Goal: Information Seeking & Learning: Learn about a topic

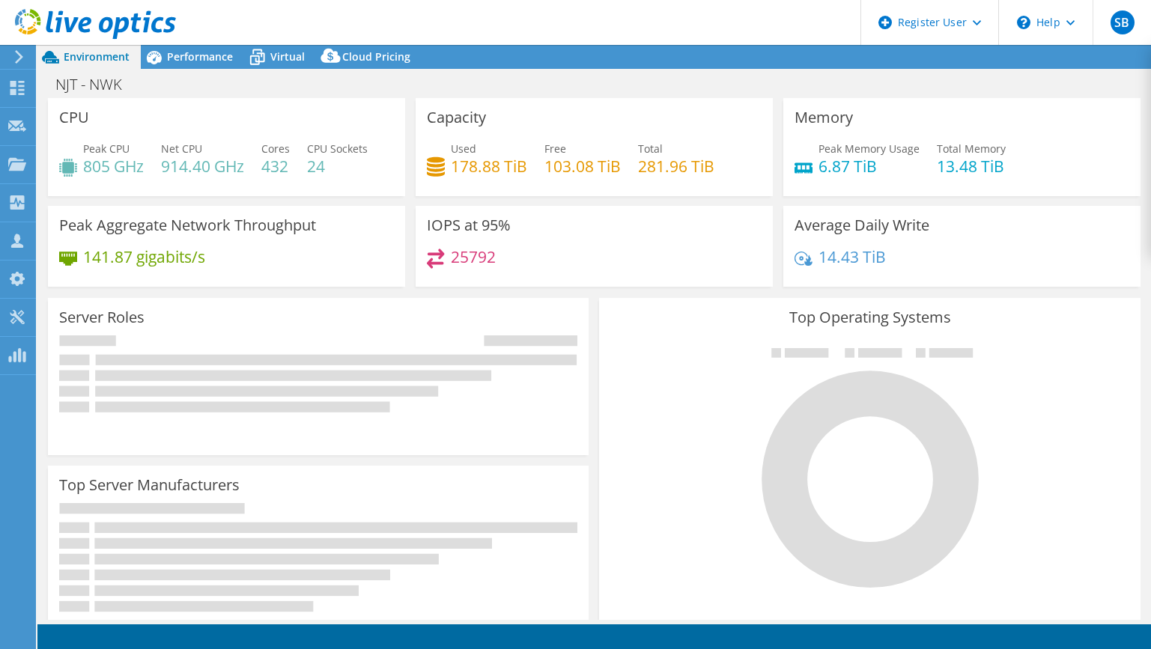
select select "USD"
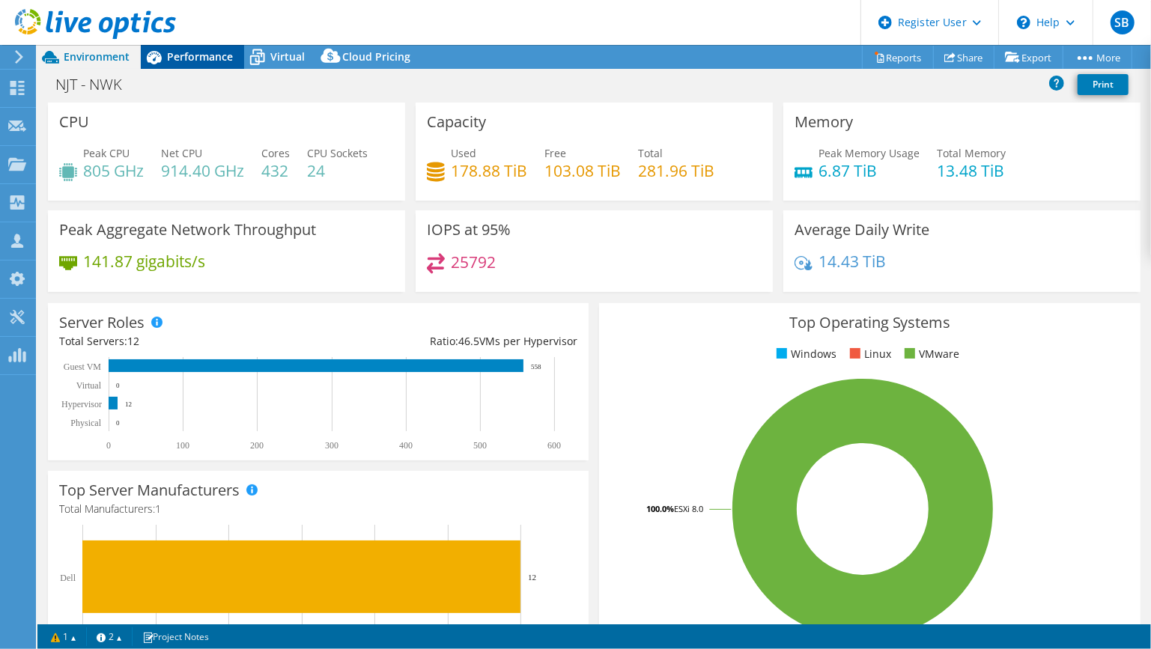
click at [207, 55] on span "Performance" at bounding box center [200, 56] width 66 height 14
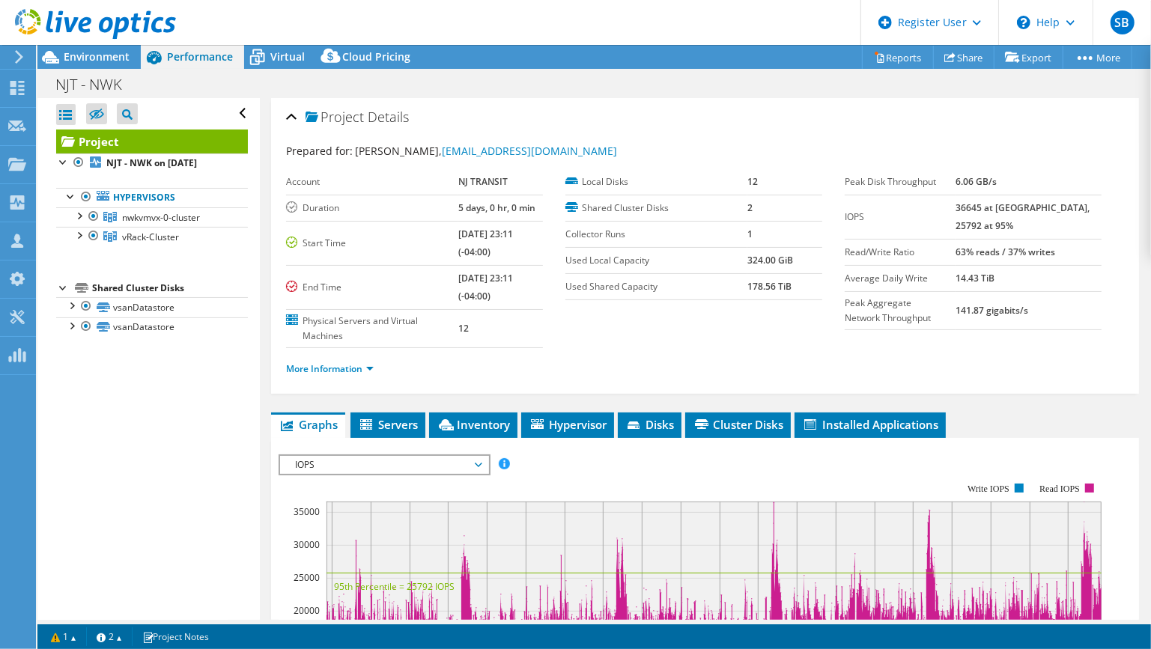
click at [424, 470] on span "IOPS" at bounding box center [384, 465] width 192 height 18
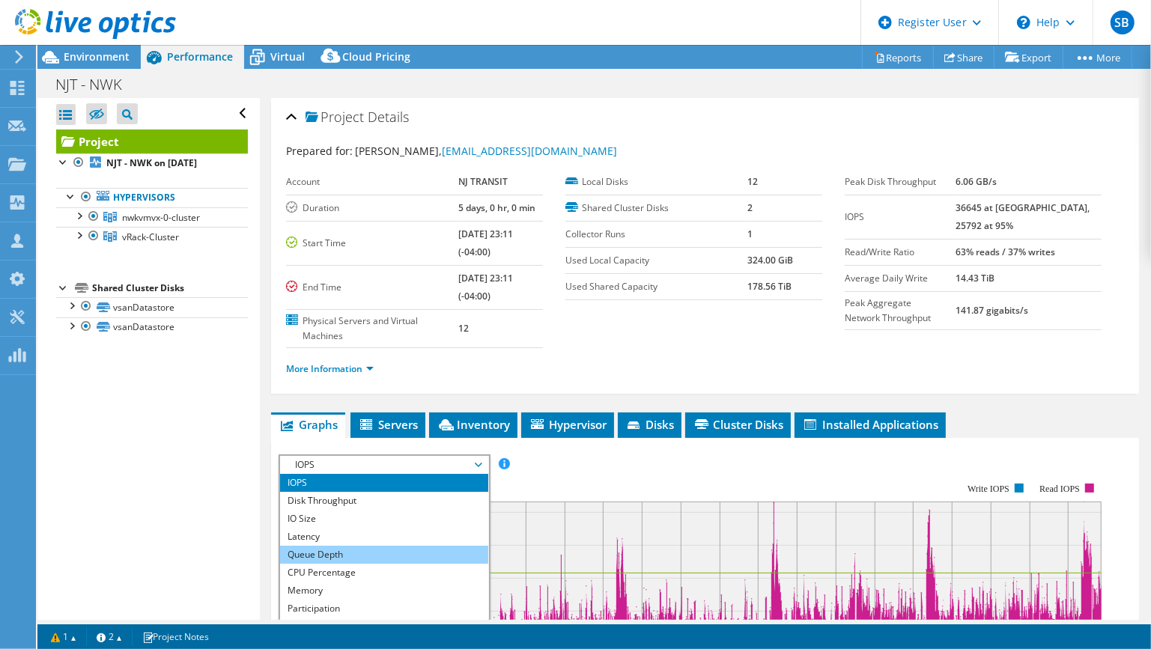
click at [339, 550] on li "Queue Depth" at bounding box center [383, 555] width 207 height 18
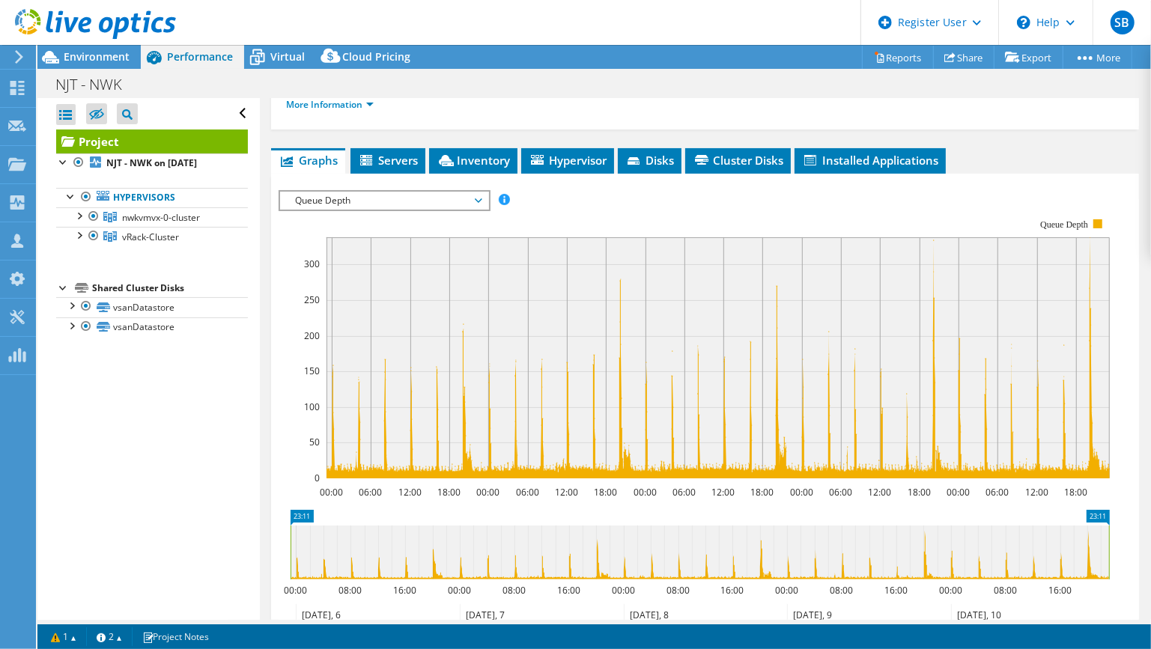
scroll to position [272, 0]
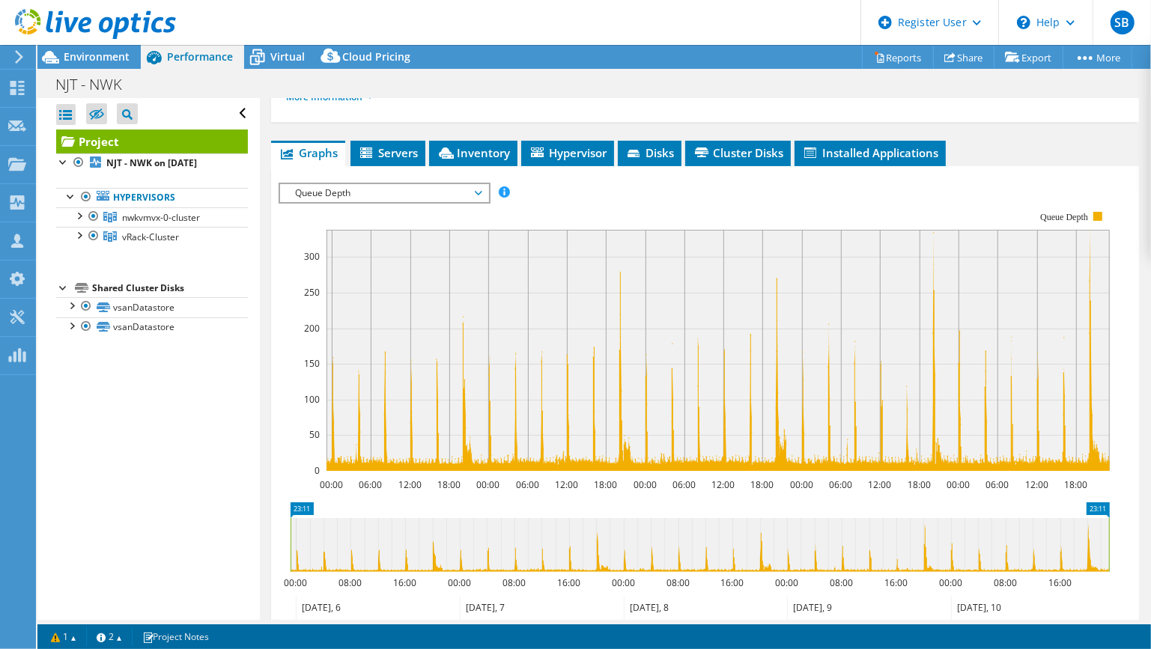
click at [371, 186] on span "Queue Depth" at bounding box center [384, 193] width 192 height 18
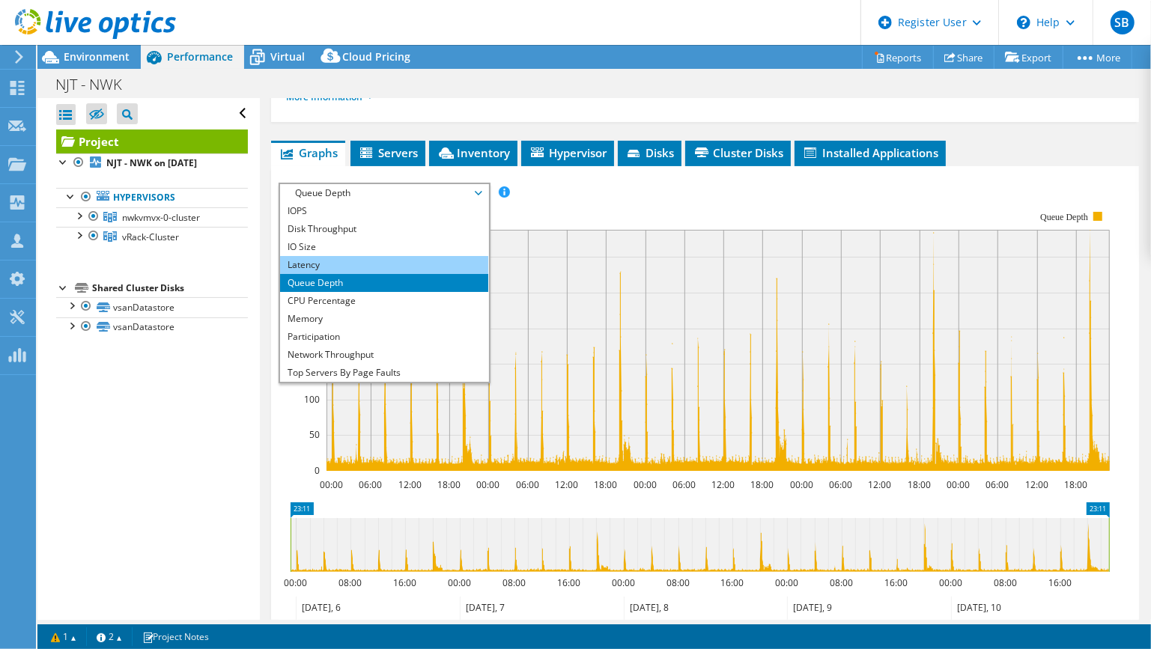
click at [321, 261] on li "Latency" at bounding box center [383, 265] width 207 height 18
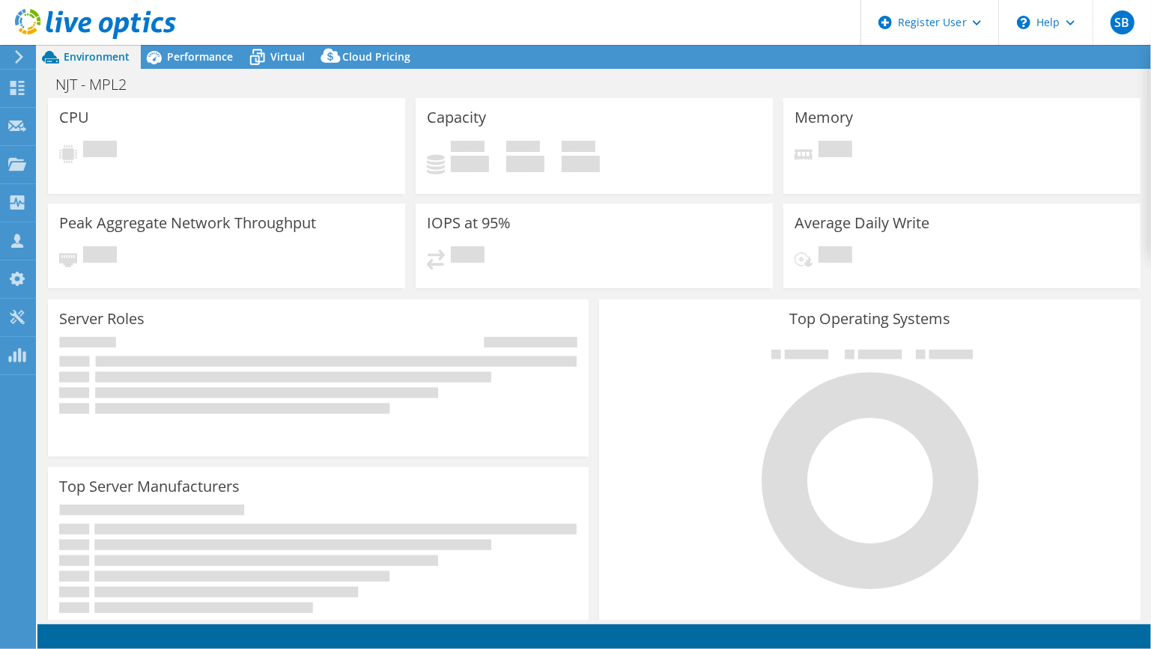
select select "USD"
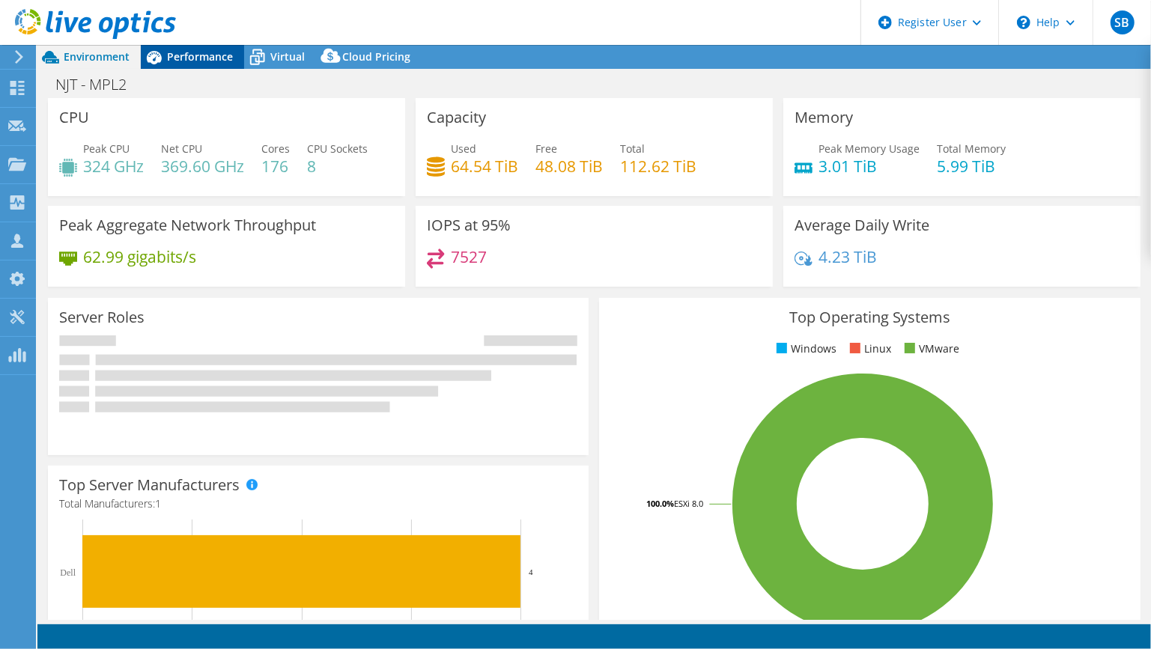
click at [197, 60] on span "Performance" at bounding box center [200, 56] width 66 height 14
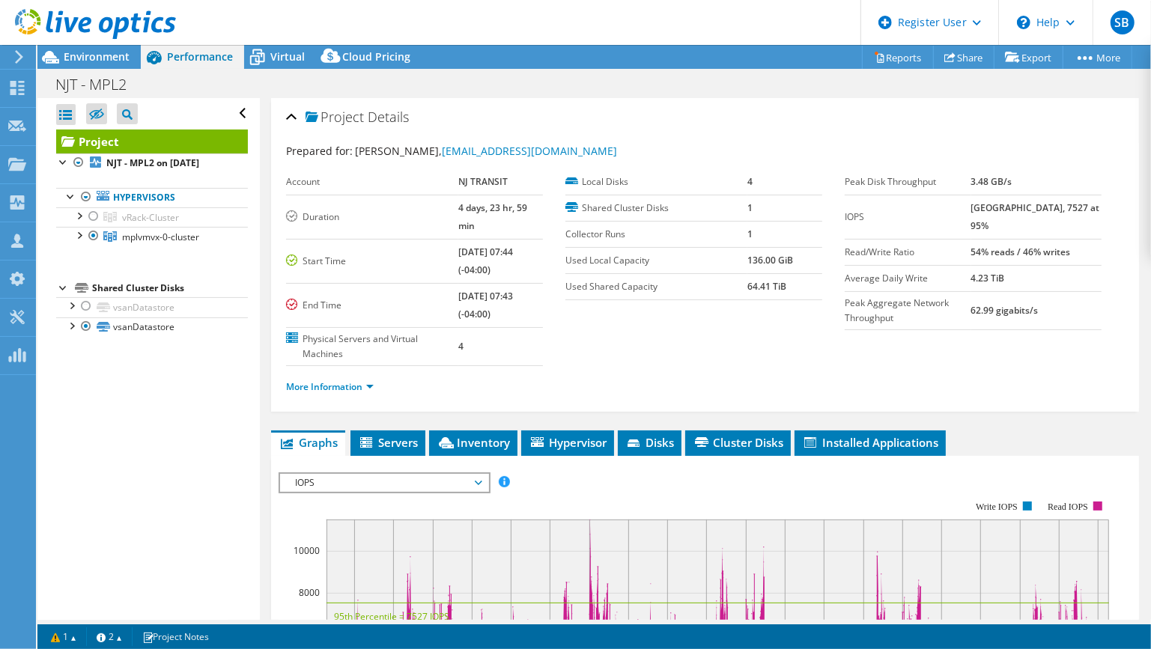
click at [384, 474] on span "IOPS" at bounding box center [384, 483] width 192 height 18
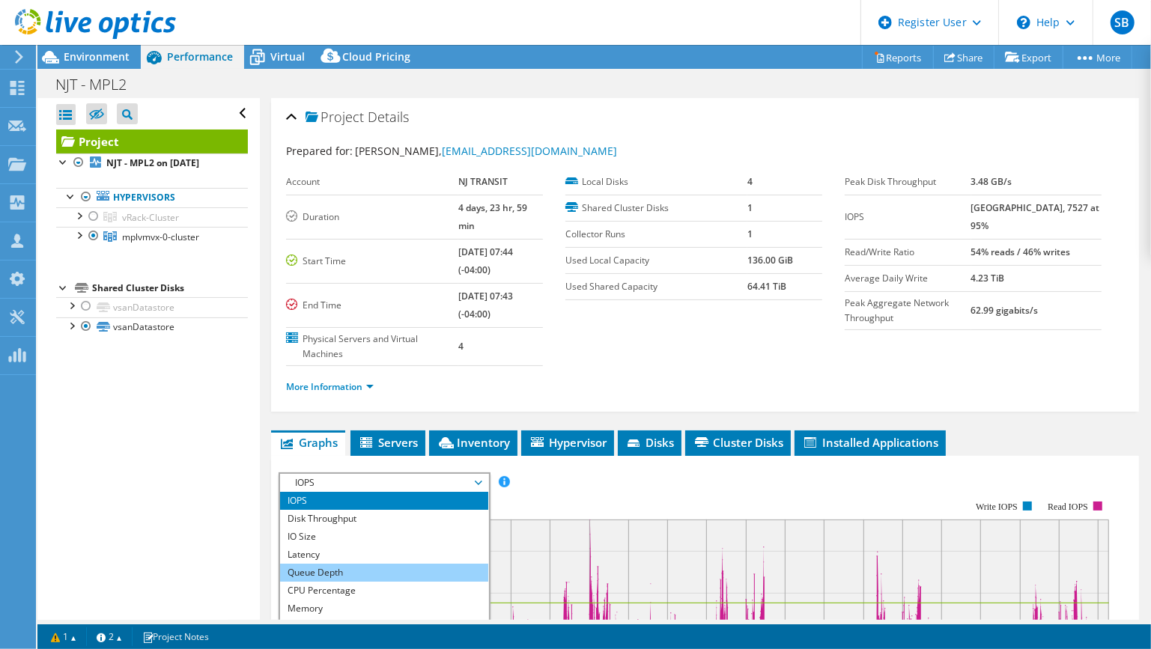
click at [343, 564] on li "Queue Depth" at bounding box center [383, 573] width 207 height 18
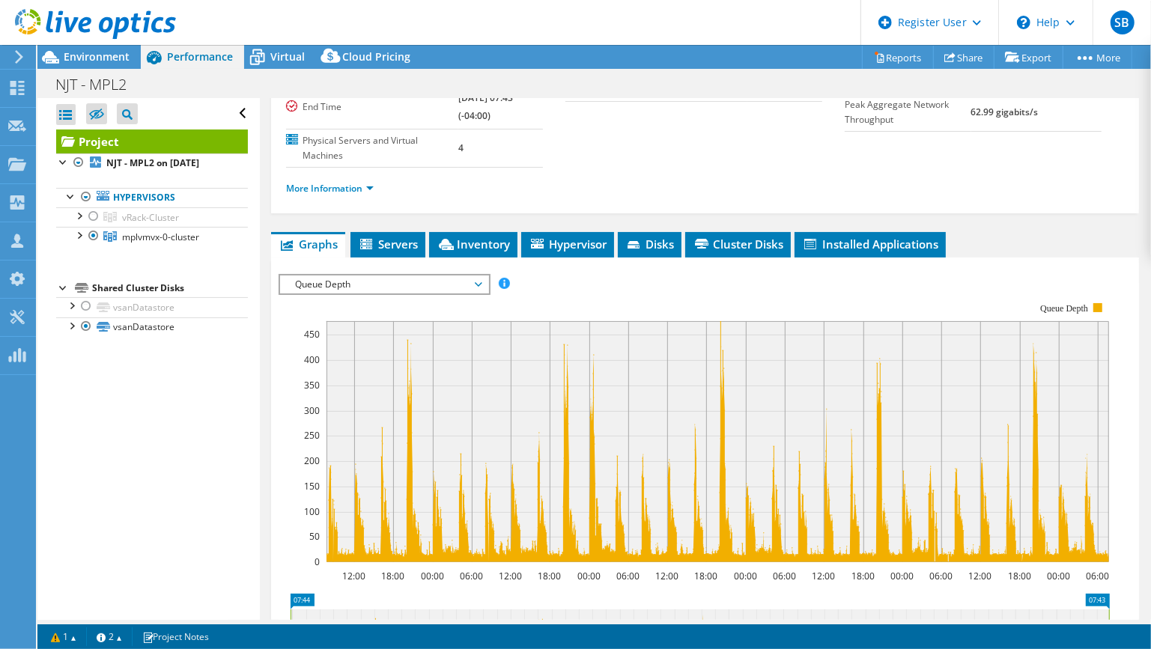
scroll to position [204, 0]
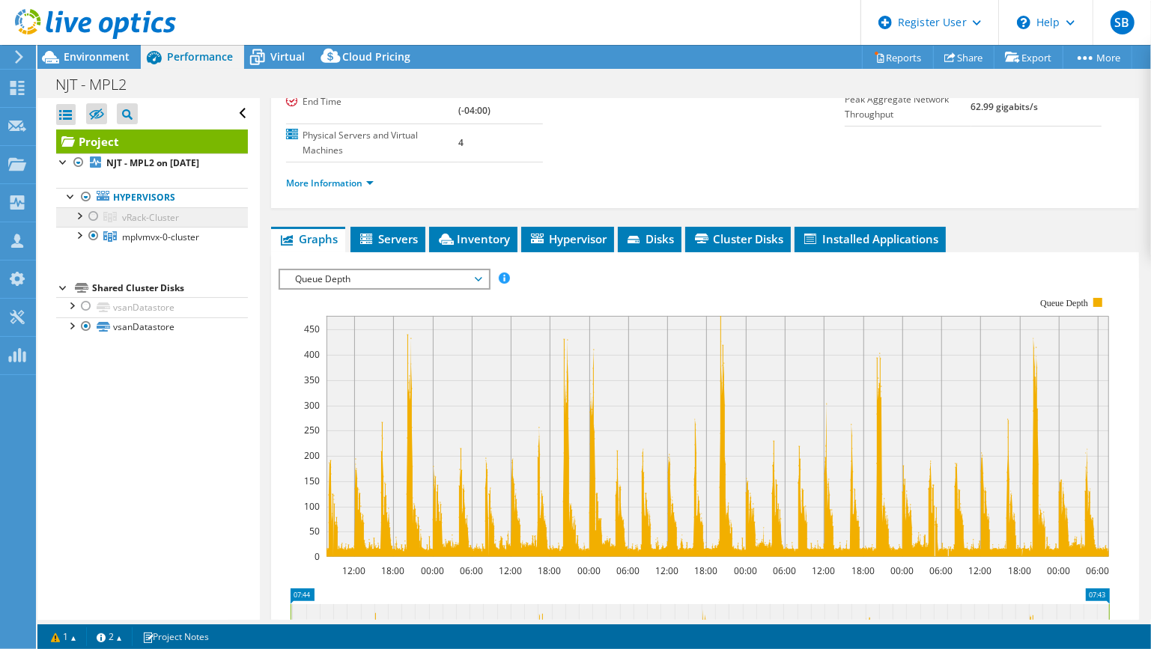
click at [135, 217] on span "vRack-Cluster" at bounding box center [150, 217] width 57 height 13
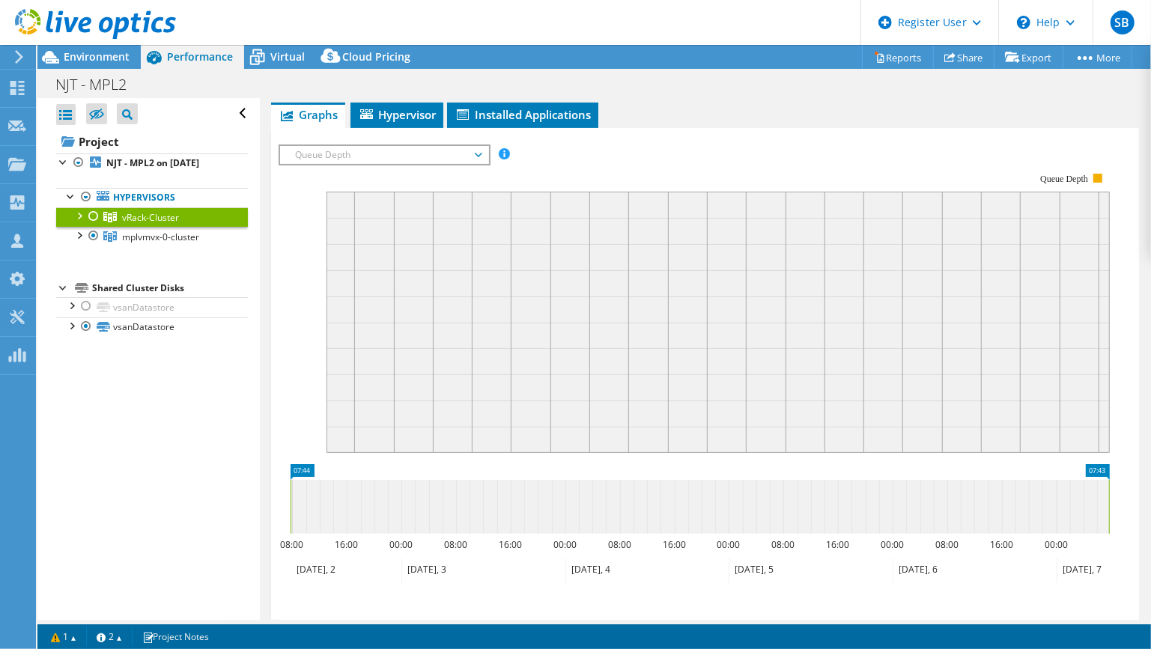
click at [94, 211] on div at bounding box center [93, 216] width 15 height 18
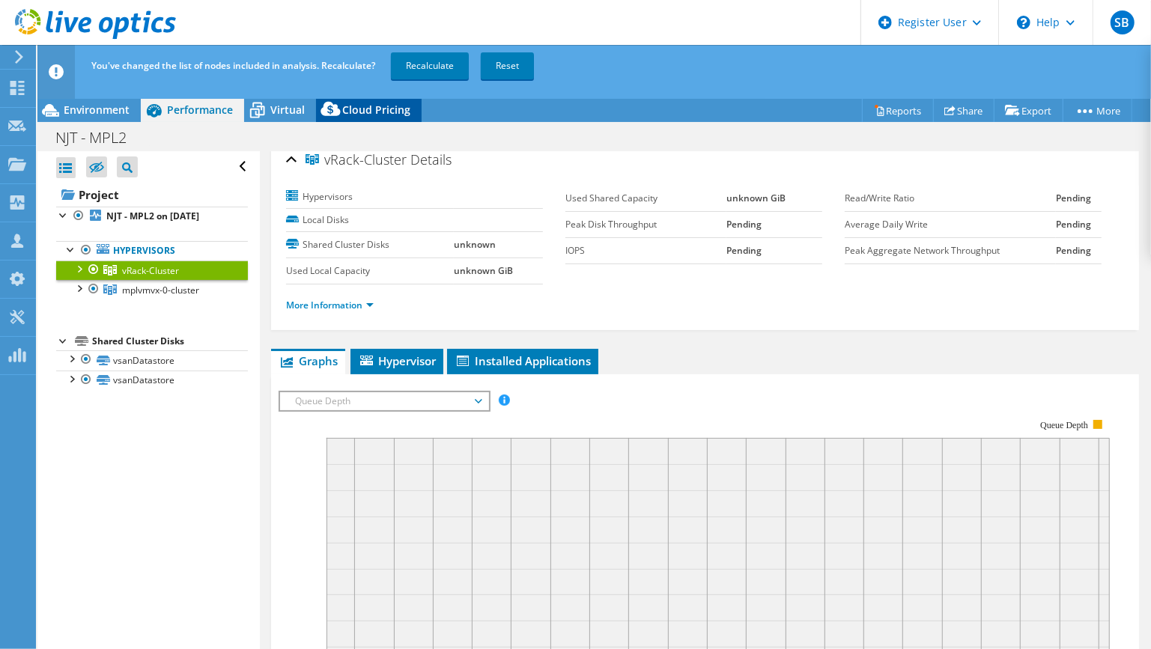
scroll to position [0, 0]
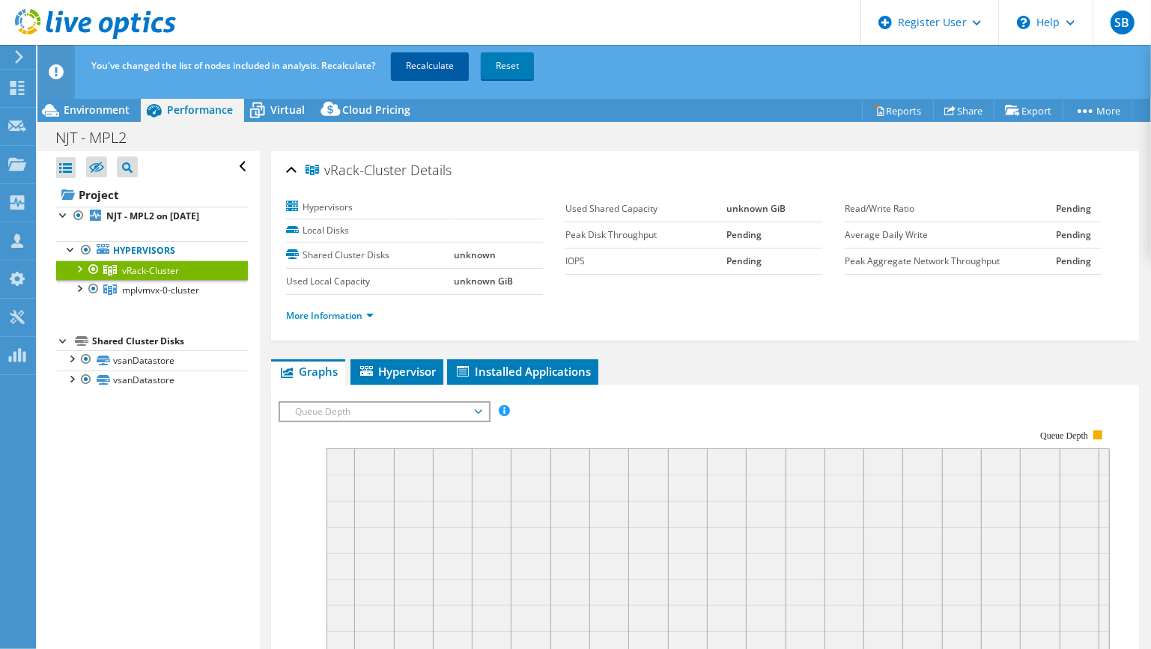
click at [453, 70] on link "Recalculate" at bounding box center [430, 65] width 78 height 27
click at [637, 76] on div "You've changed the list of nodes included in analysis. Recalculate? Recalculati…" at bounding box center [622, 66] width 1069 height 42
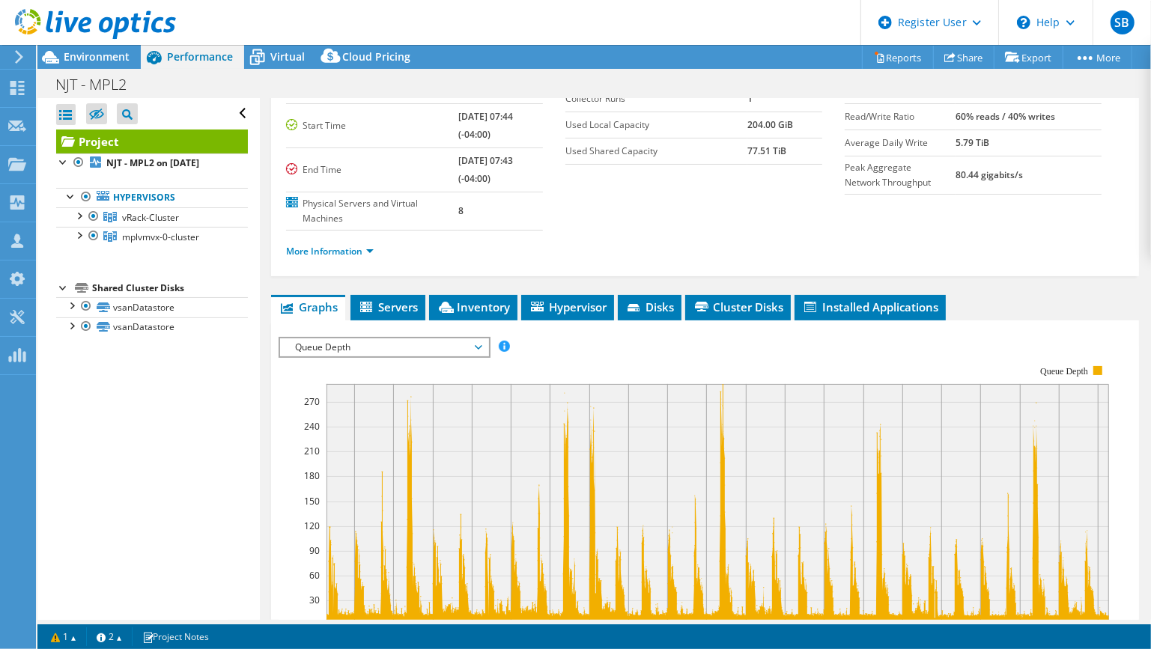
scroll to position [204, 0]
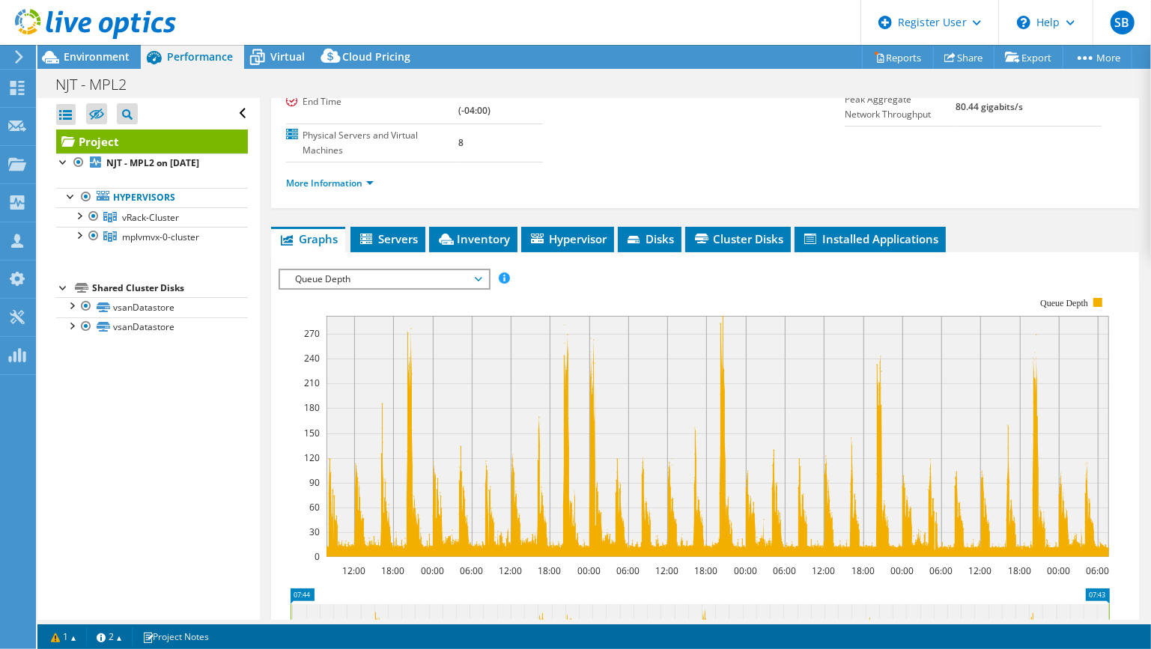
click at [405, 270] on span "Queue Depth" at bounding box center [384, 279] width 192 height 18
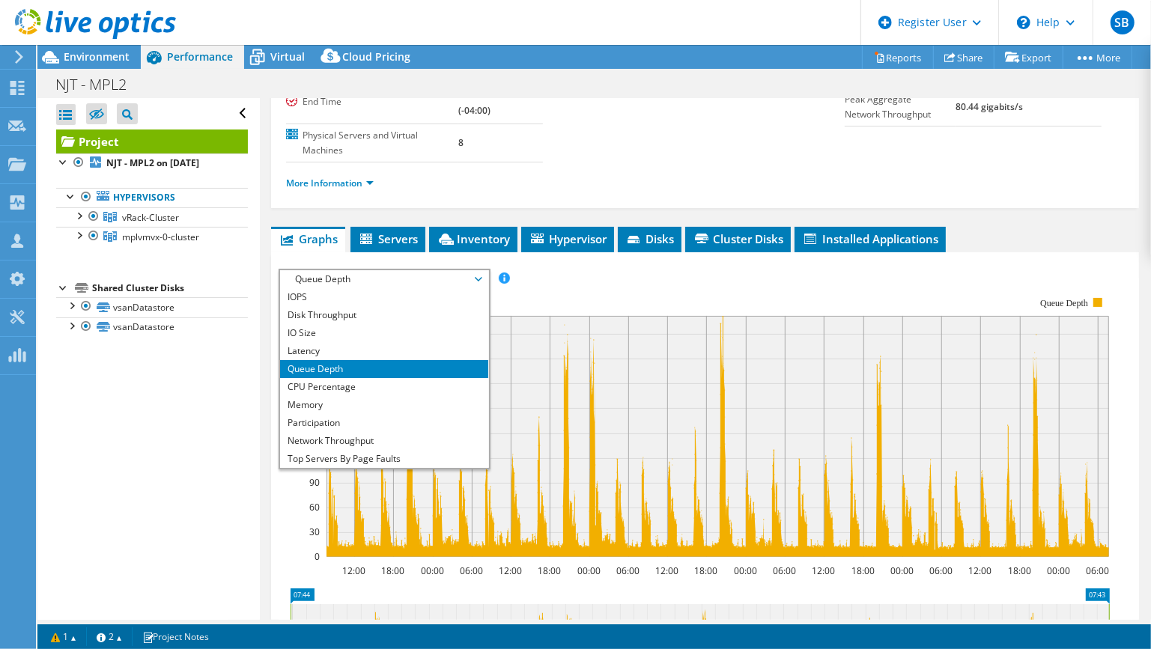
click at [405, 270] on span "Queue Depth" at bounding box center [384, 279] width 192 height 18
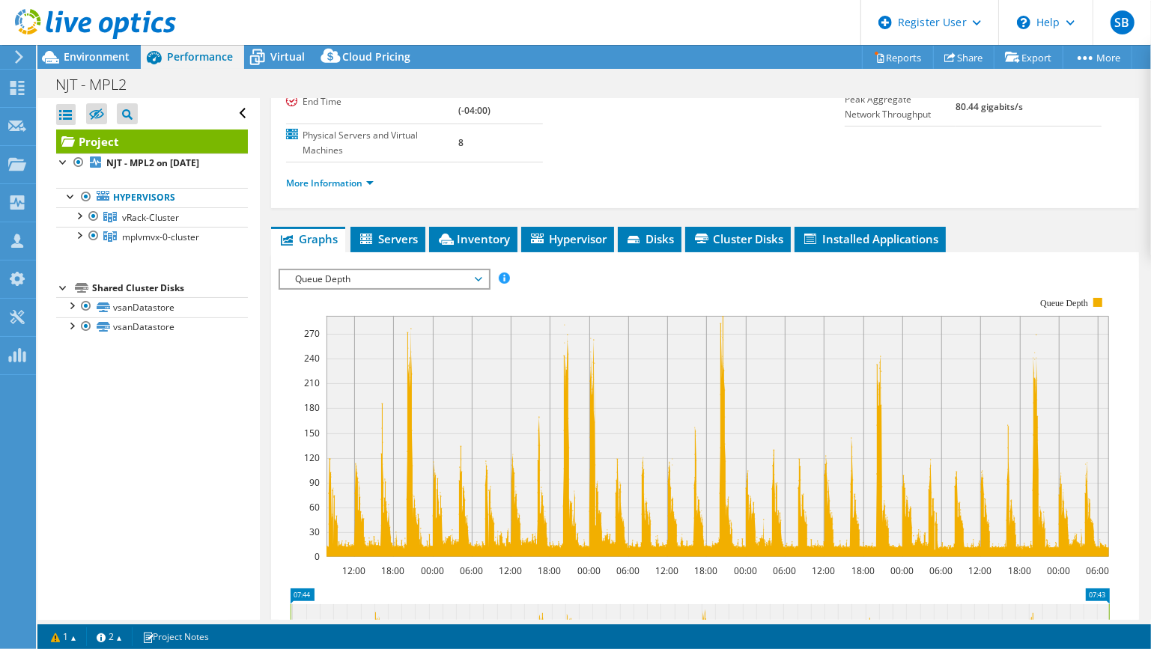
click at [401, 270] on span "Queue Depth" at bounding box center [384, 279] width 192 height 18
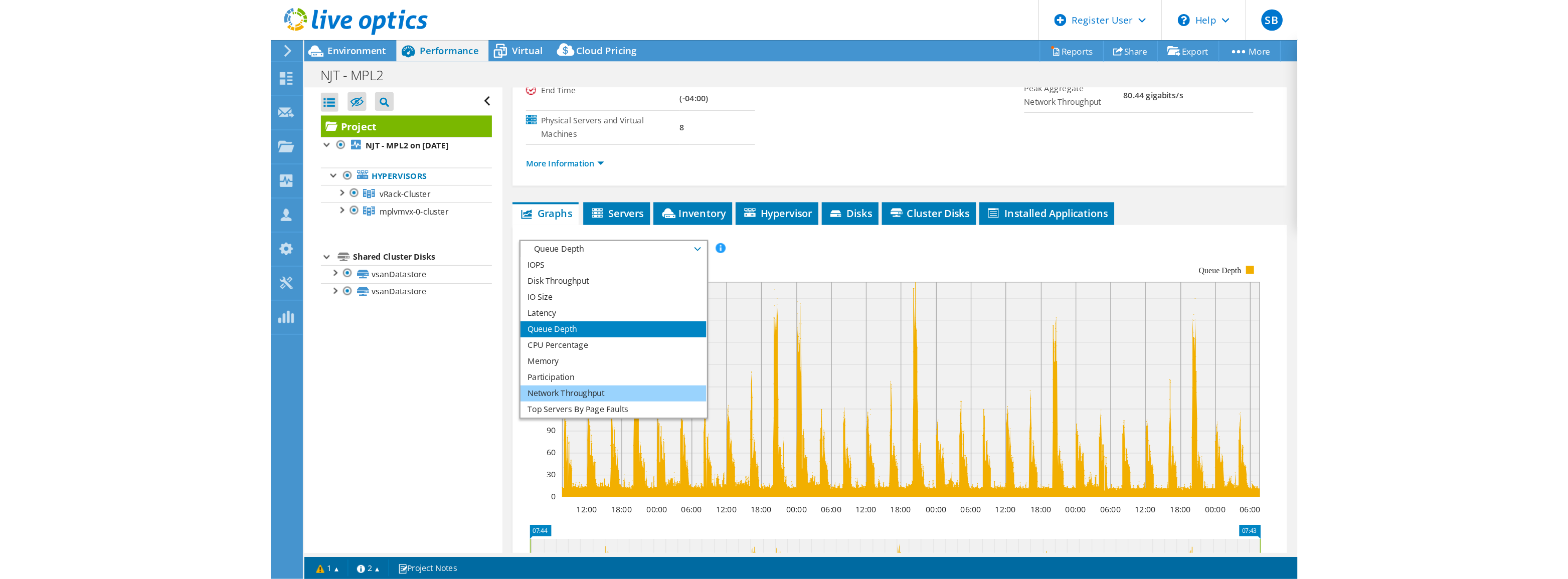
scroll to position [35, 0]
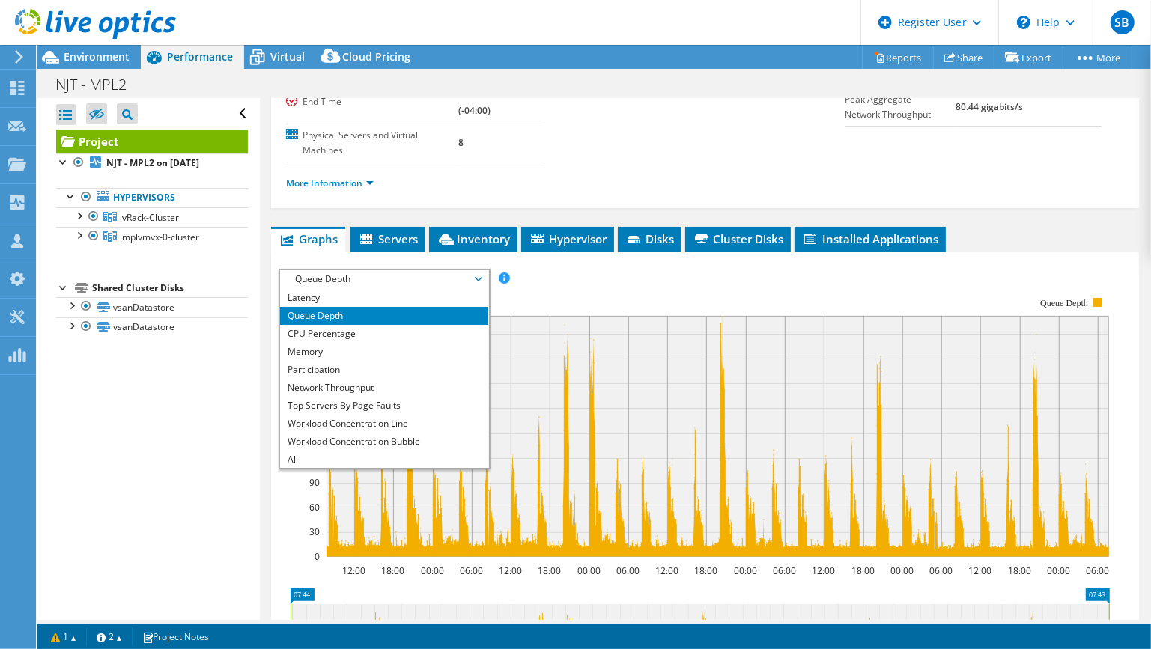
drag, startPoint x: 351, startPoint y: 432, endPoint x: 386, endPoint y: 415, distance: 38.5
click at [351, 451] on li "All" at bounding box center [383, 460] width 207 height 18
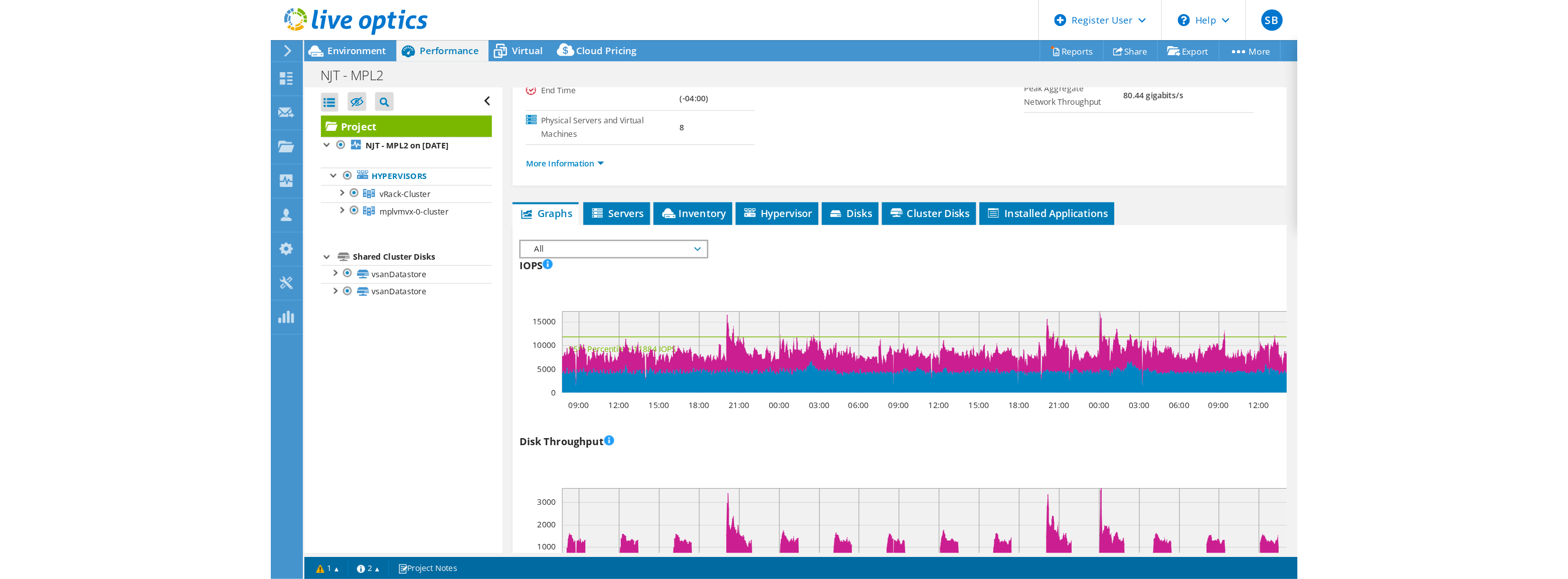
scroll to position [273, 0]
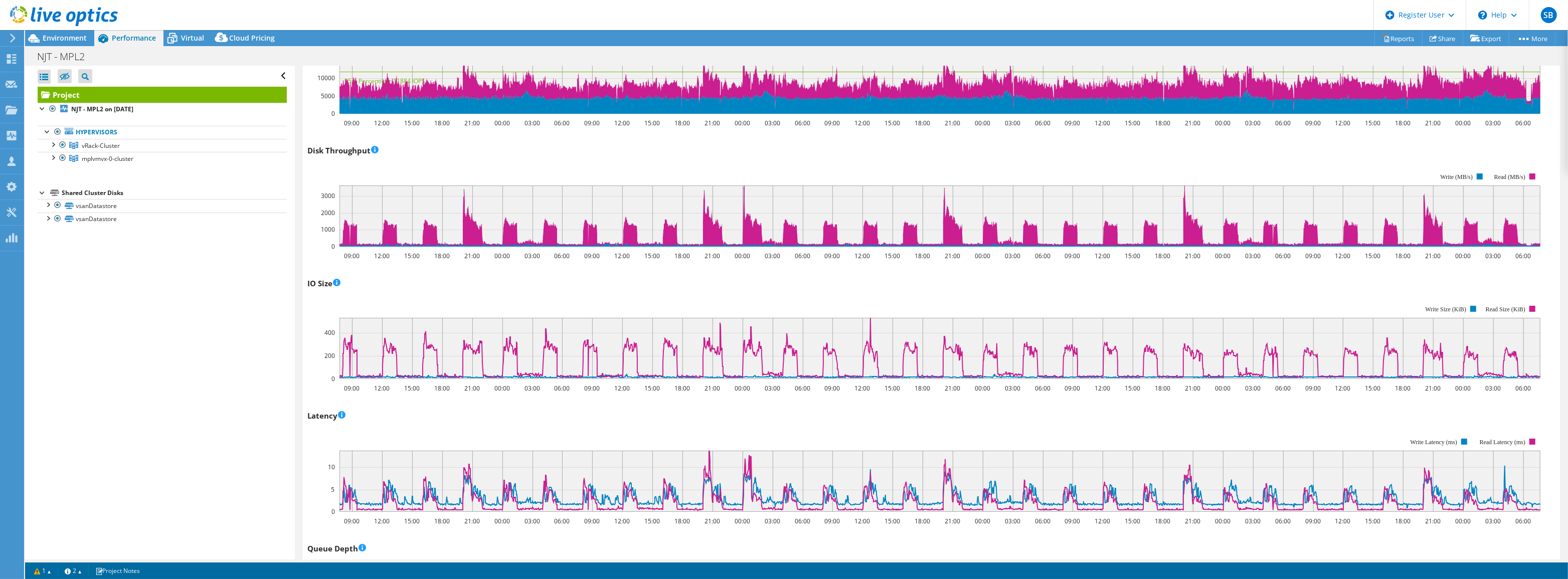
click at [770, 430] on rect at bounding box center [923, 475] width 1233 height 100
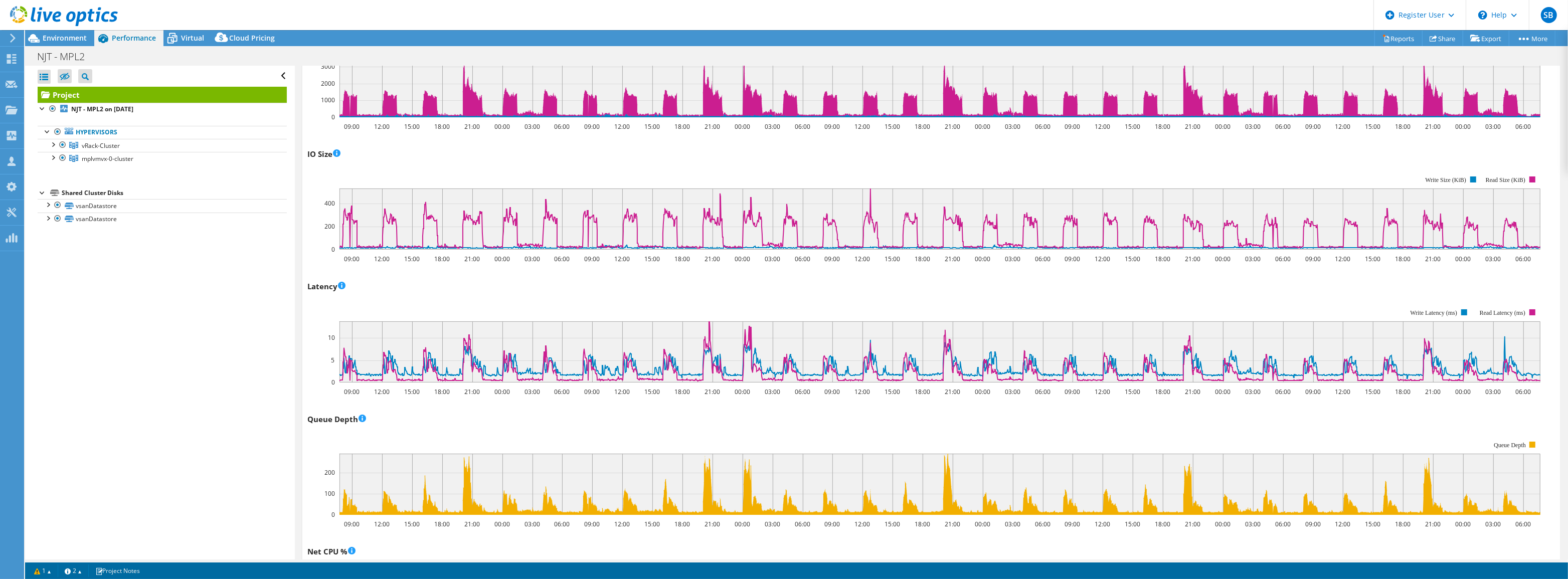
scroll to position [456, 0]
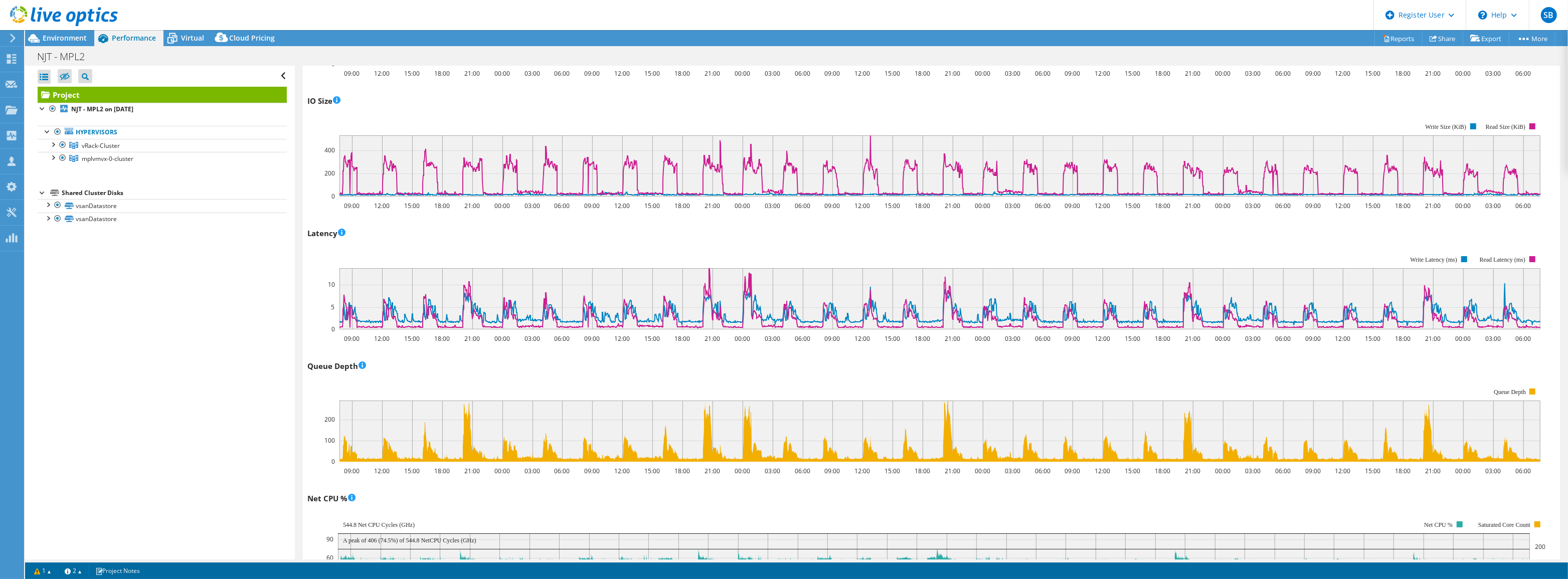
click at [382, 112] on rect at bounding box center [923, 160] width 1233 height 100
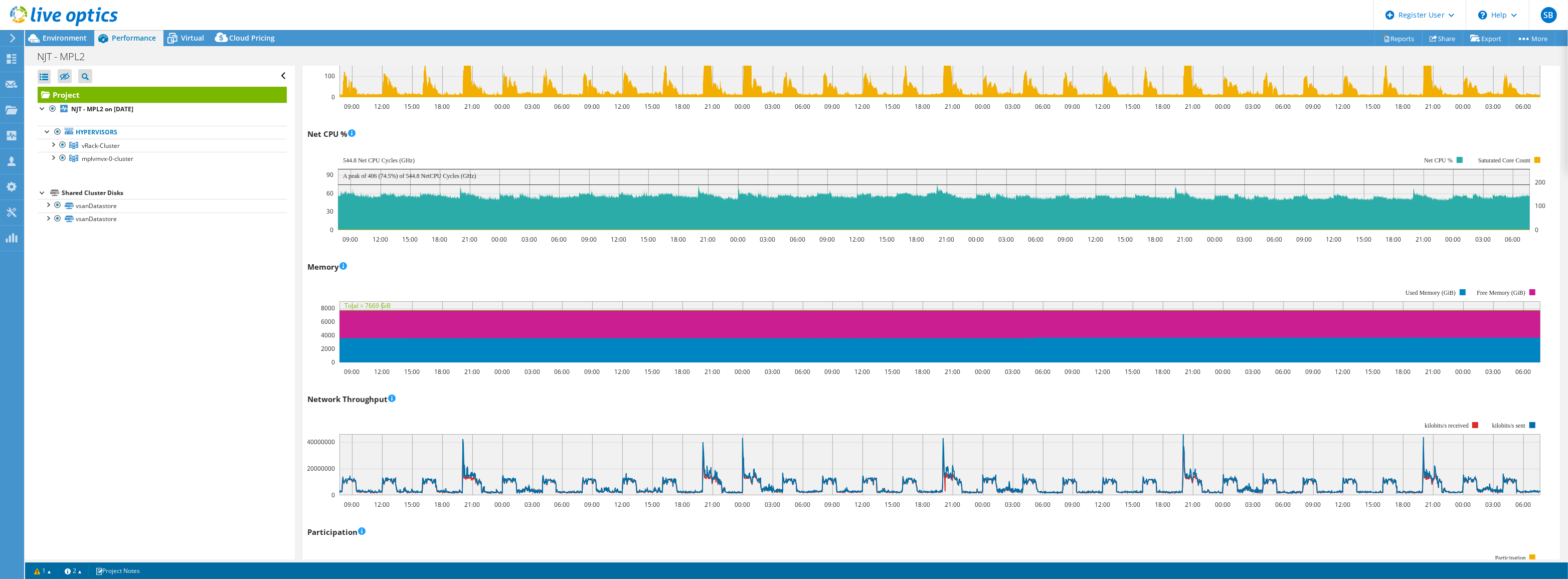
scroll to position [865, 0]
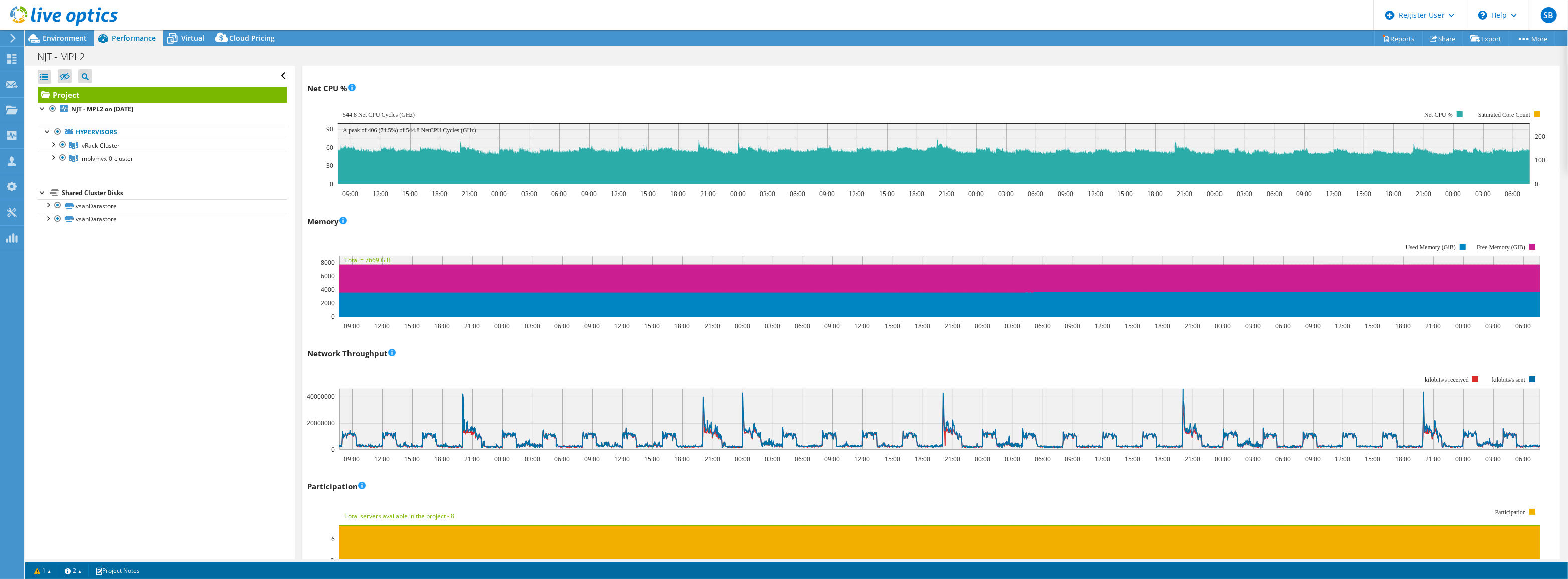
click at [520, 359] on div "Network Throughput 09:00 12:00 15:00 18:00 21:00 00:00 03:00 06:00 09:00 12:00 …" at bounding box center [931, 404] width 1247 height 118
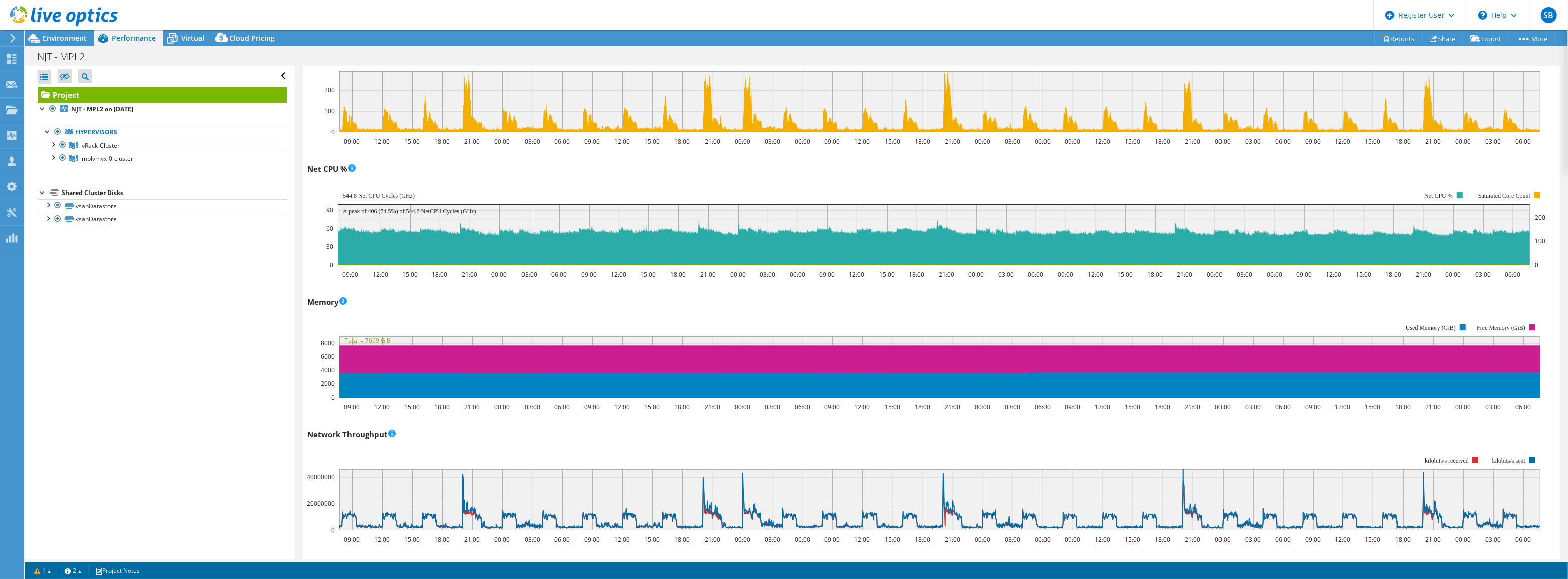
scroll to position [420, 0]
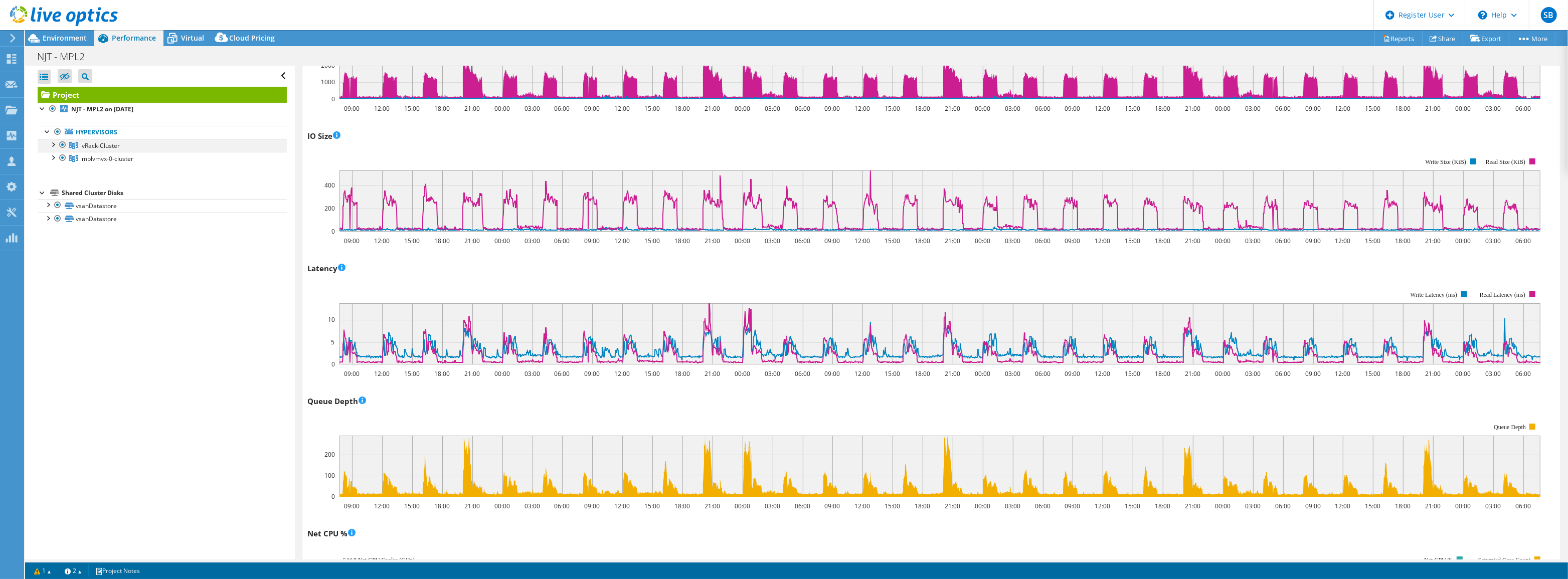
click at [62, 145] on div at bounding box center [62, 145] width 10 height 12
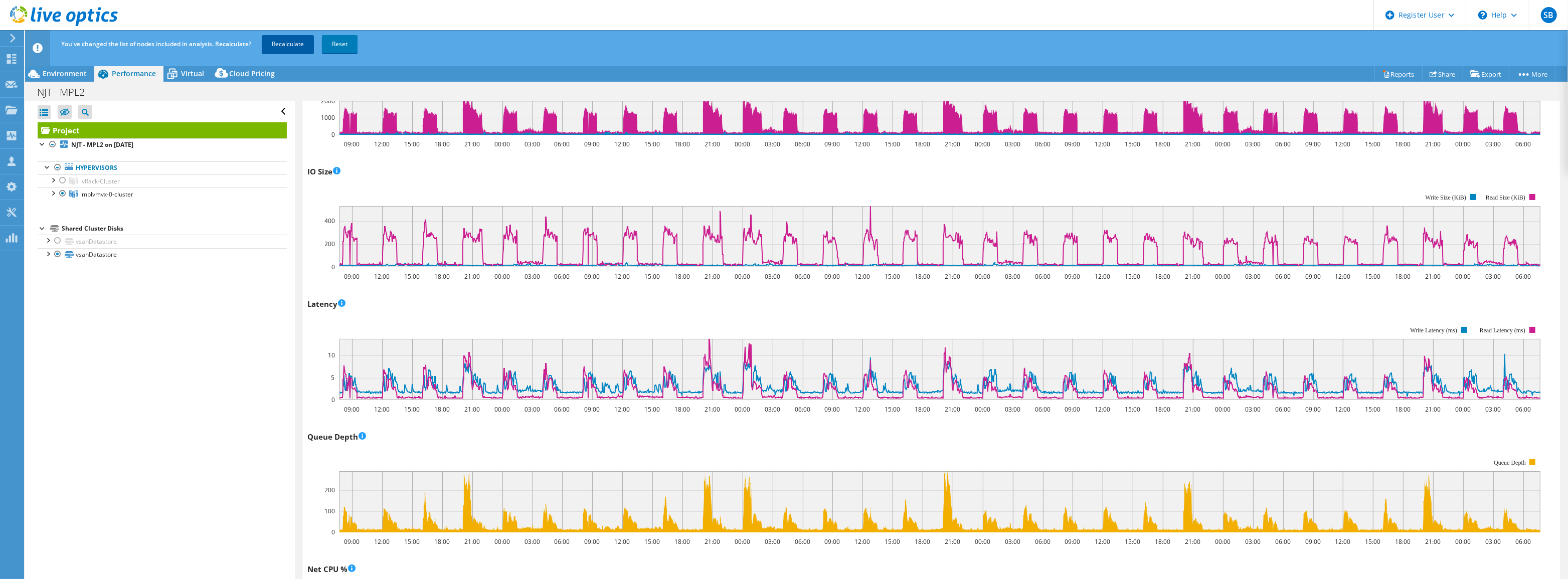
click at [286, 44] on link "Recalculate" at bounding box center [288, 44] width 52 height 18
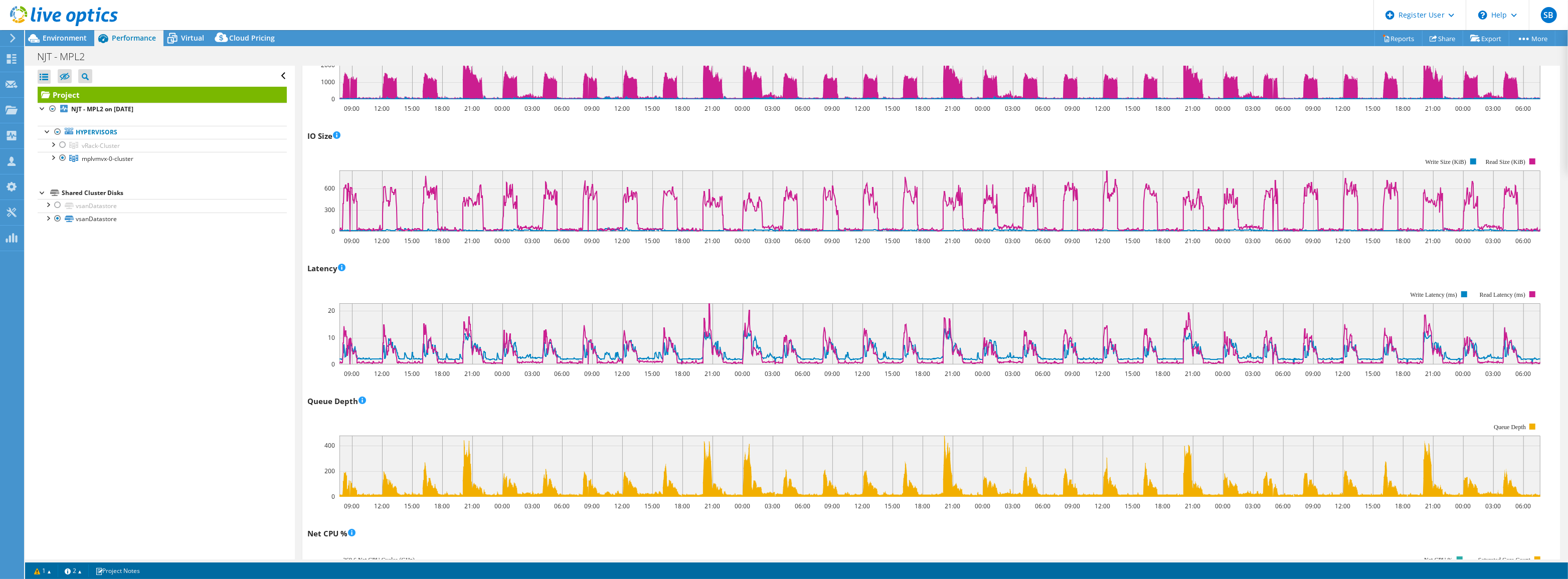
click at [476, 406] on div at bounding box center [931, 514] width 1247 height 1325
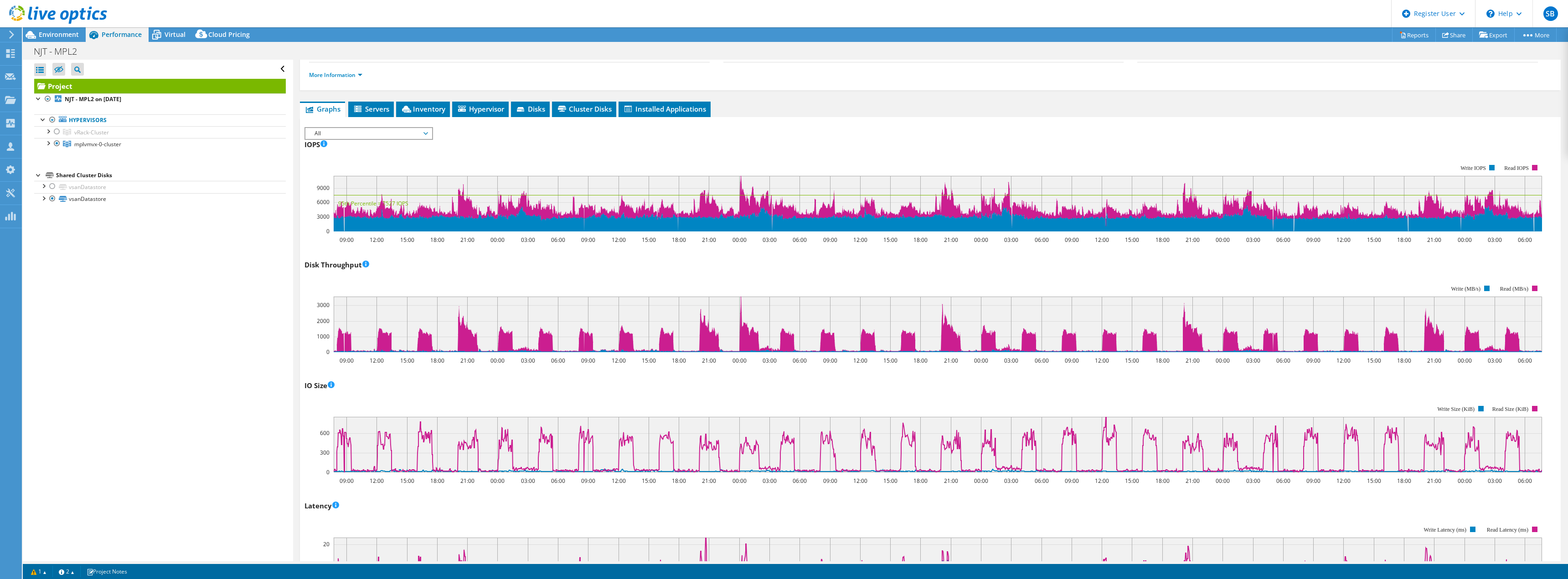
scroll to position [134, 0]
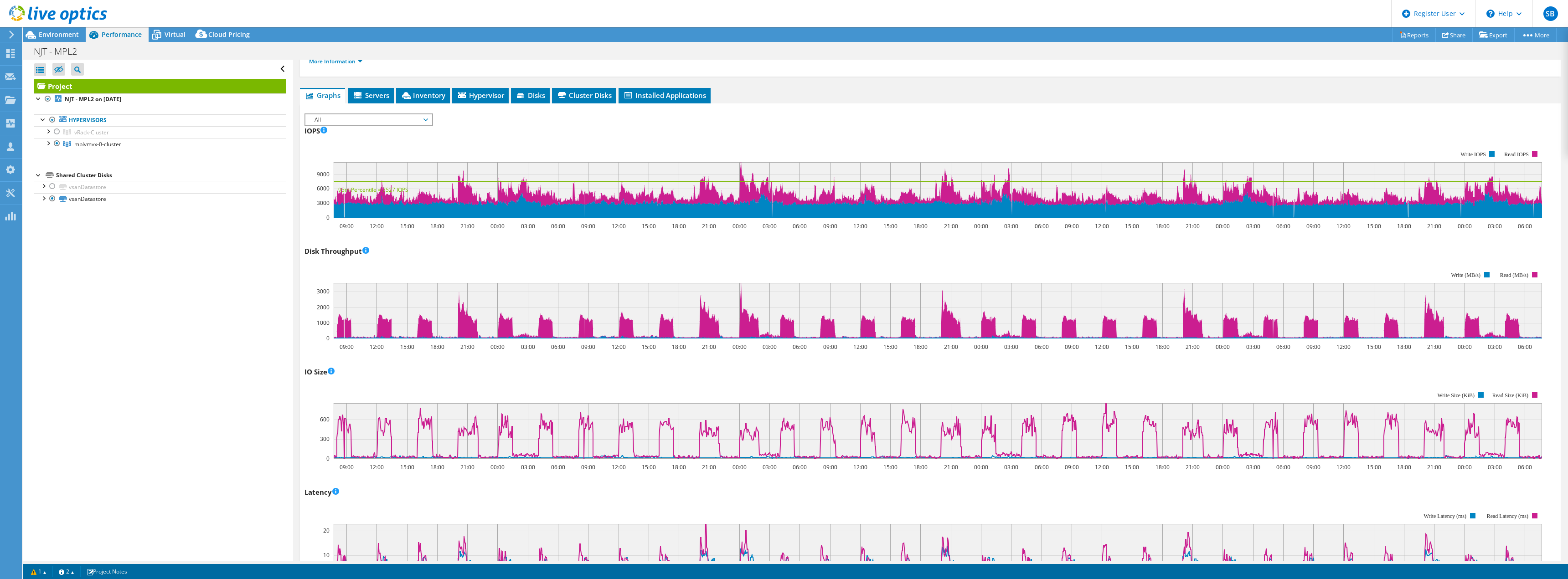
drag, startPoint x: 60, startPoint y: 30, endPoint x: 95, endPoint y: 35, distance: 35.4
click at [60, 30] on div at bounding box center [54, 15] width 107 height 30
click at [70, 32] on span "Environment" at bounding box center [59, 34] width 40 height 9
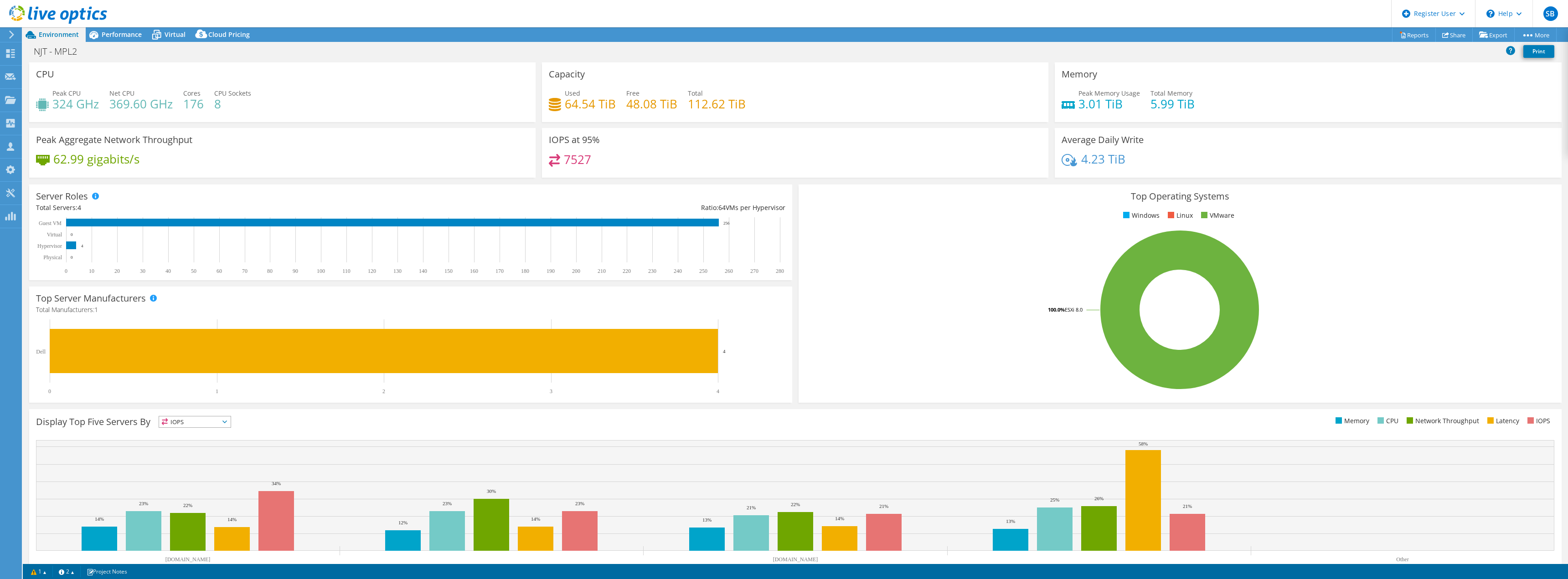
click at [60, 38] on span "Environment" at bounding box center [59, 34] width 40 height 9
click at [121, 36] on span "Performance" at bounding box center [122, 34] width 40 height 9
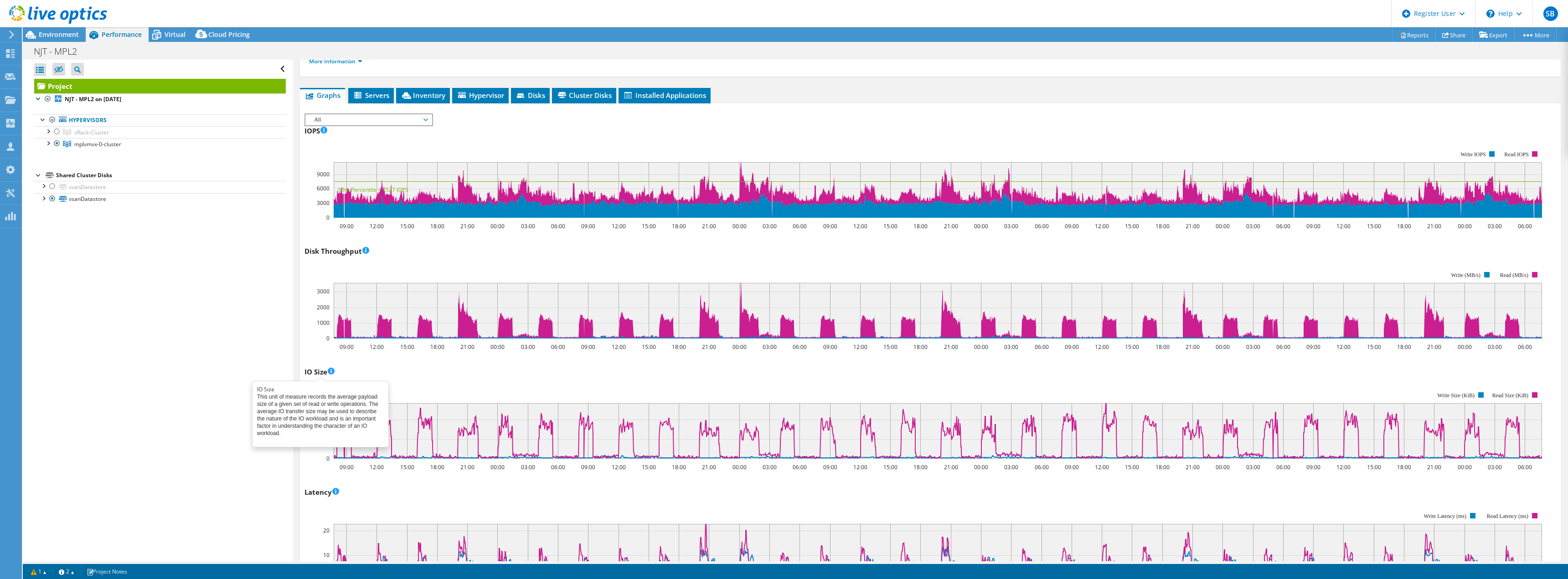
click at [307, 367] on h3 "IO Size" at bounding box center [319, 372] width 30 height 10
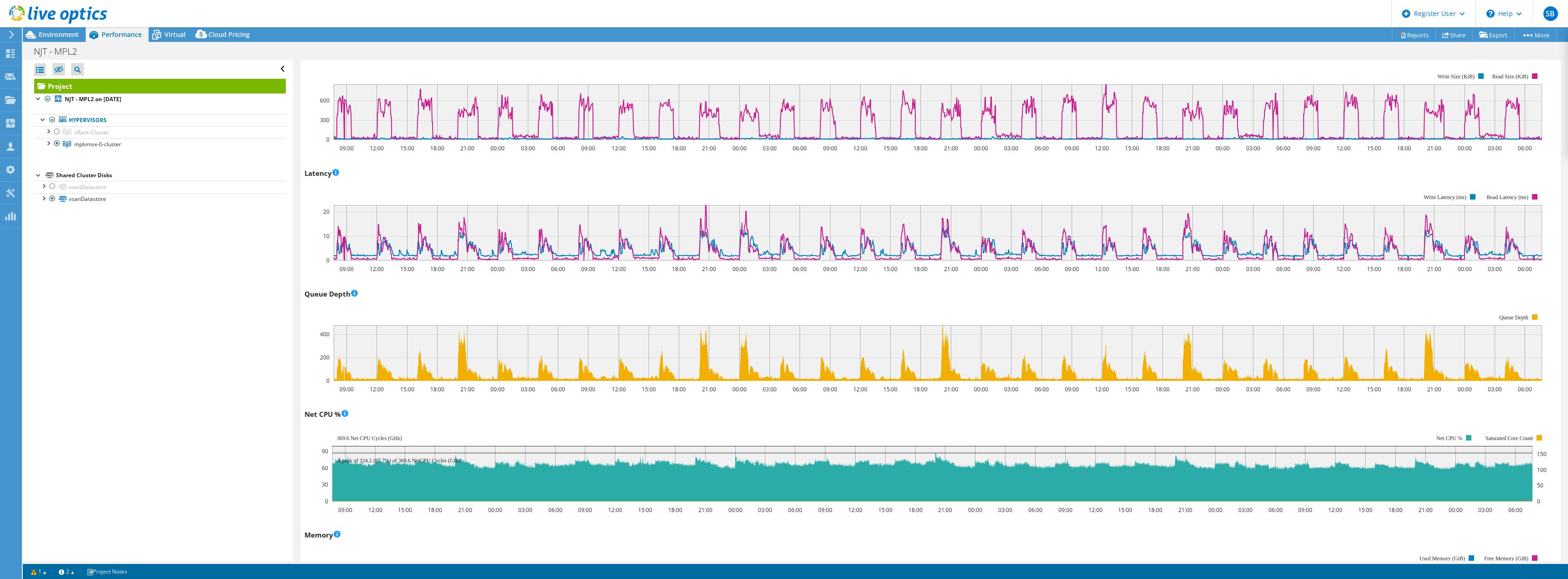
scroll to position [498, 0]
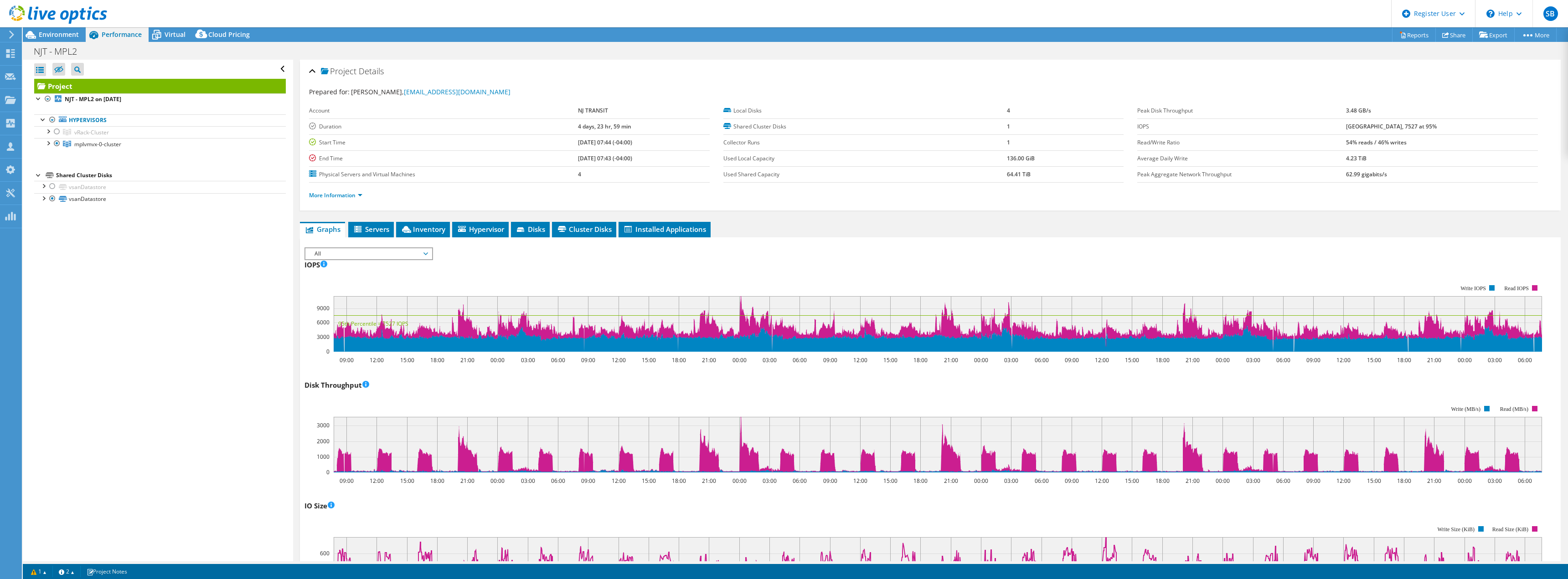
select select "USD"
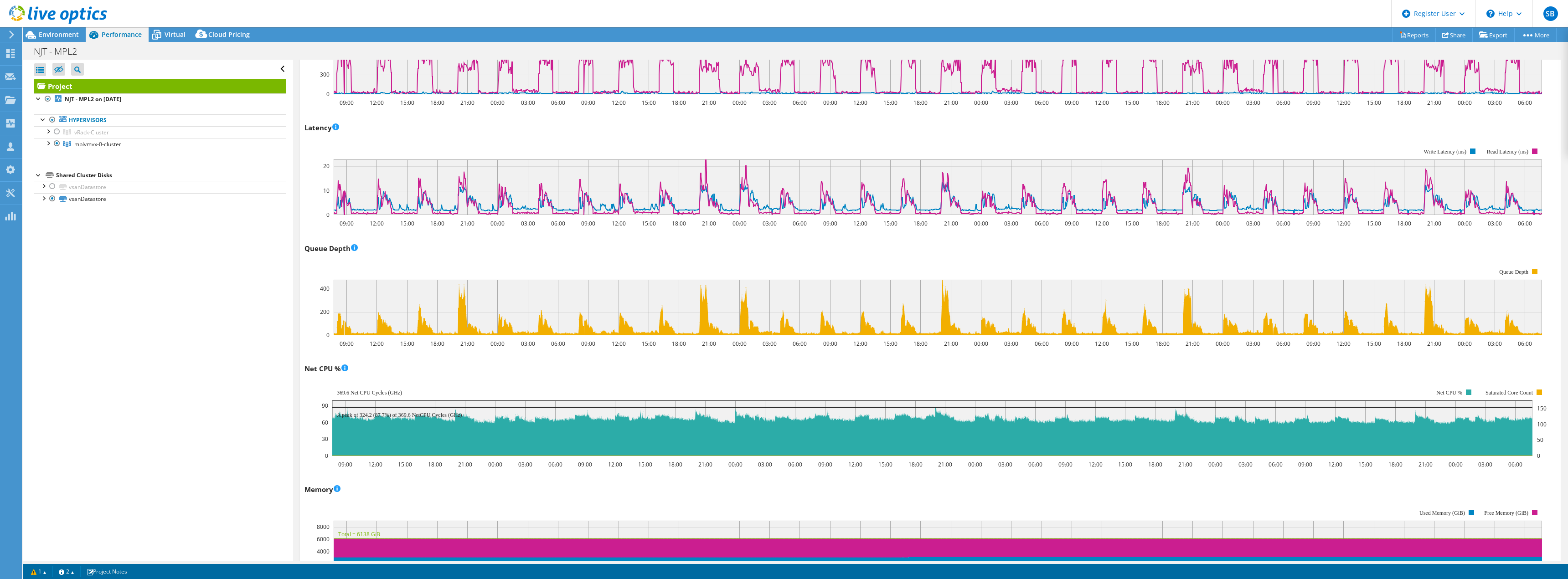
click at [760, 372] on div "Net CPU % 09:00 12:00 15:00 18:00 21:00 00:00 03:00 06:00 09:00 12:00 15:00 18:…" at bounding box center [930, 415] width 1251 height 107
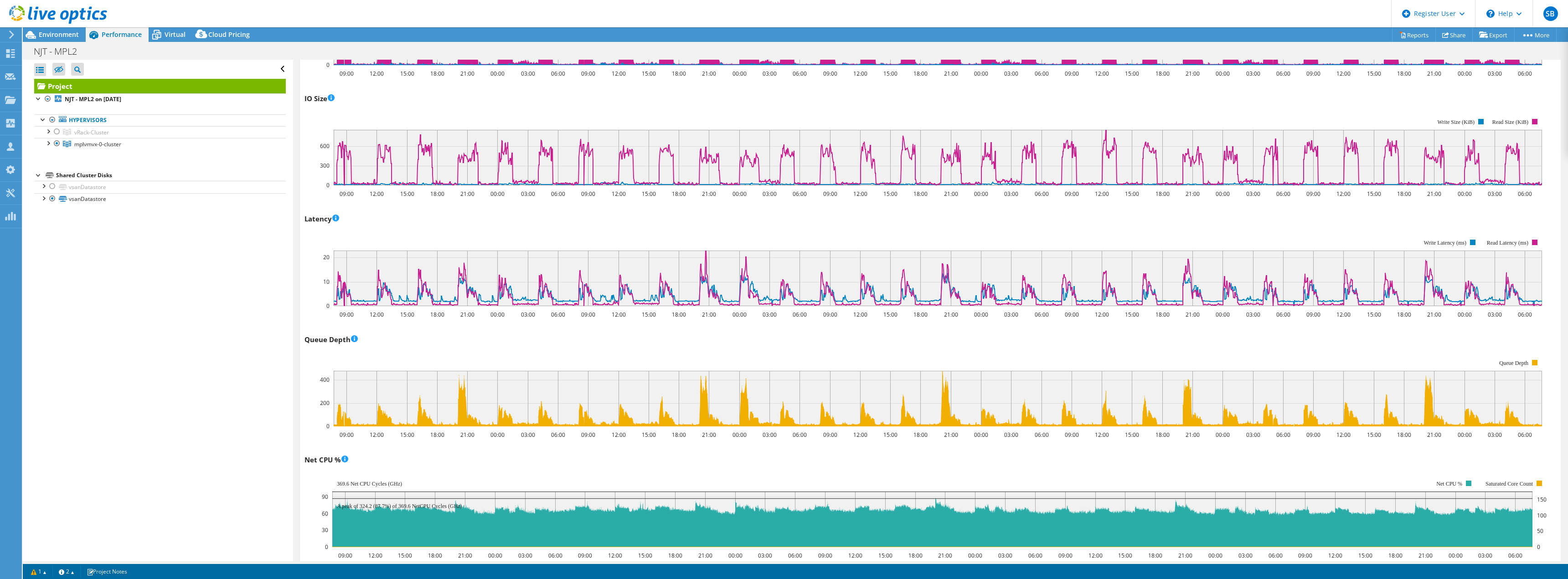
scroll to position [362, 0]
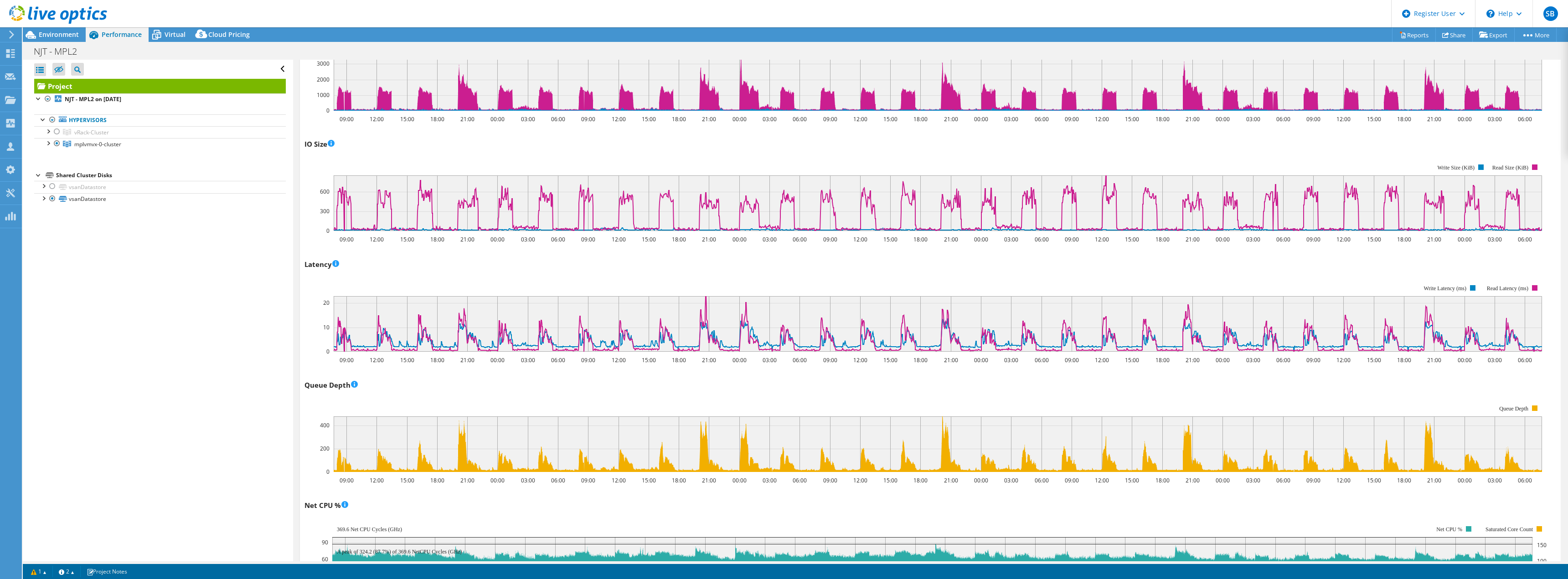
click at [469, 274] on rect at bounding box center [923, 319] width 1237 height 91
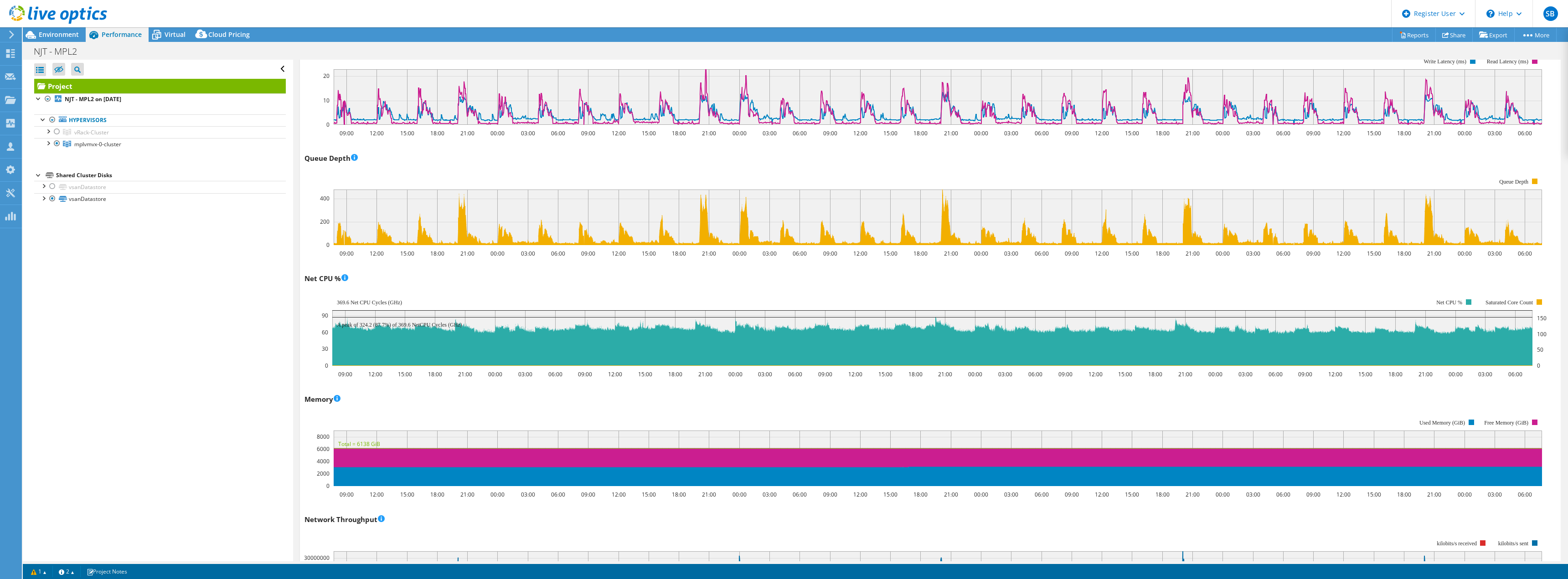
scroll to position [953, 0]
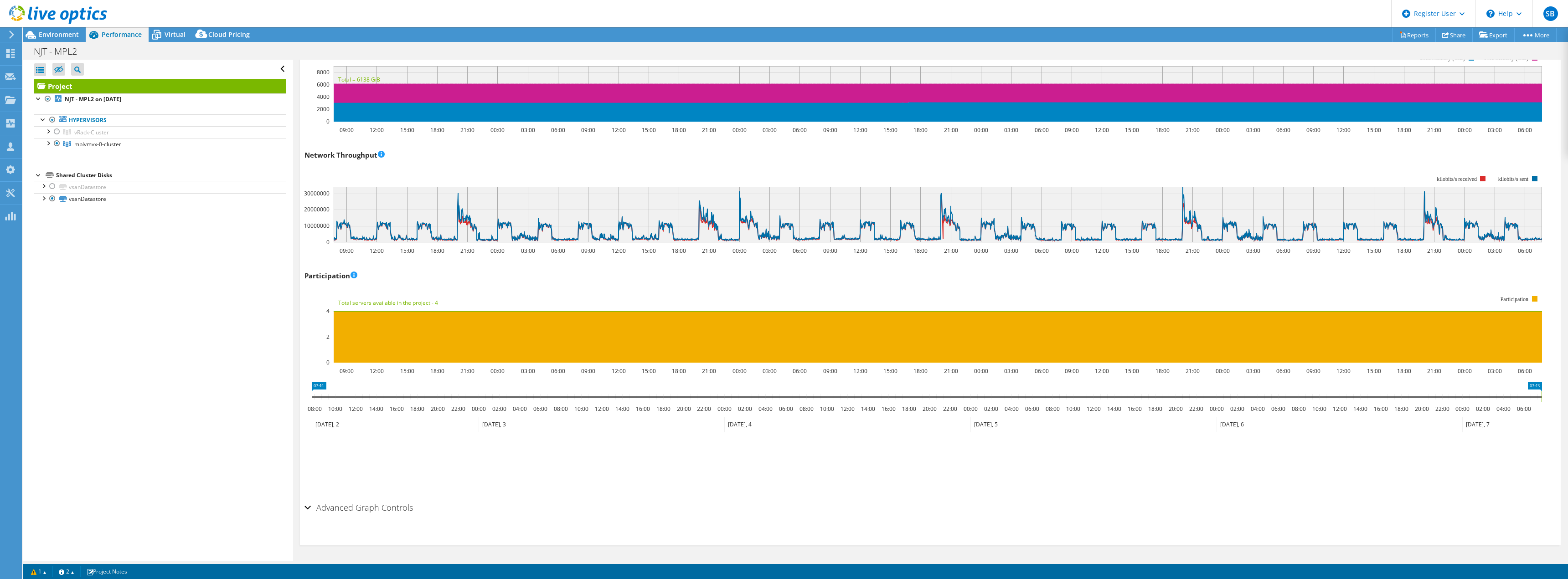
click at [311, 507] on div "Advanced Graph Controls" at bounding box center [930, 508] width 1251 height 19
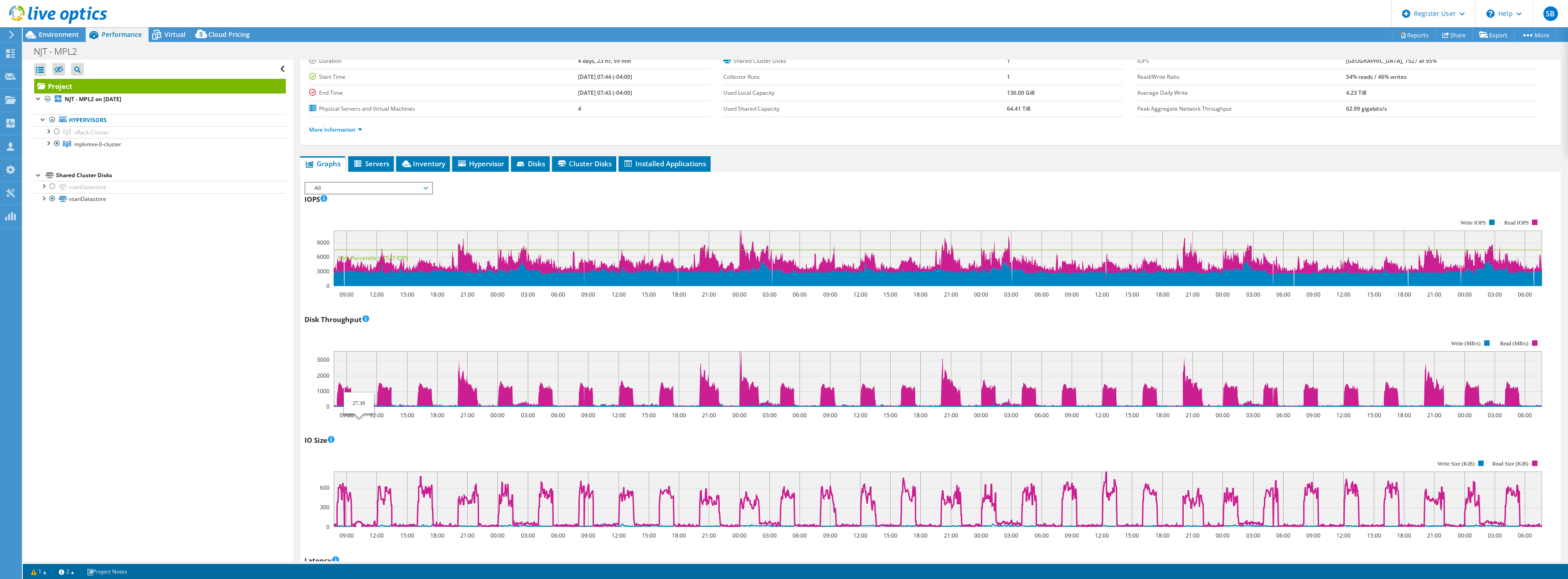
scroll to position [0, 0]
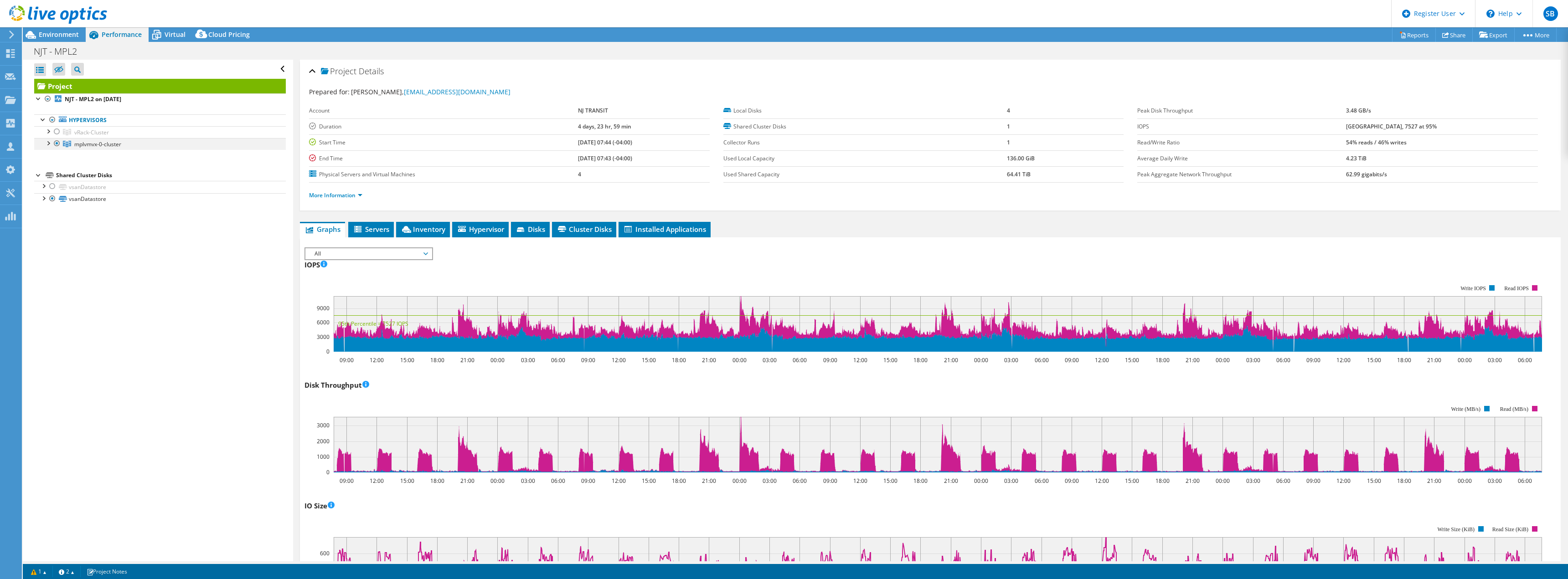
click at [46, 142] on div at bounding box center [47, 142] width 9 height 9
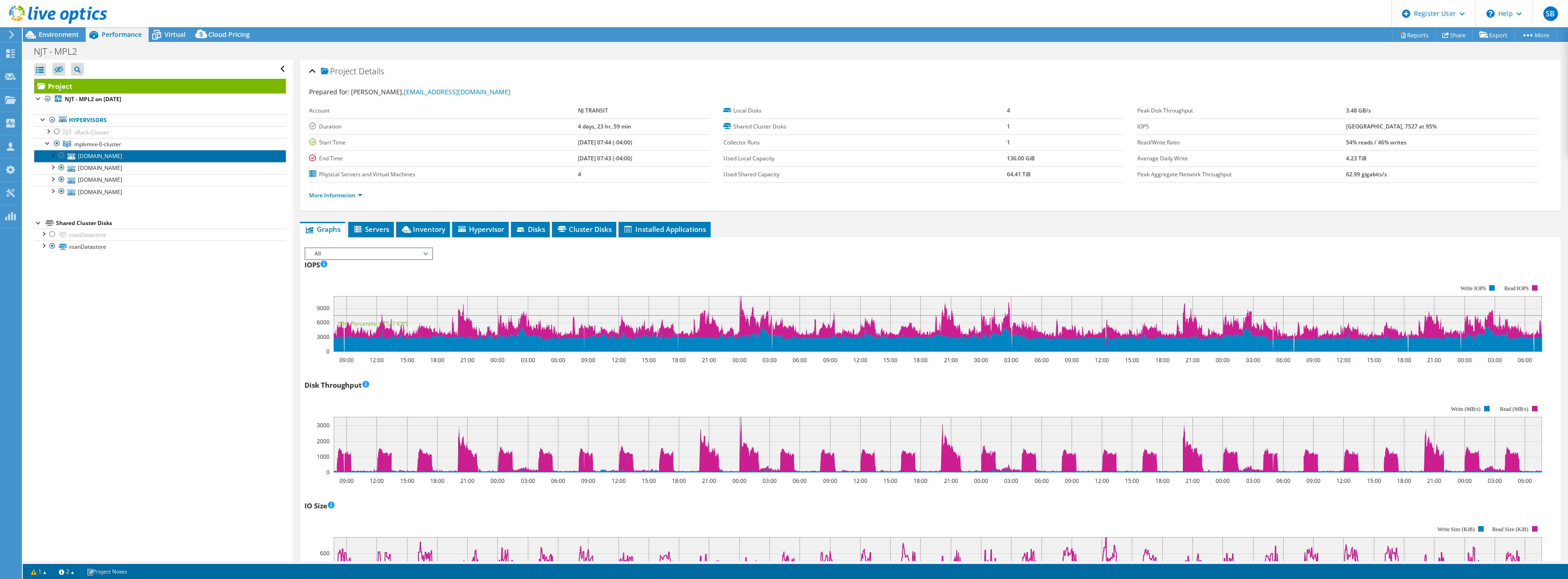
click at [102, 153] on link "r1n5.mplvxrack01.njt.gov" at bounding box center [159, 155] width 251 height 12
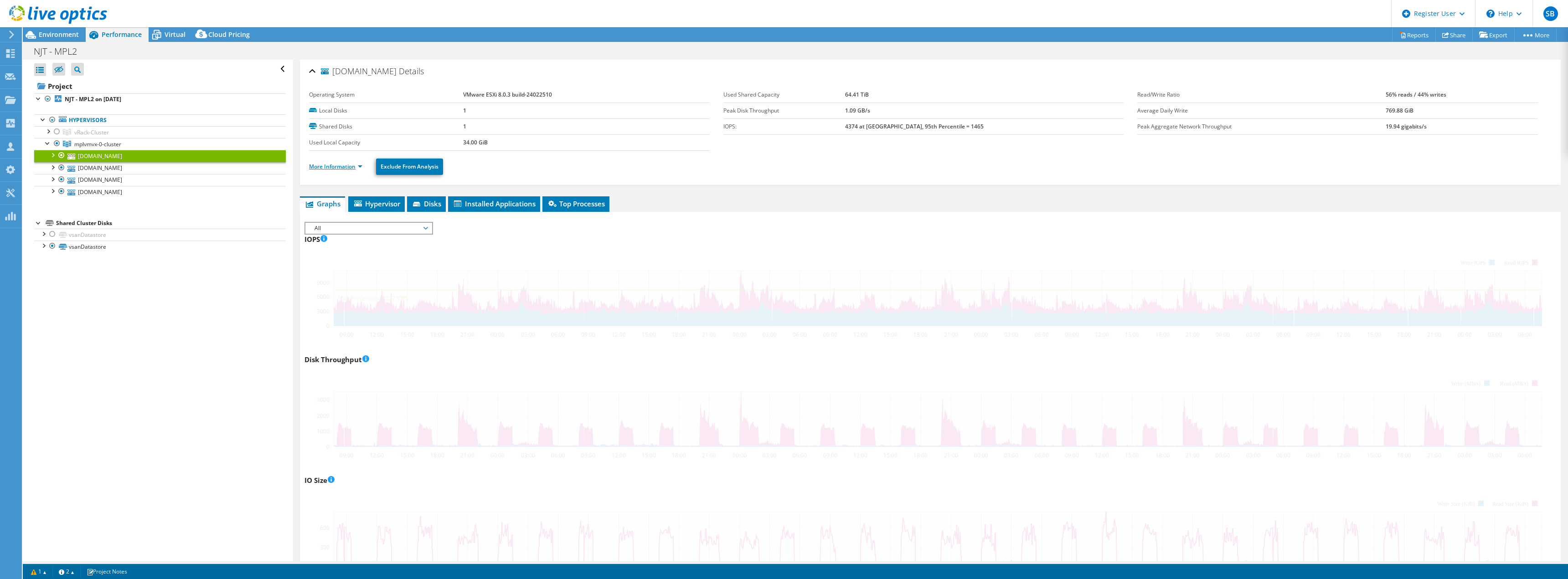
click at [341, 165] on link "More Information" at bounding box center [336, 166] width 54 height 8
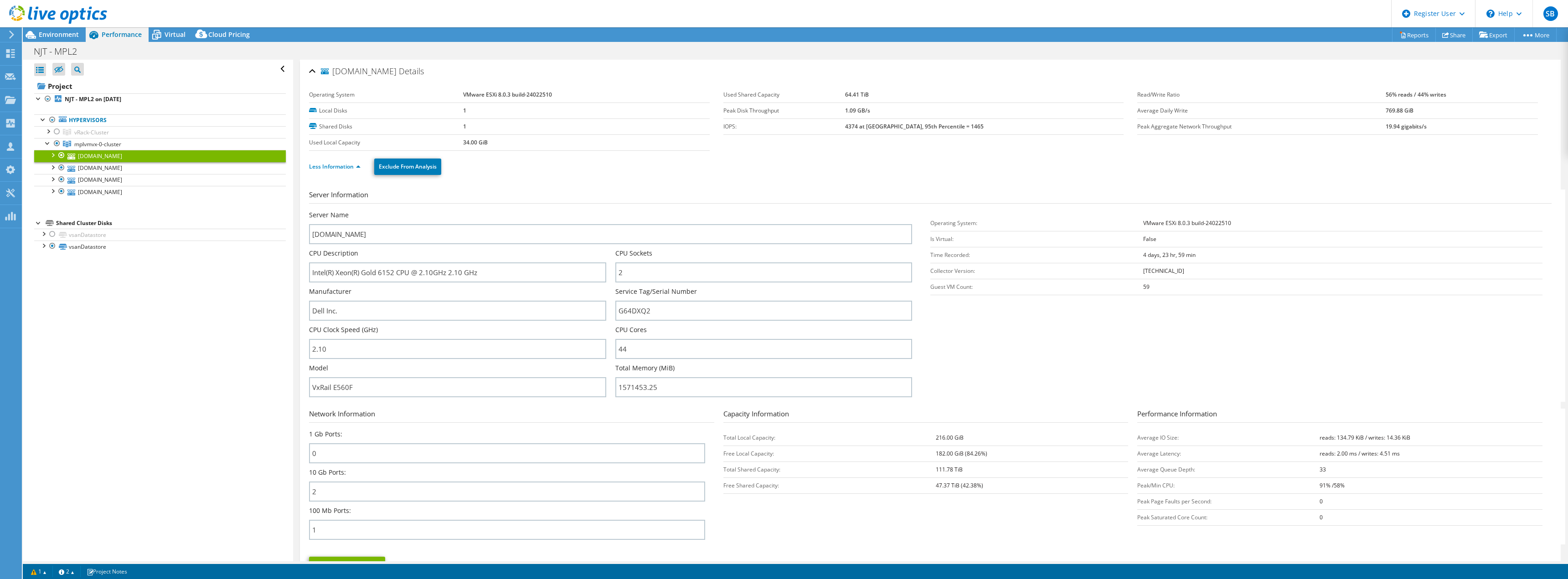
click at [496, 193] on h3 "Server Information" at bounding box center [930, 196] width 1242 height 14
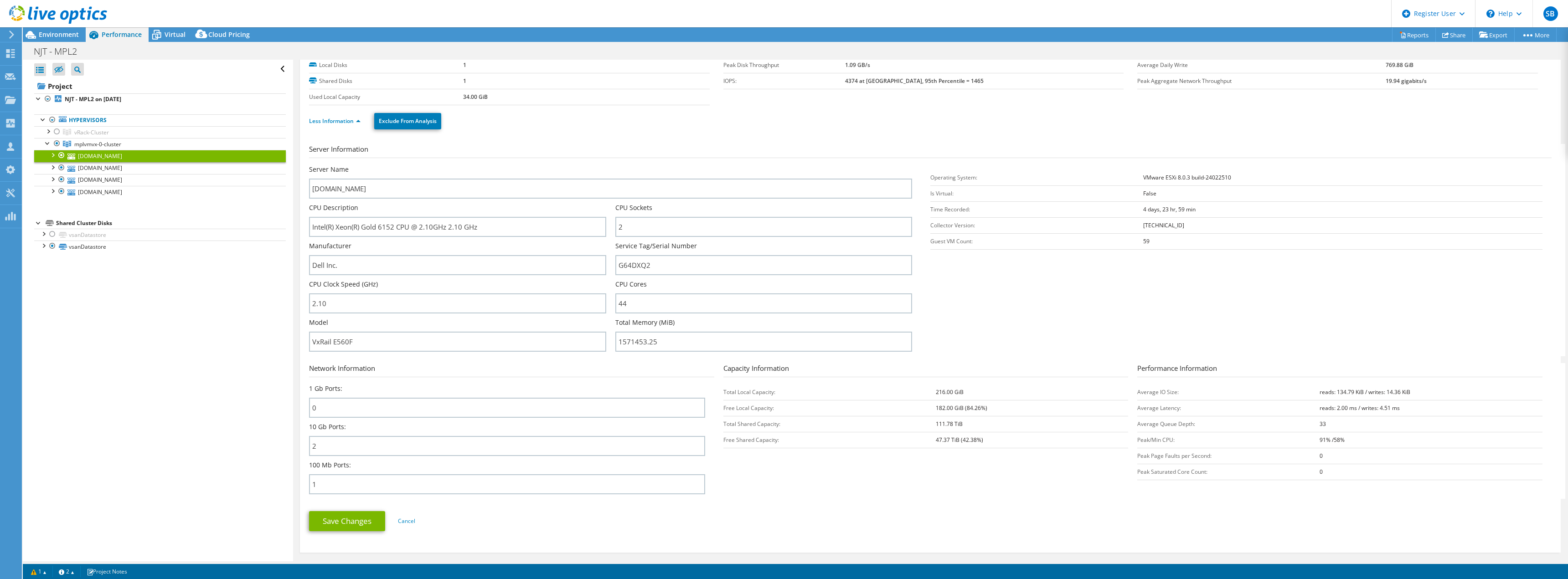
click at [1027, 419] on td "111.78 TiB" at bounding box center [1032, 424] width 192 height 16
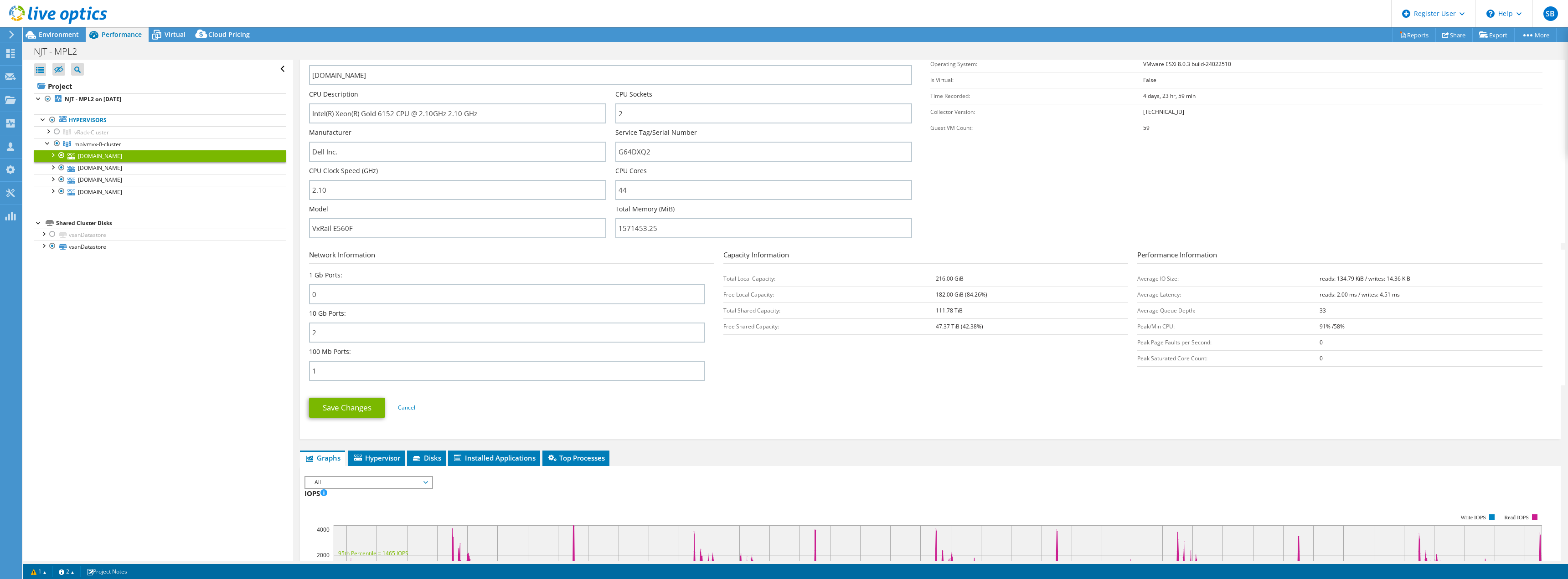
scroll to position [0, 0]
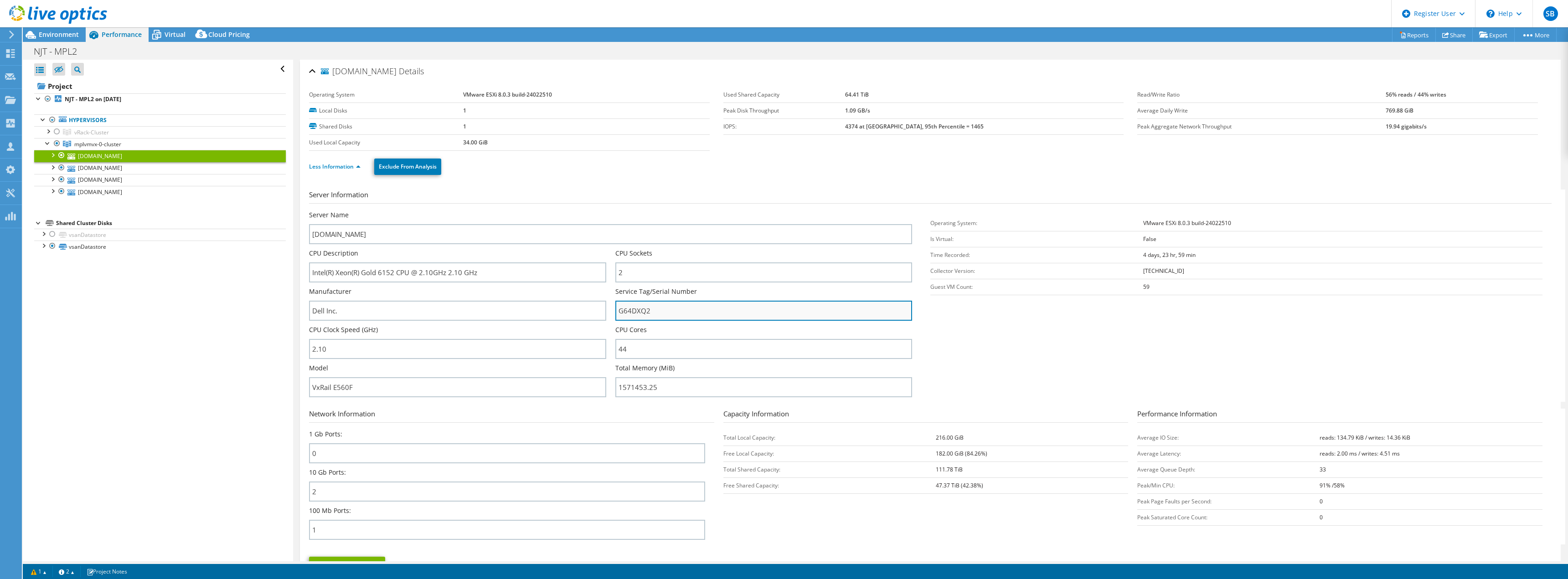
click at [636, 311] on input "G64DXQ2" at bounding box center [763, 310] width 296 height 20
click at [669, 199] on h3 "Server Information" at bounding box center [930, 196] width 1242 height 14
click at [345, 167] on link "Less Information" at bounding box center [335, 166] width 52 height 8
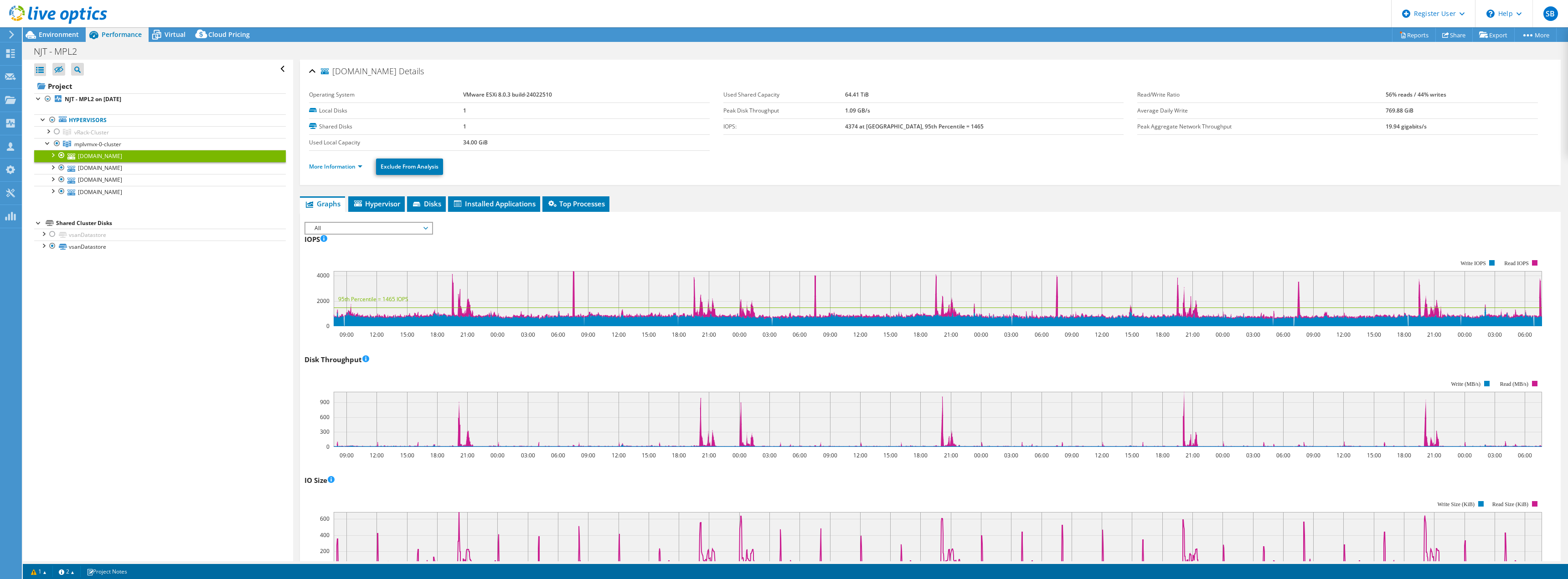
click at [481, 366] on div "Disk Throughput 09:00 12:00 15:00 18:00 21:00 00:00 03:00 06:00 09:00 12:00 15:…" at bounding box center [930, 406] width 1251 height 107
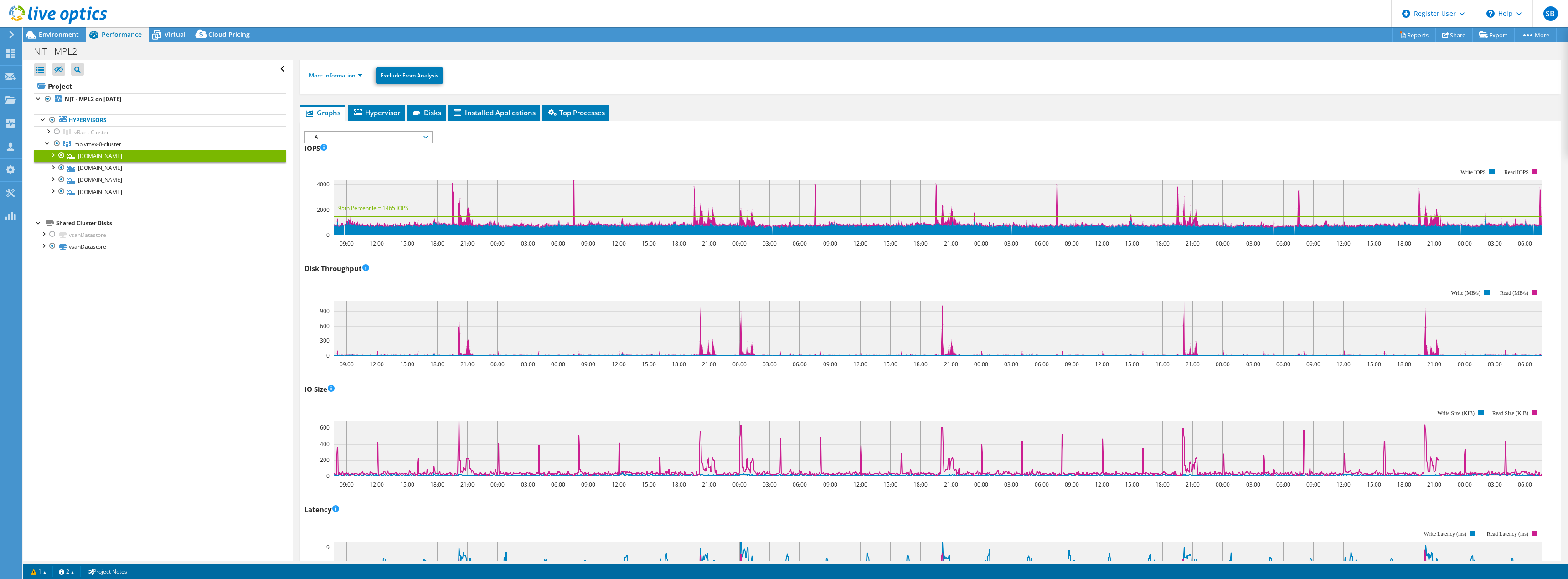
scroll to position [137, 0]
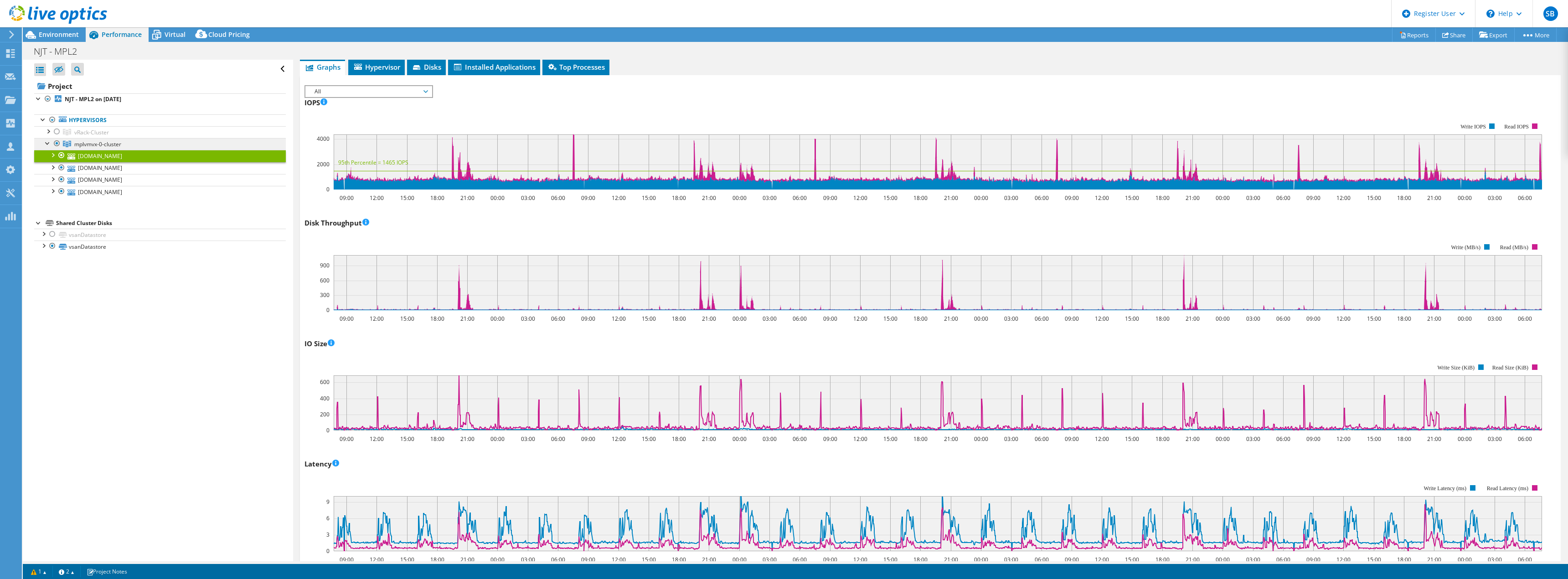
click at [90, 145] on span "mplvmvx-0-cluster" at bounding box center [97, 144] width 47 height 8
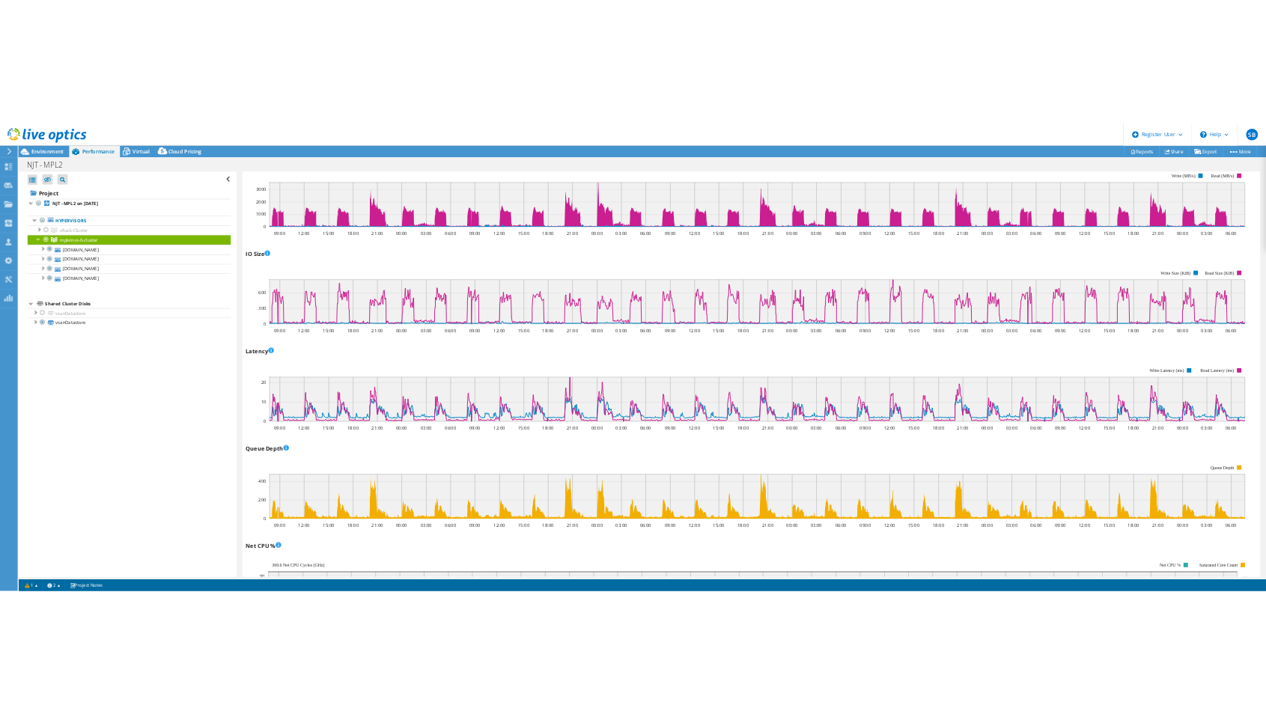
scroll to position [0, 0]
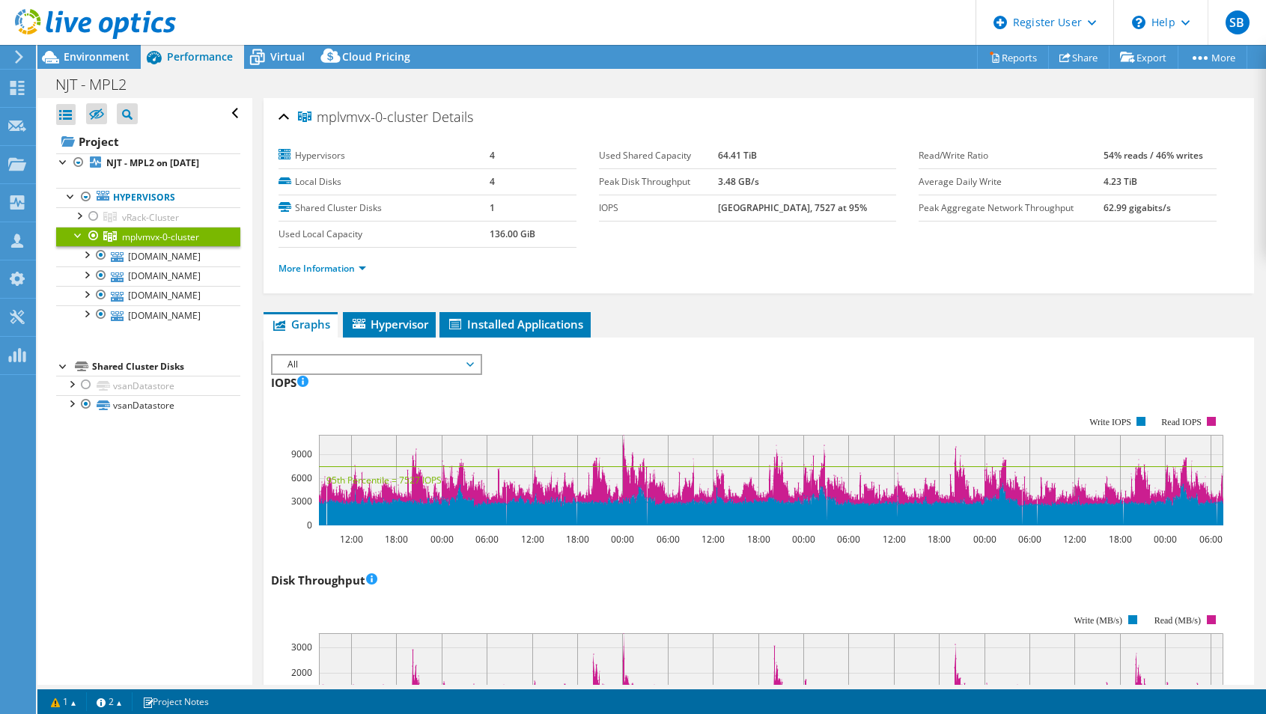
select select "USD"
click at [88, 216] on div at bounding box center [93, 216] width 15 height 18
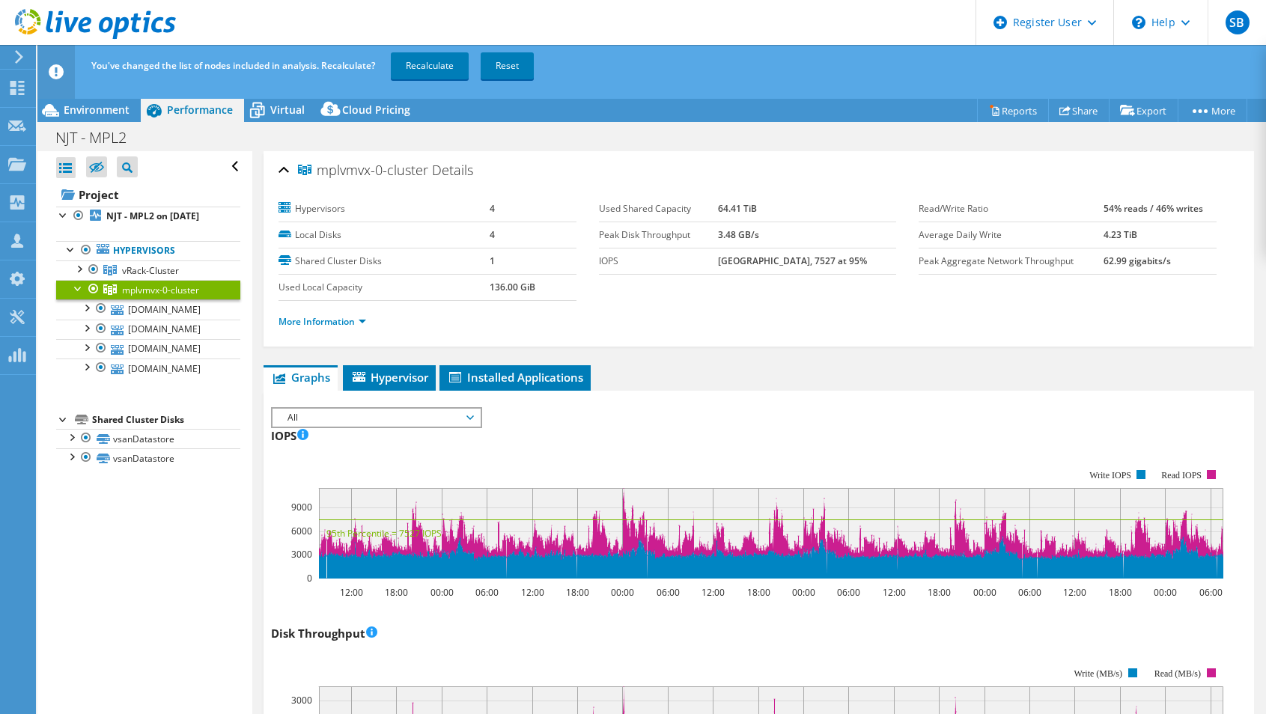
click at [94, 290] on div at bounding box center [93, 289] width 15 height 18
click at [437, 67] on link "Recalculate" at bounding box center [430, 65] width 78 height 27
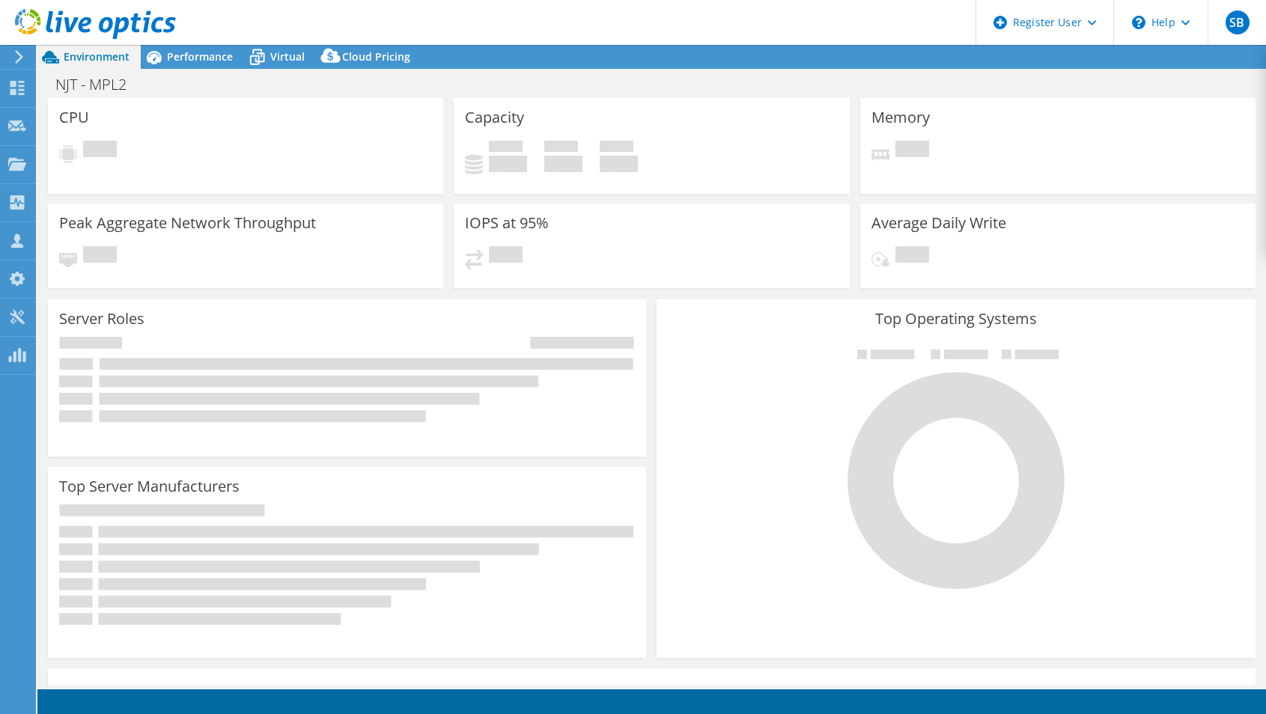
select select "USD"
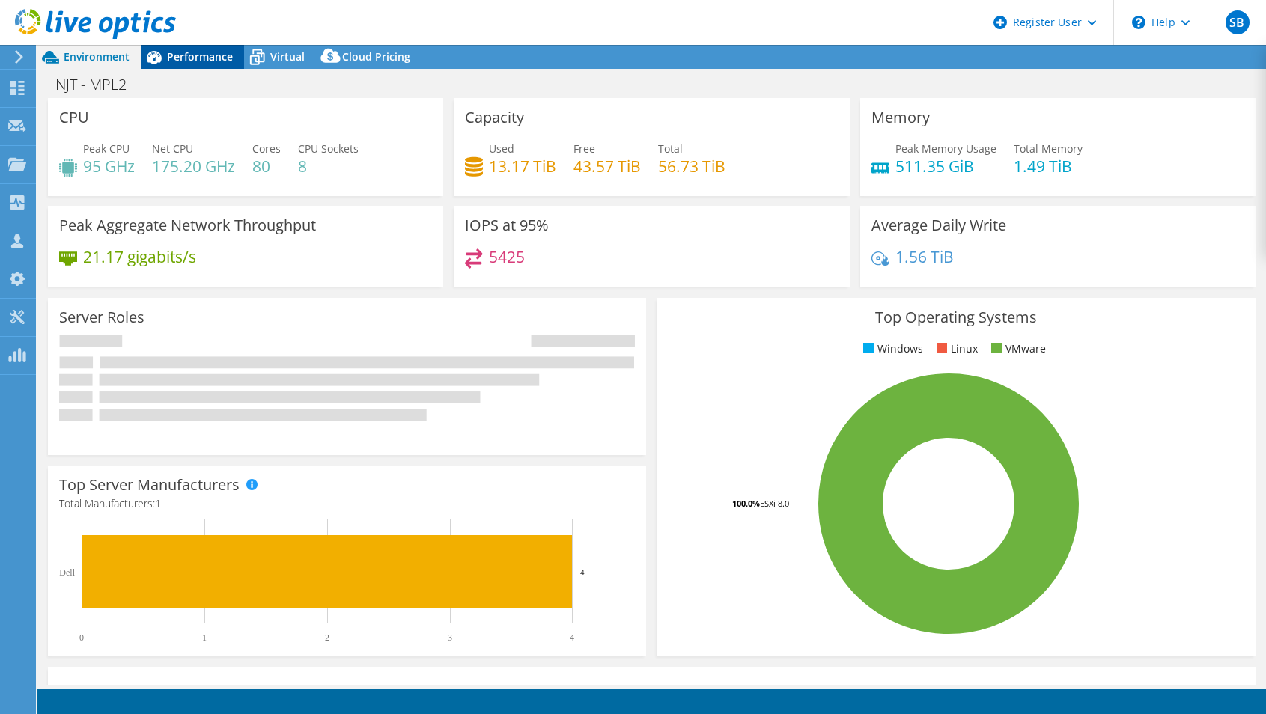
click at [180, 56] on span "Performance" at bounding box center [200, 56] width 66 height 14
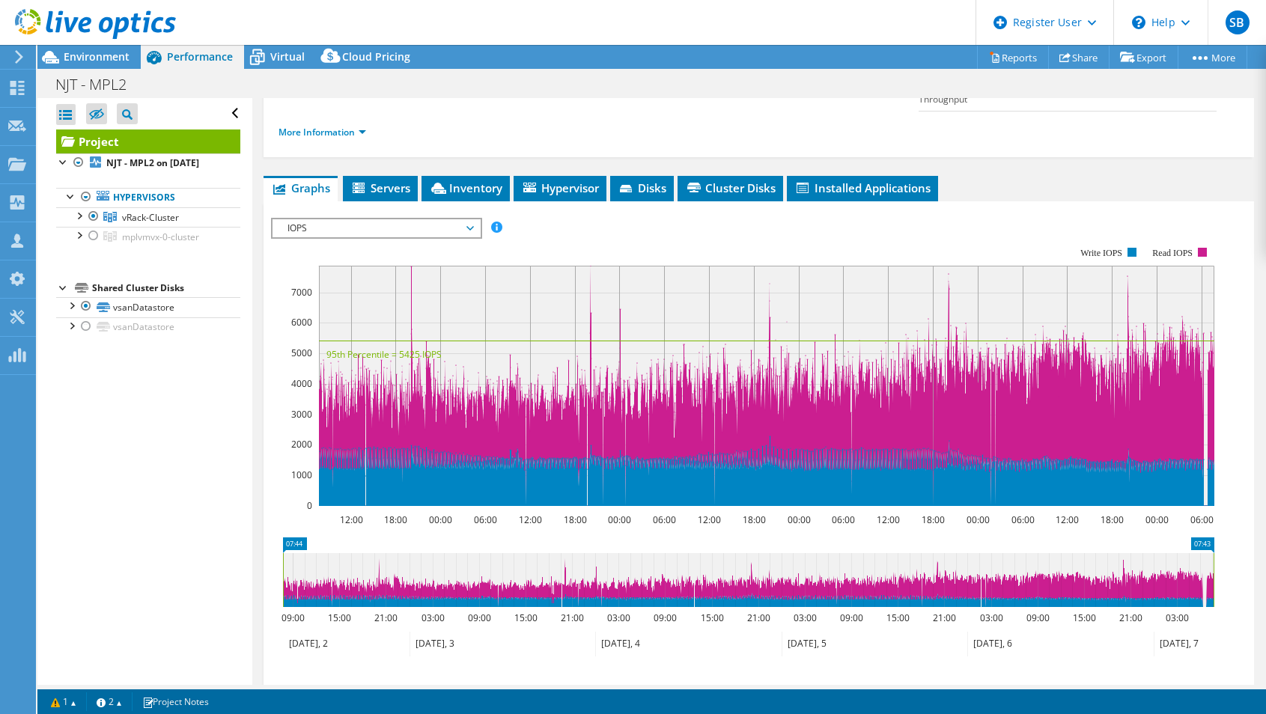
scroll to position [225, 0]
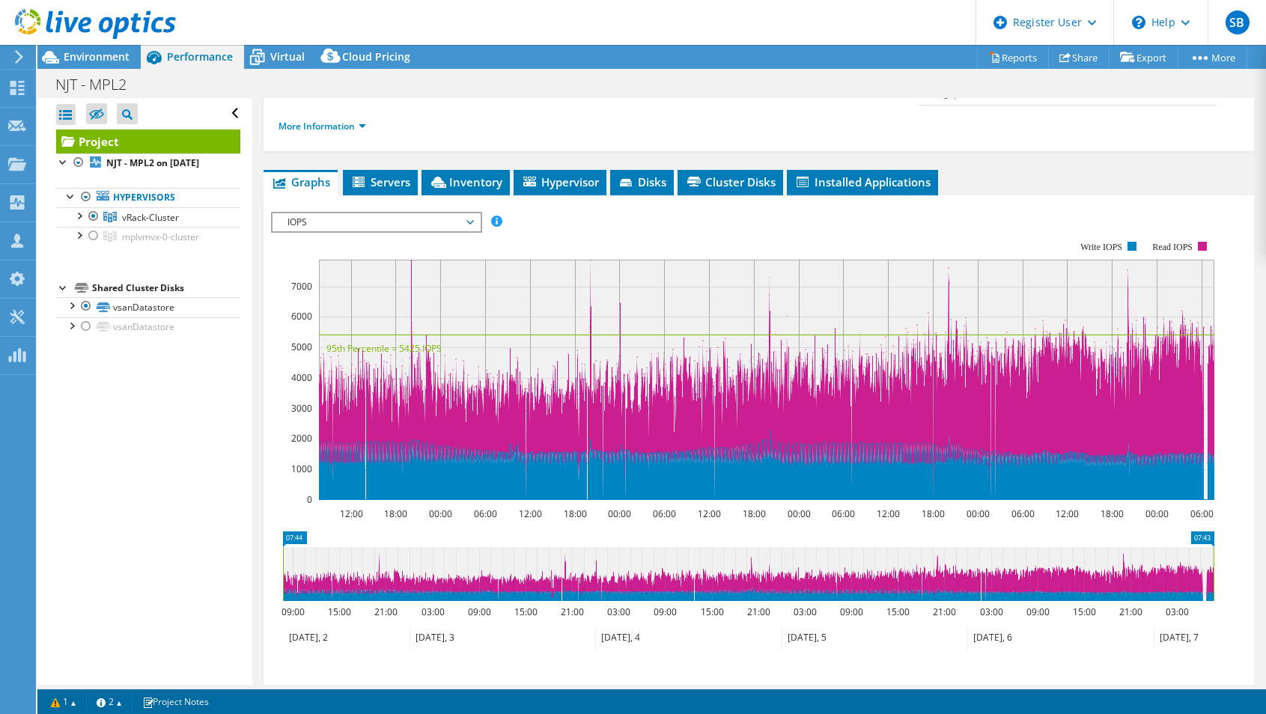
click at [383, 213] on span "IOPS" at bounding box center [376, 222] width 192 height 18
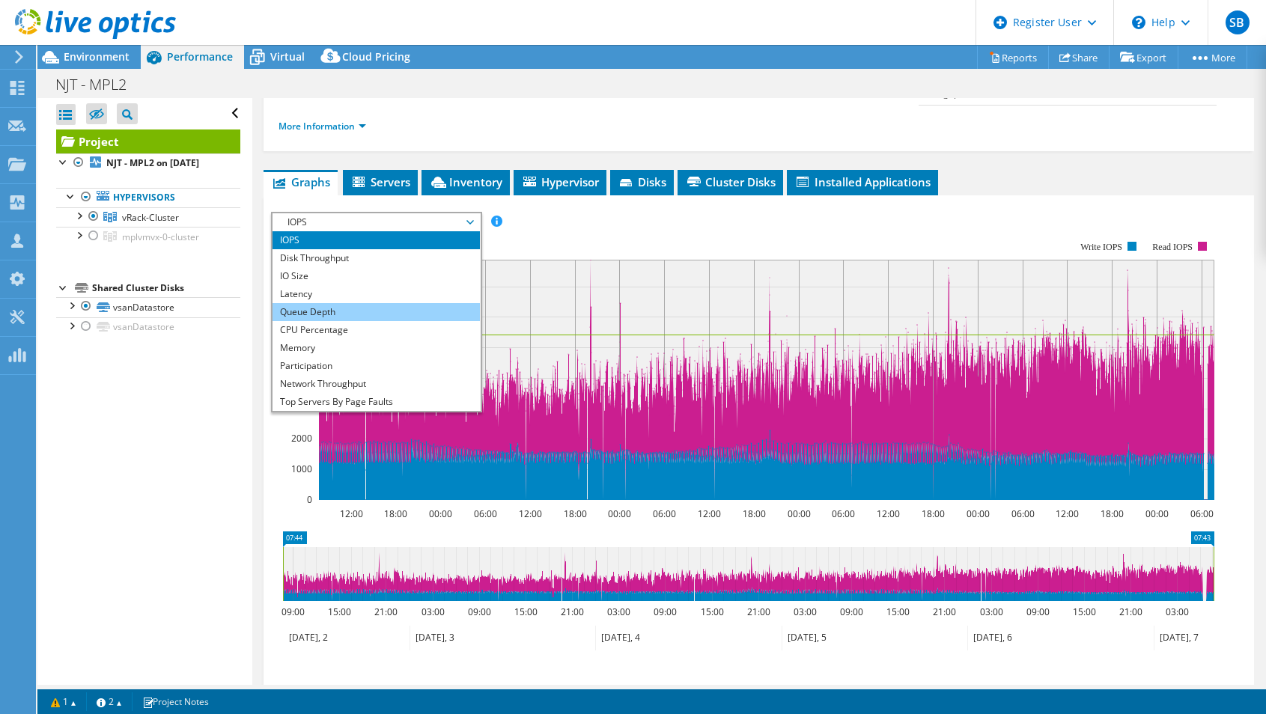
click at [335, 303] on li "Queue Depth" at bounding box center [376, 312] width 207 height 18
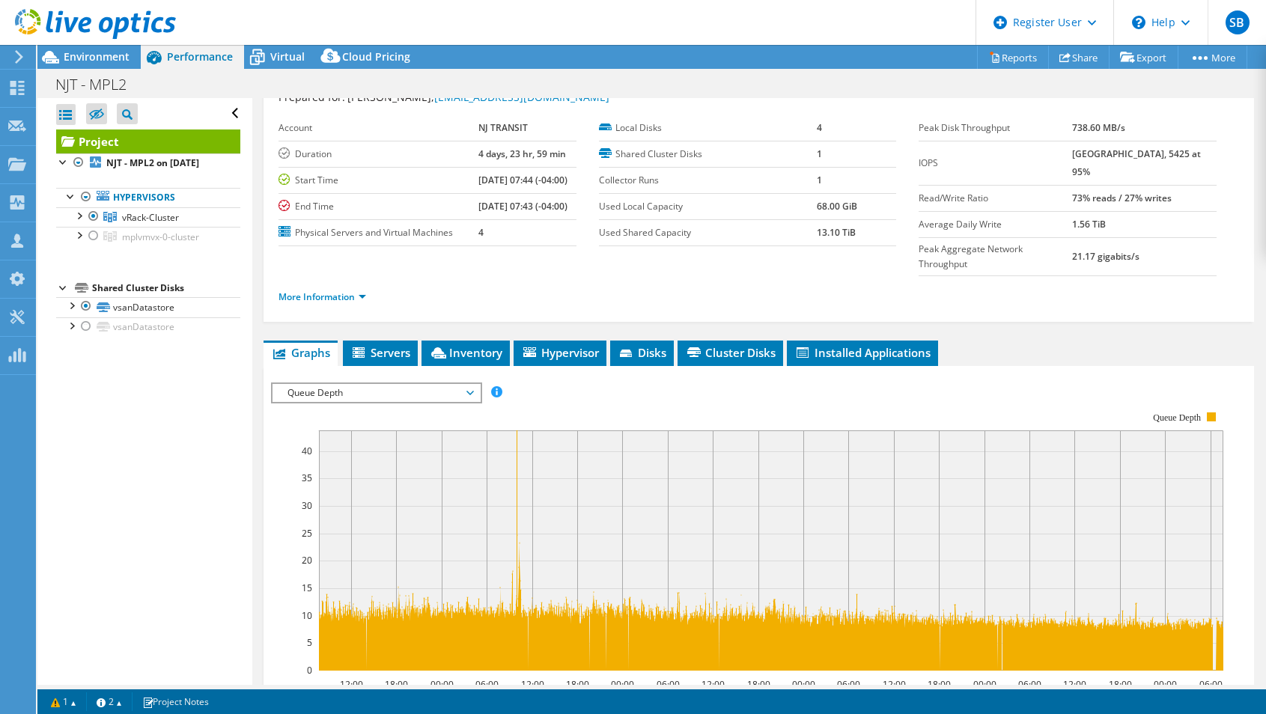
scroll to position [75, 0]
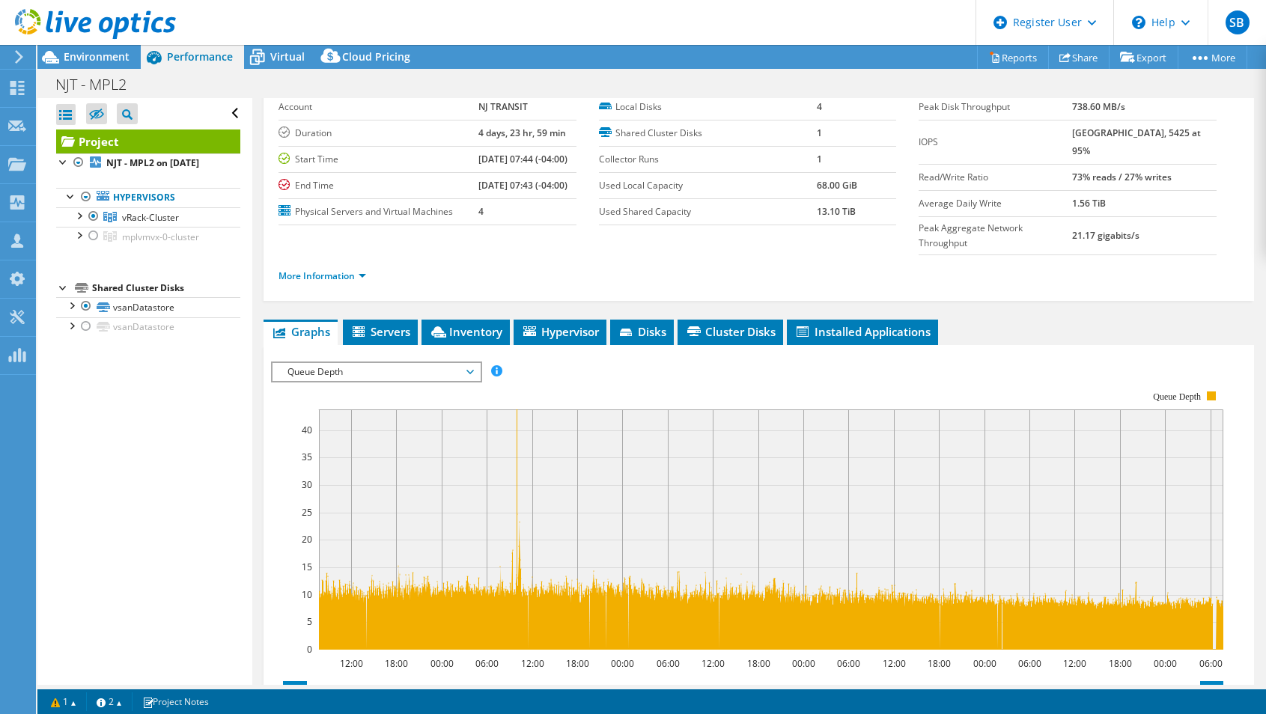
click at [428, 363] on span "Queue Depth" at bounding box center [376, 372] width 192 height 18
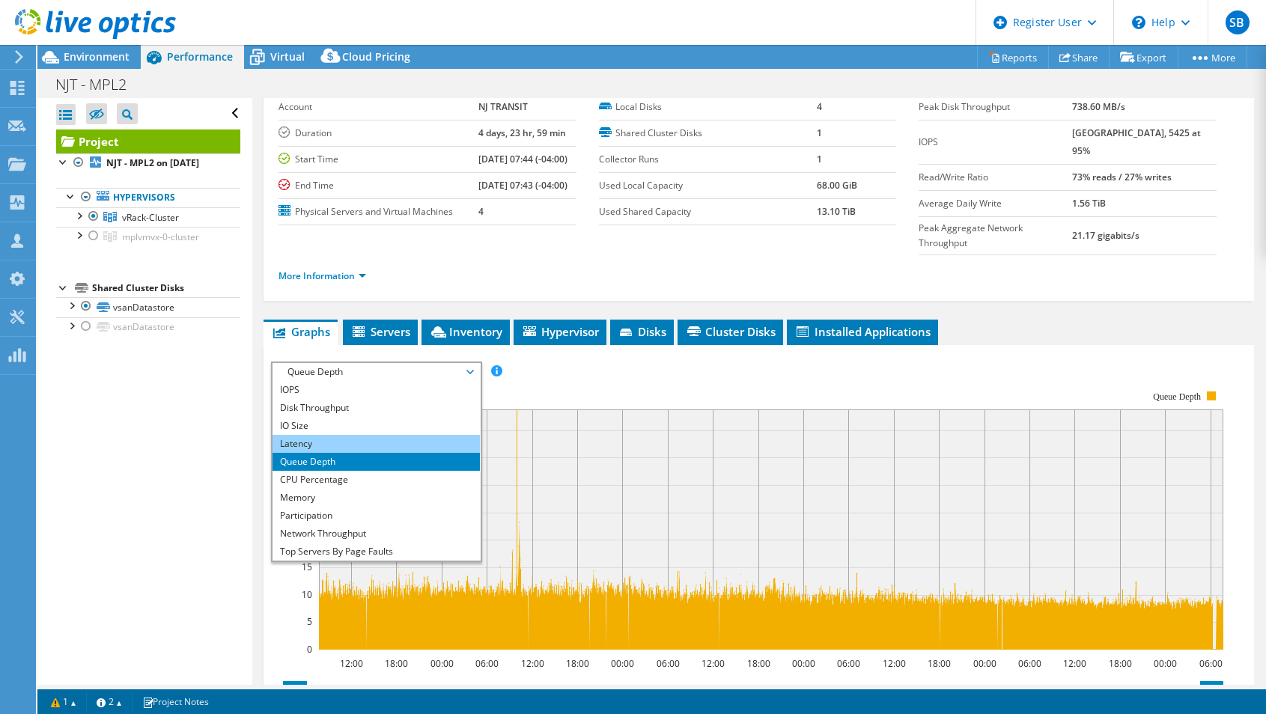
click at [320, 435] on li "Latency" at bounding box center [376, 444] width 207 height 18
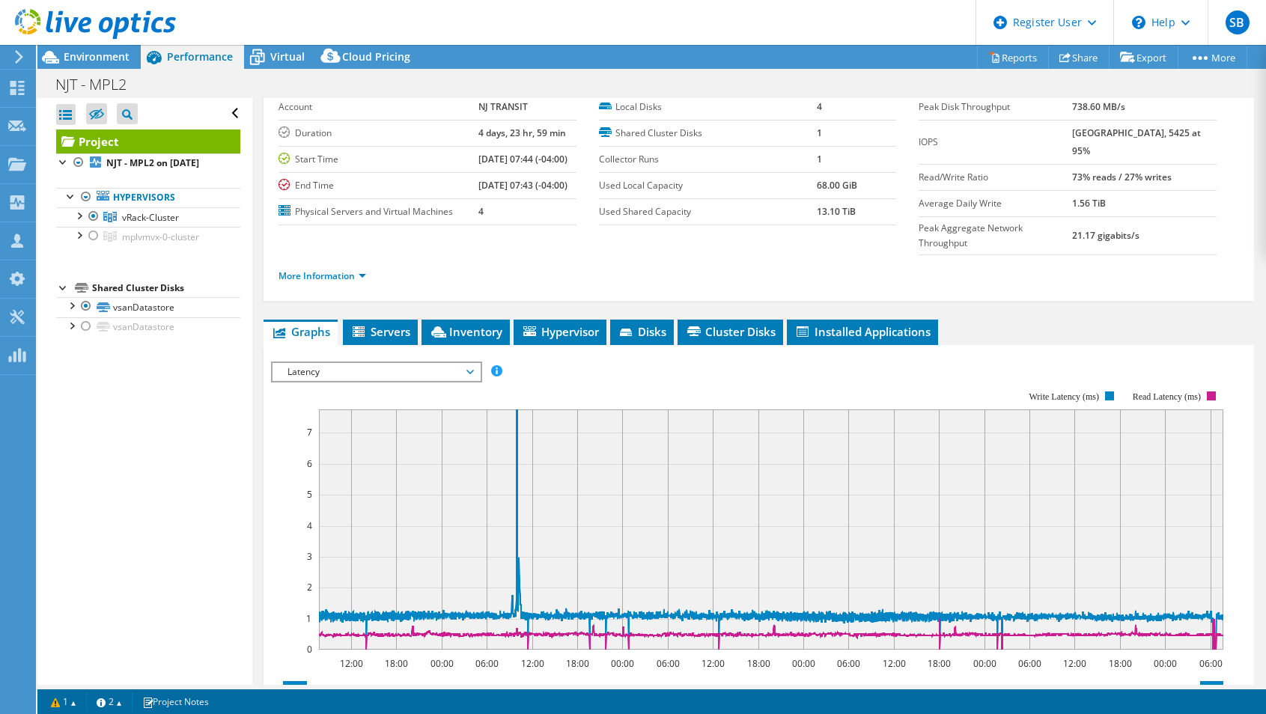
click at [426, 363] on span "Latency" at bounding box center [376, 372] width 192 height 18
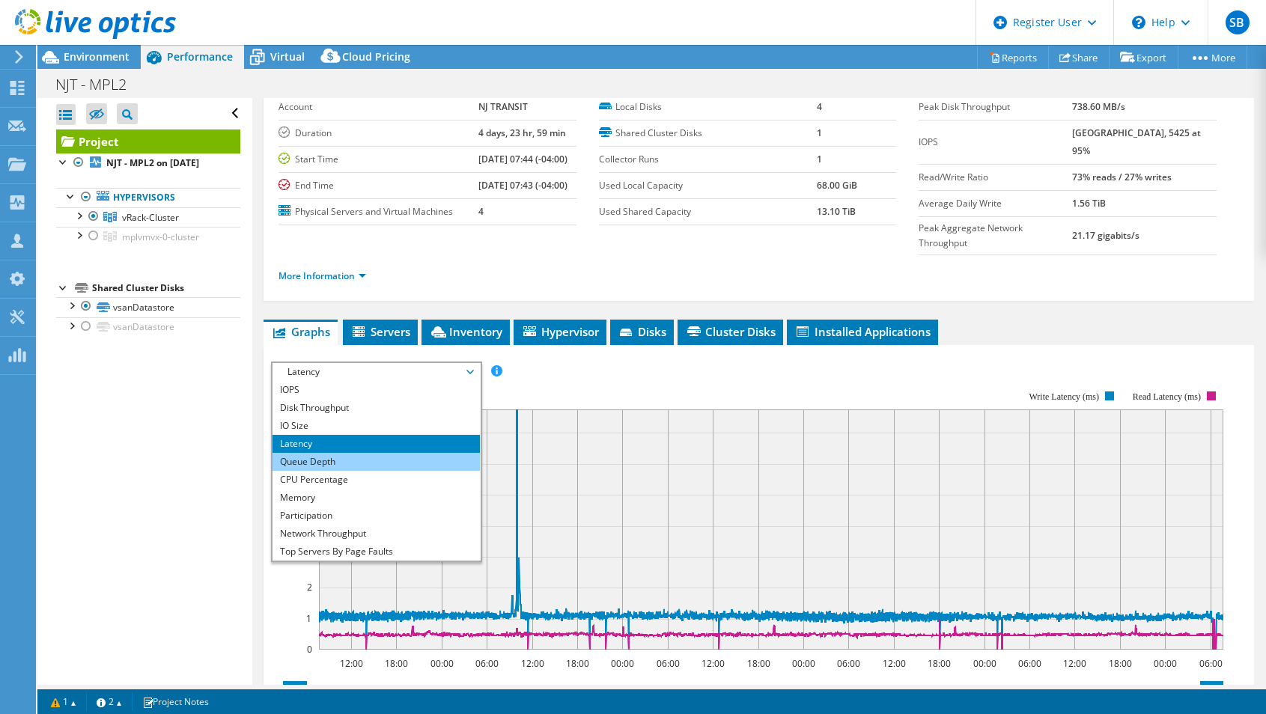
click at [321, 453] on li "Queue Depth" at bounding box center [376, 462] width 207 height 18
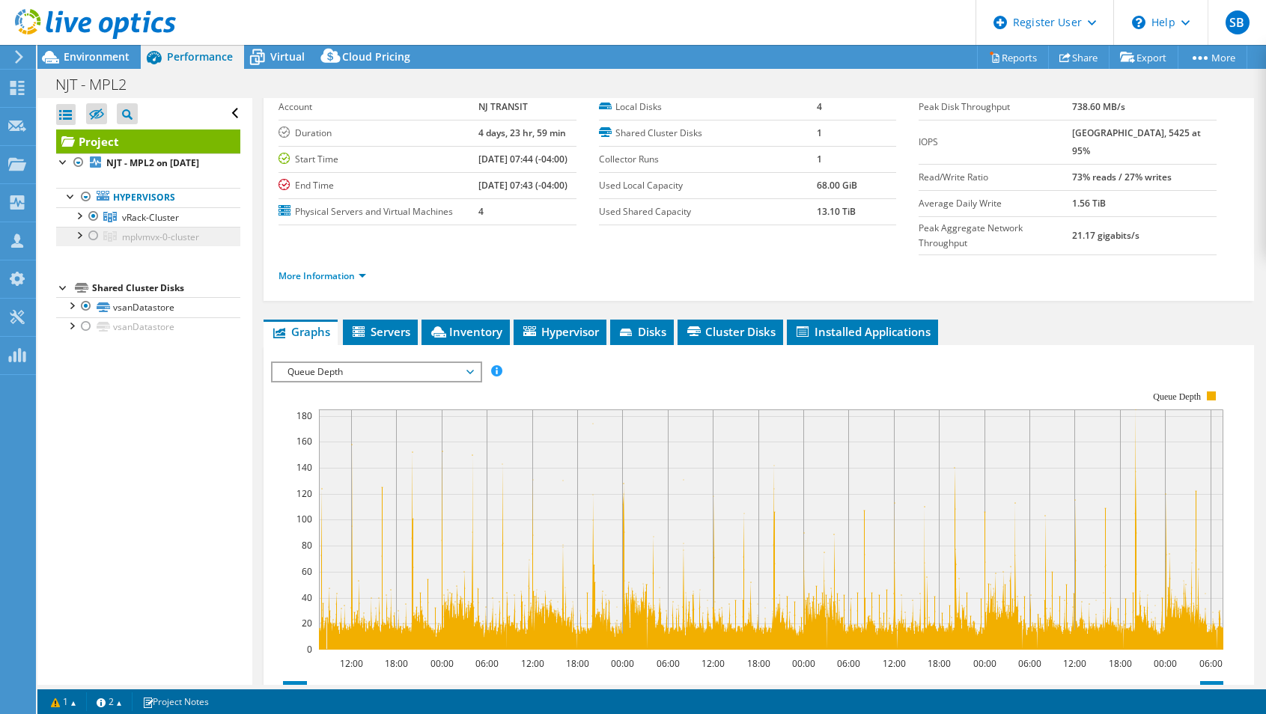
click at [135, 237] on span "mplvmvx-0-cluster" at bounding box center [160, 237] width 77 height 13
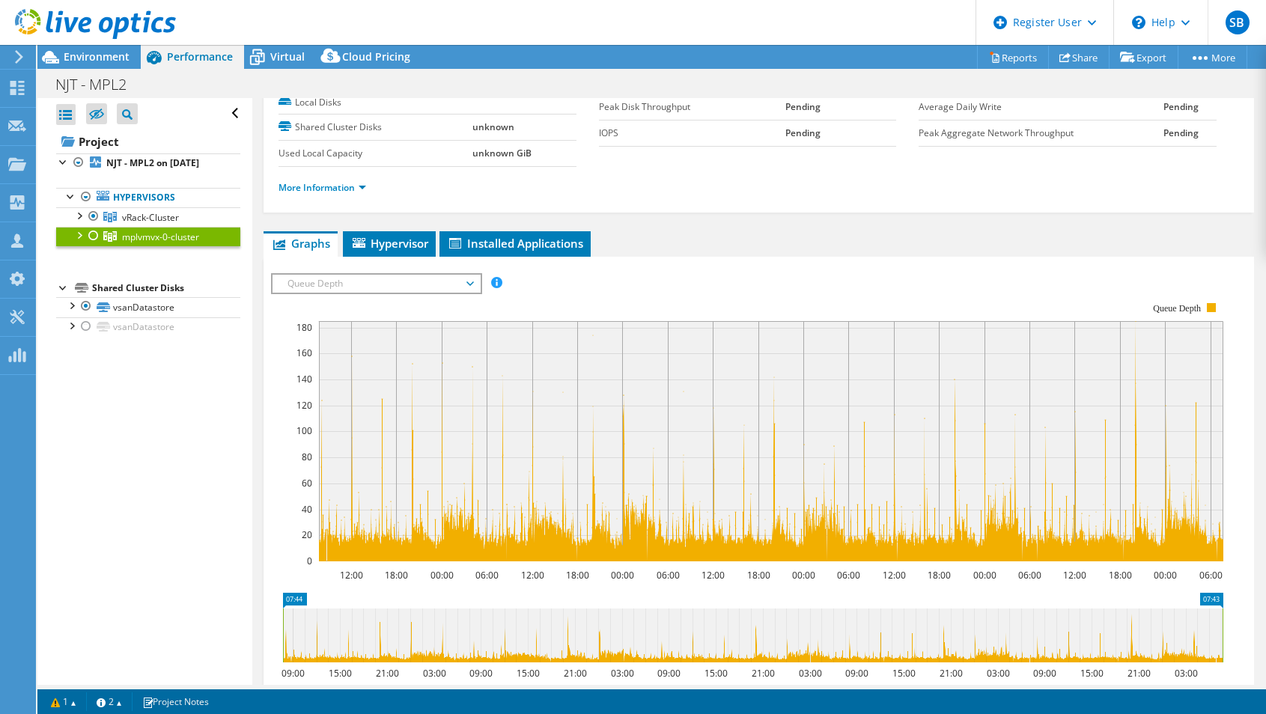
click at [92, 234] on div at bounding box center [93, 236] width 15 height 18
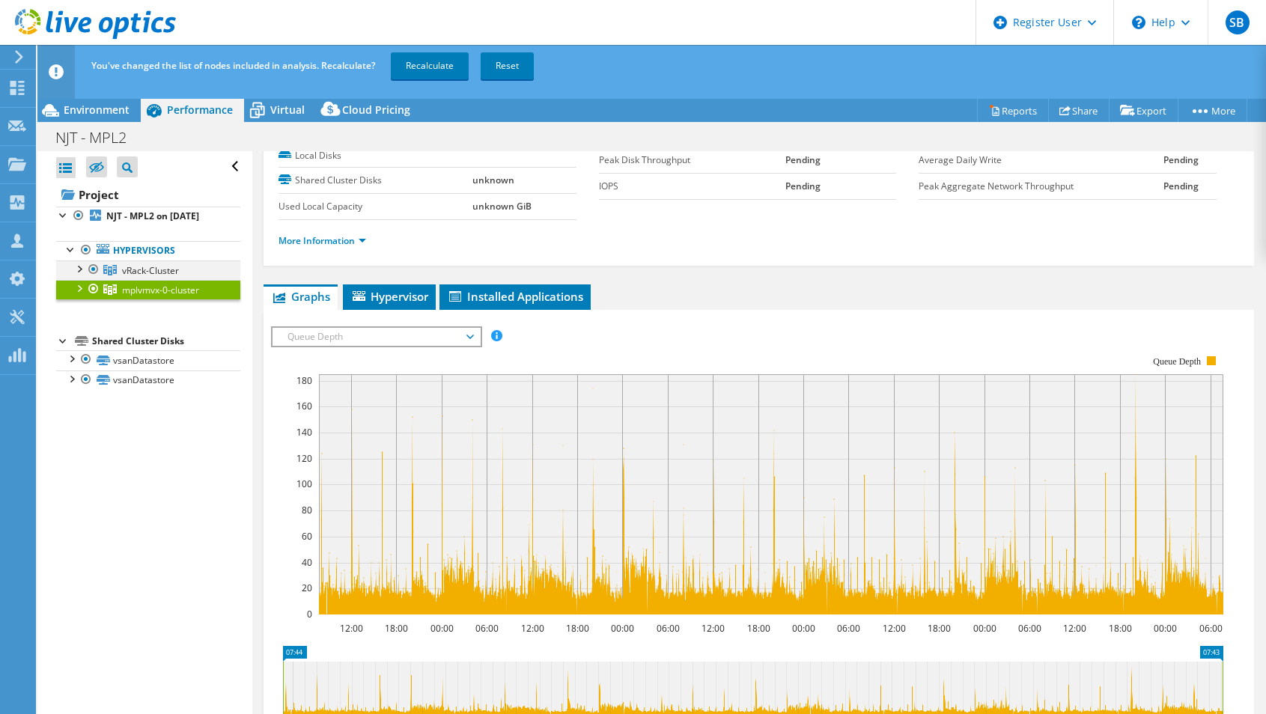
click at [93, 269] on div at bounding box center [93, 270] width 15 height 18
click at [437, 62] on link "Recalculate" at bounding box center [430, 65] width 78 height 27
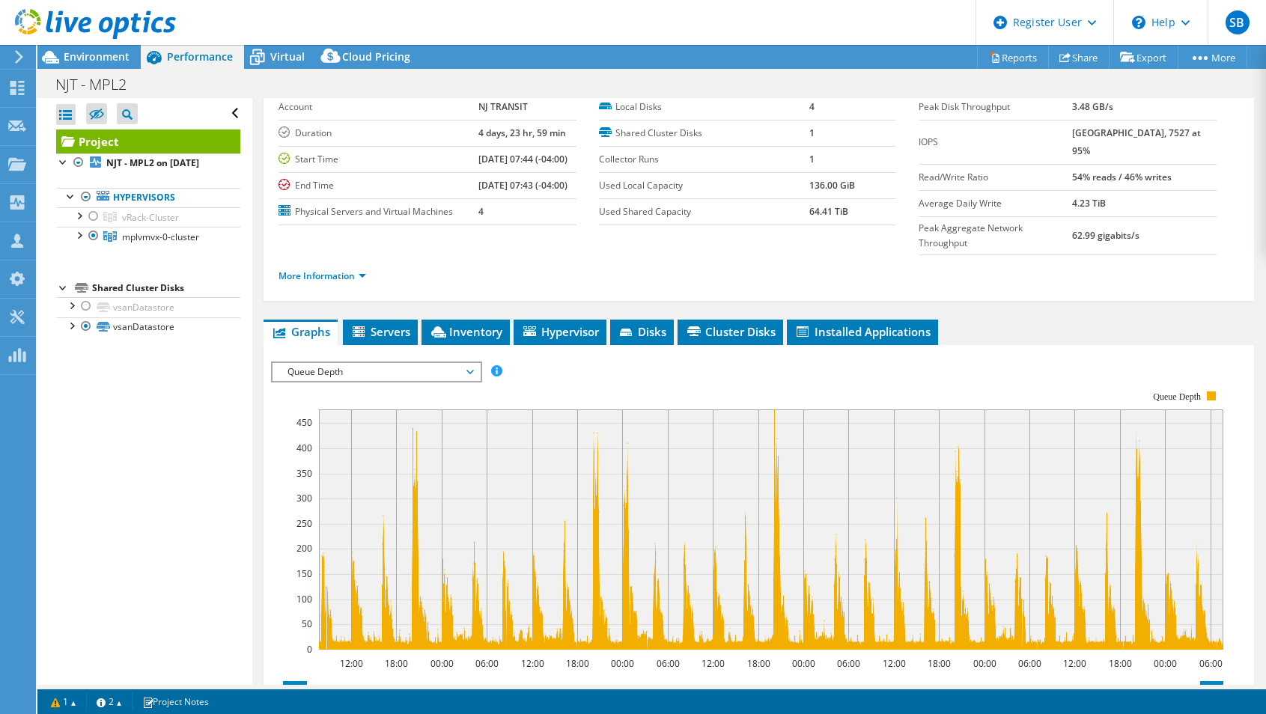
click at [555, 28] on header "SB Dell User [PERSON_NAME] [EMAIL_ADDRESS][PERSON_NAME][DOMAIN_NAME] Dell My Pr…" at bounding box center [633, 22] width 1266 height 45
click at [94, 217] on div at bounding box center [93, 216] width 15 height 18
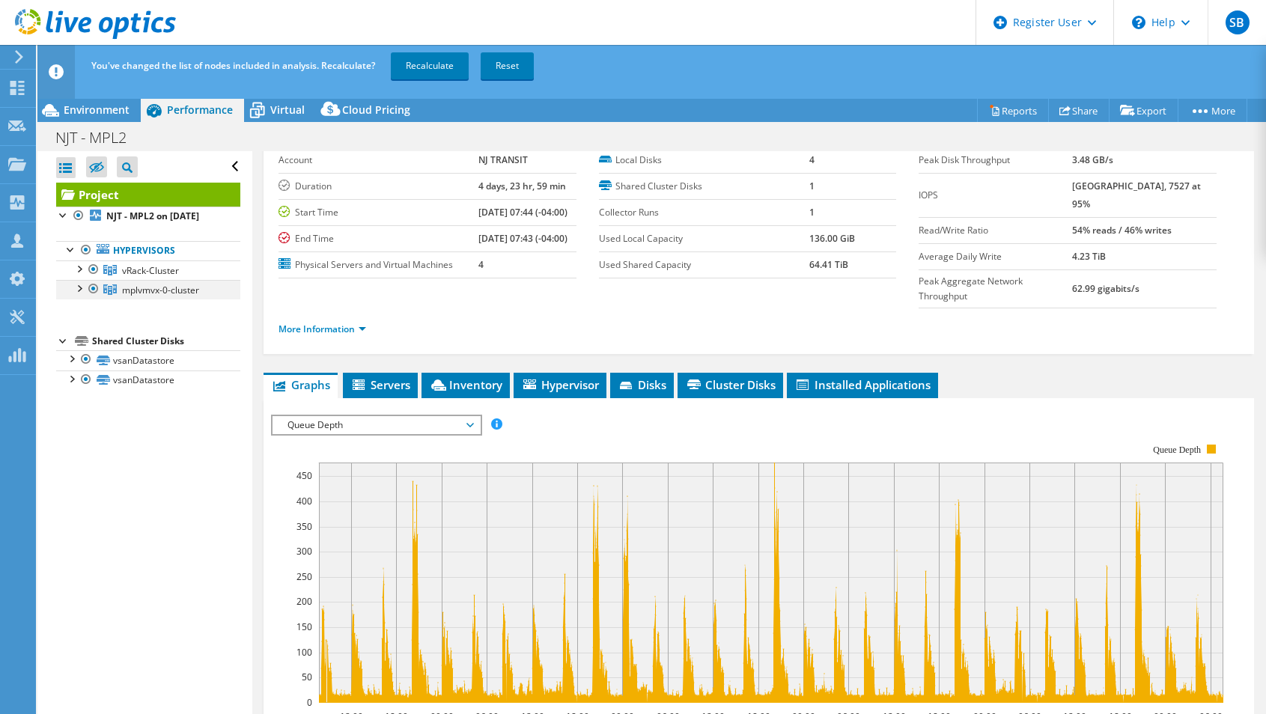
click at [94, 288] on div at bounding box center [93, 289] width 15 height 18
click at [428, 70] on link "Recalculate" at bounding box center [430, 65] width 78 height 27
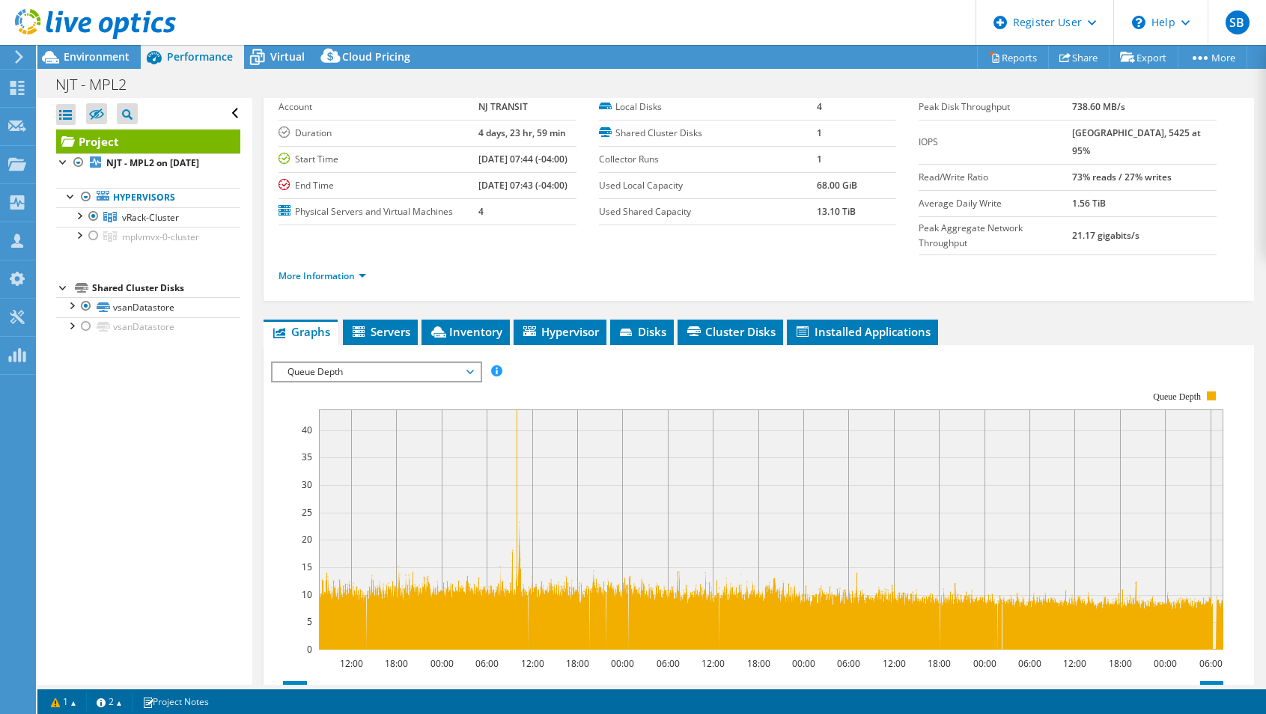
click at [556, 371] on rect at bounding box center [747, 521] width 953 height 300
click at [94, 235] on div at bounding box center [93, 236] width 15 height 18
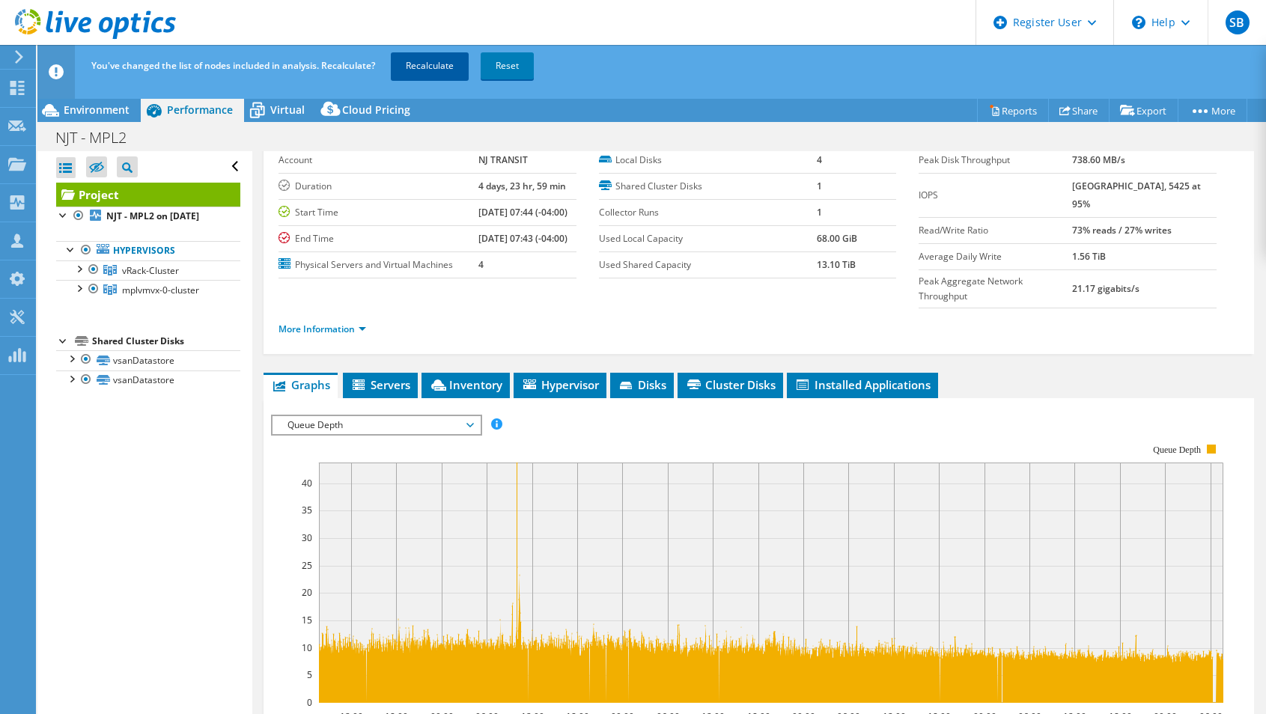
click at [438, 72] on link "Recalculate" at bounding box center [430, 65] width 78 height 27
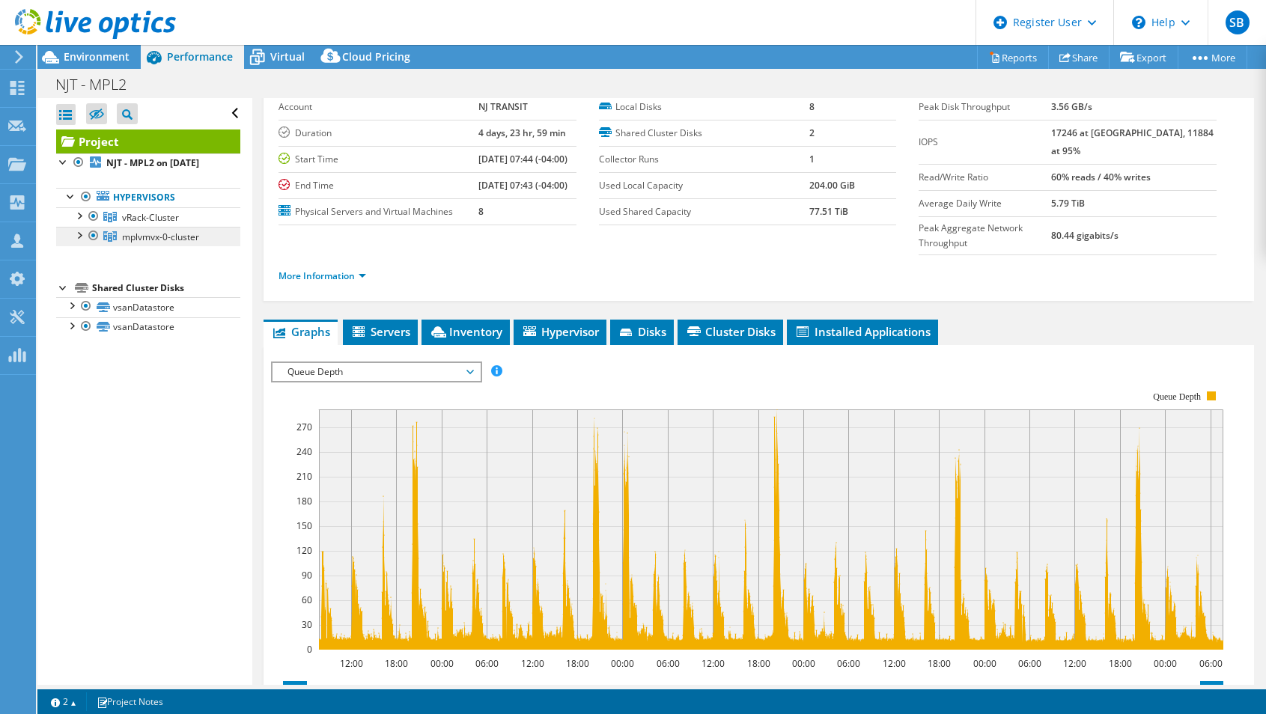
click at [140, 236] on span "mplvmvx-0-cluster" at bounding box center [160, 237] width 77 height 13
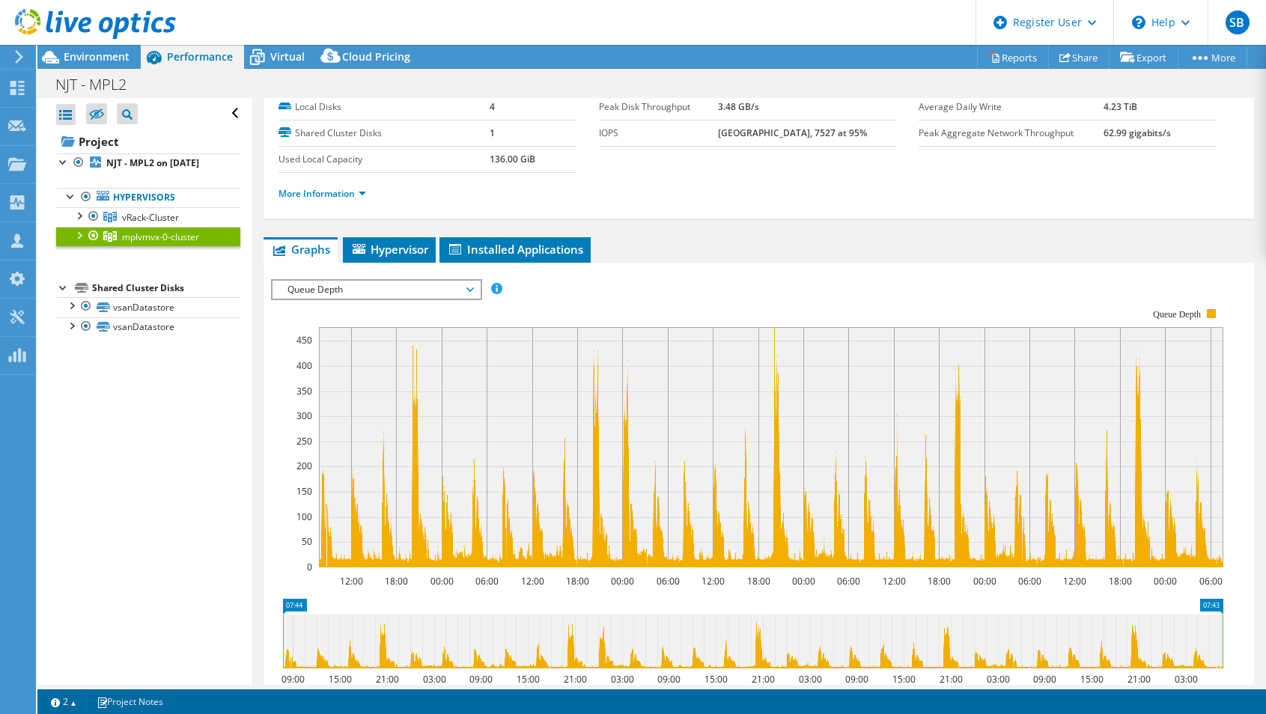
click at [79, 238] on div at bounding box center [78, 234] width 15 height 15
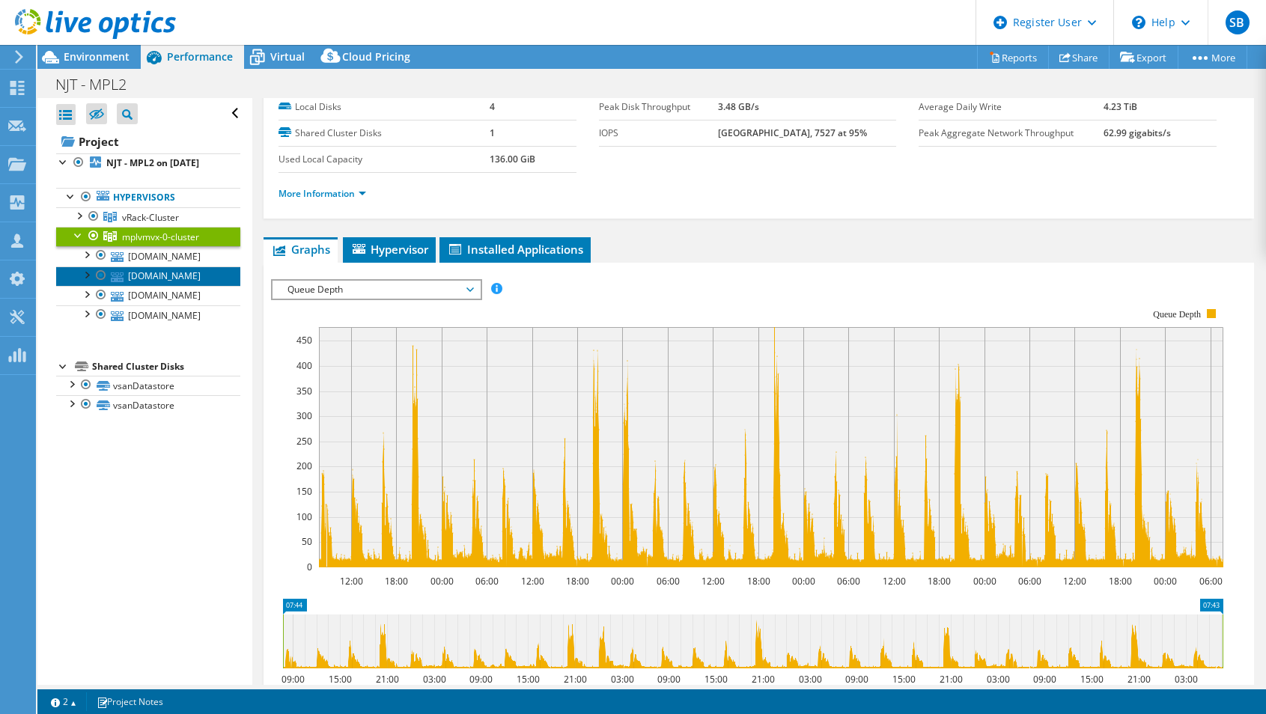
click at [139, 279] on link "[DOMAIN_NAME]" at bounding box center [148, 276] width 184 height 19
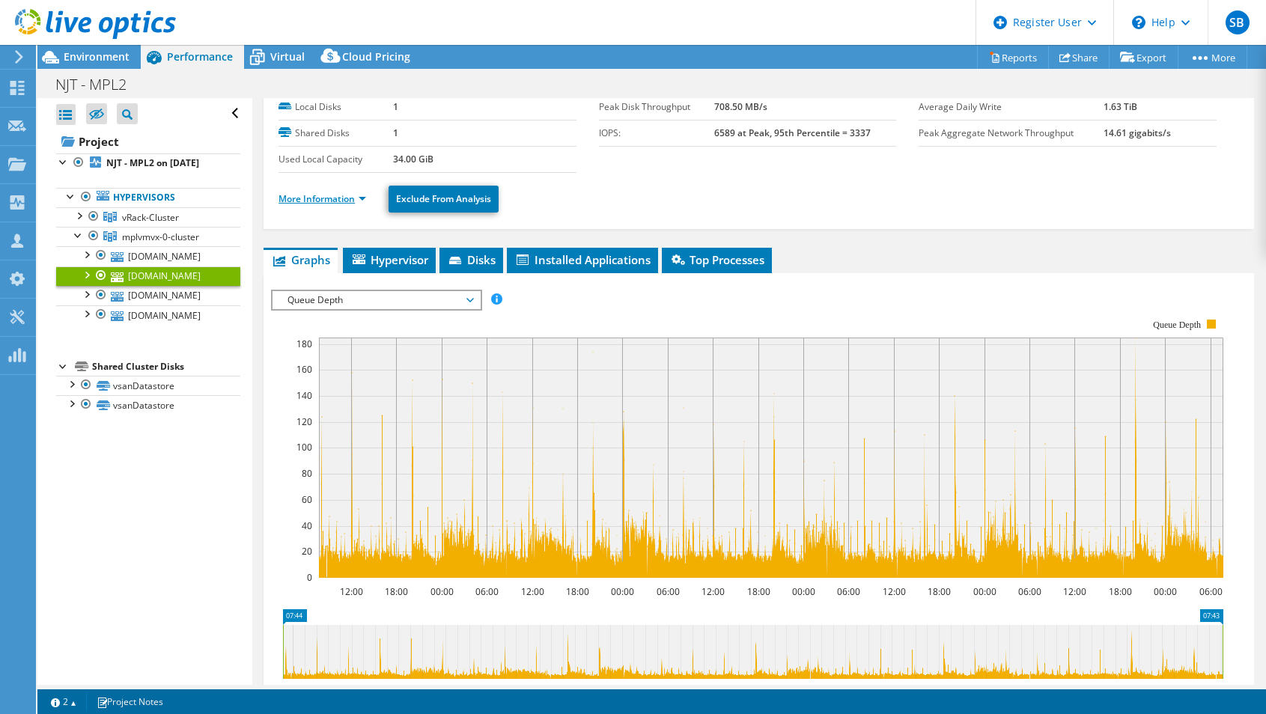
click at [323, 204] on link "More Information" at bounding box center [323, 198] width 88 height 13
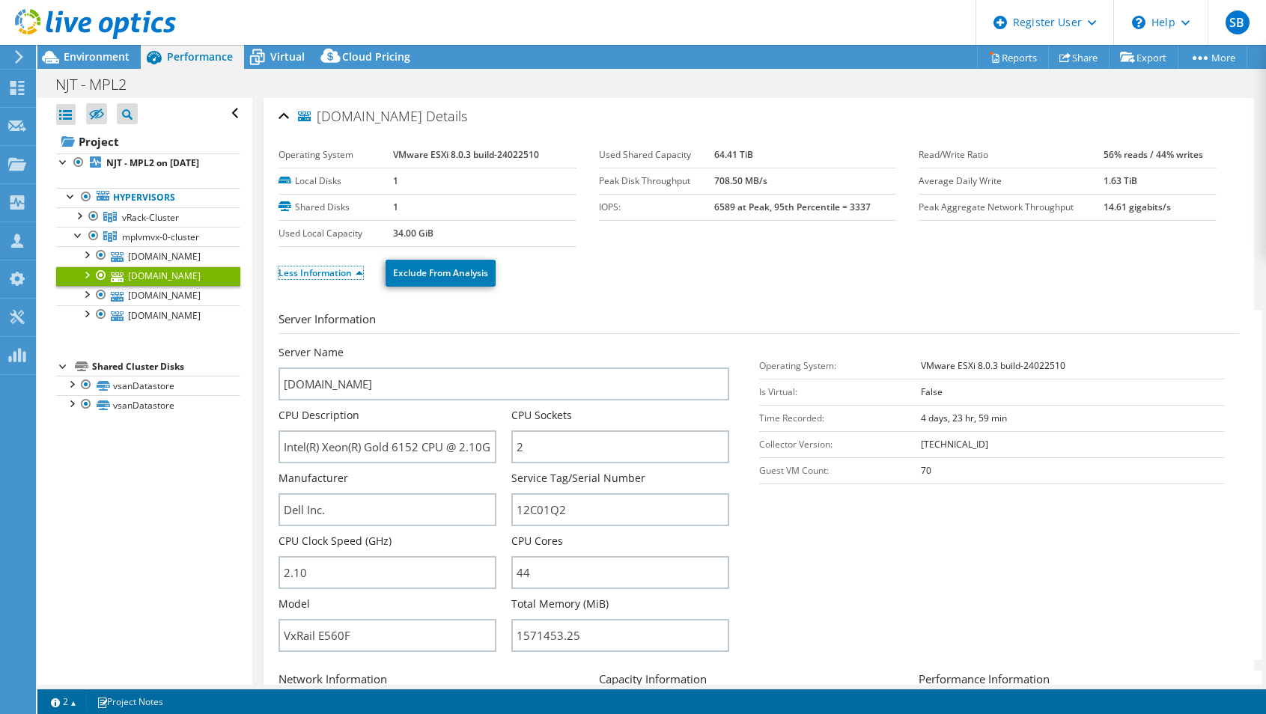
scroll to position [0, 0]
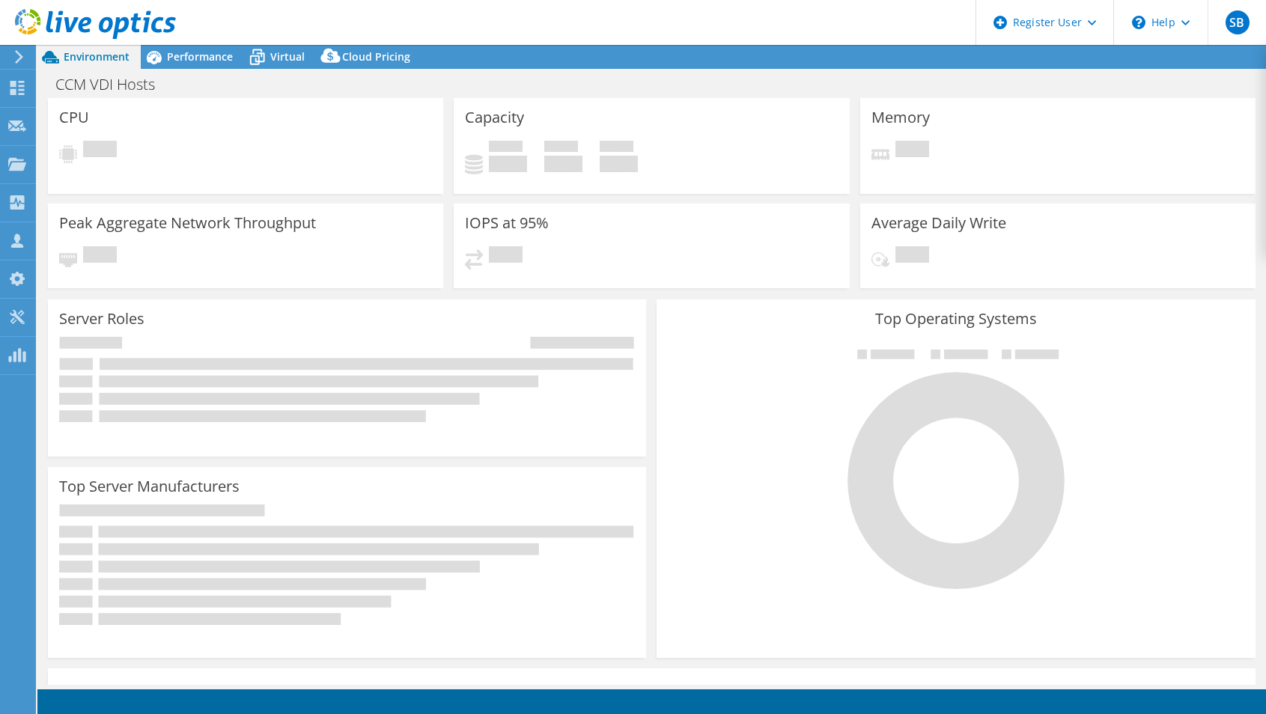
select select "USD"
select select "USEast"
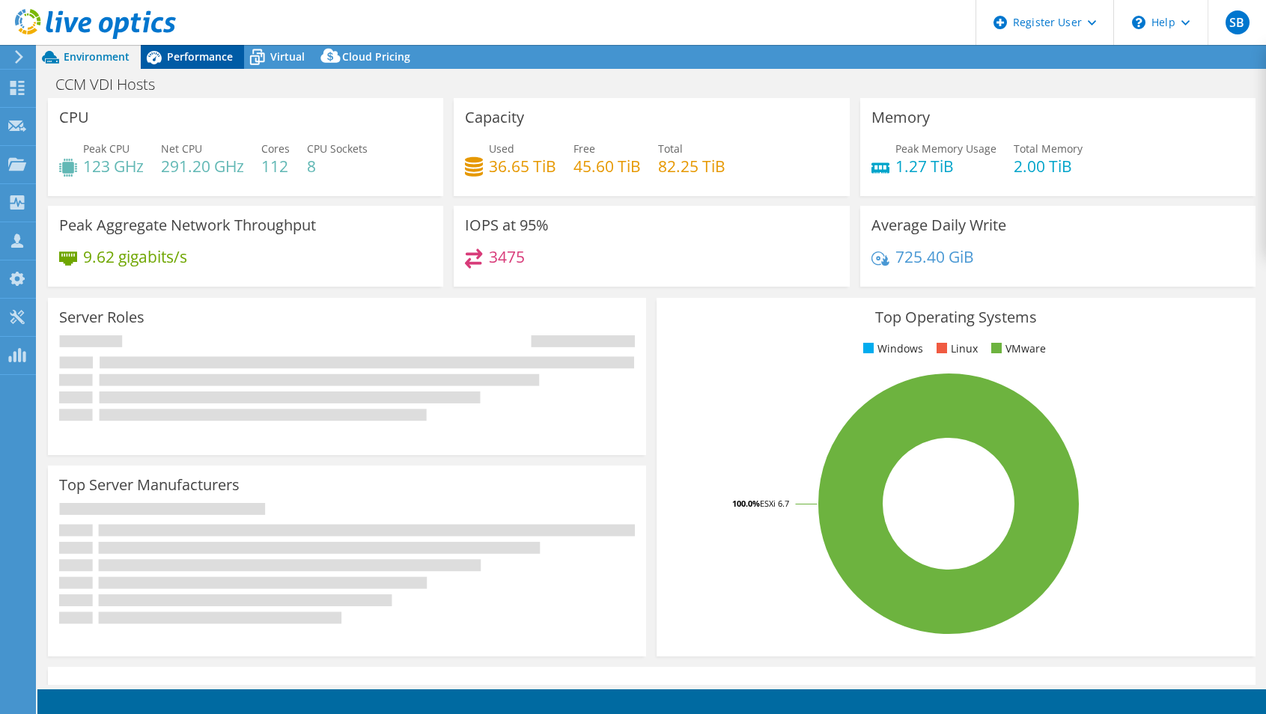
click at [205, 54] on span "Performance" at bounding box center [200, 56] width 66 height 14
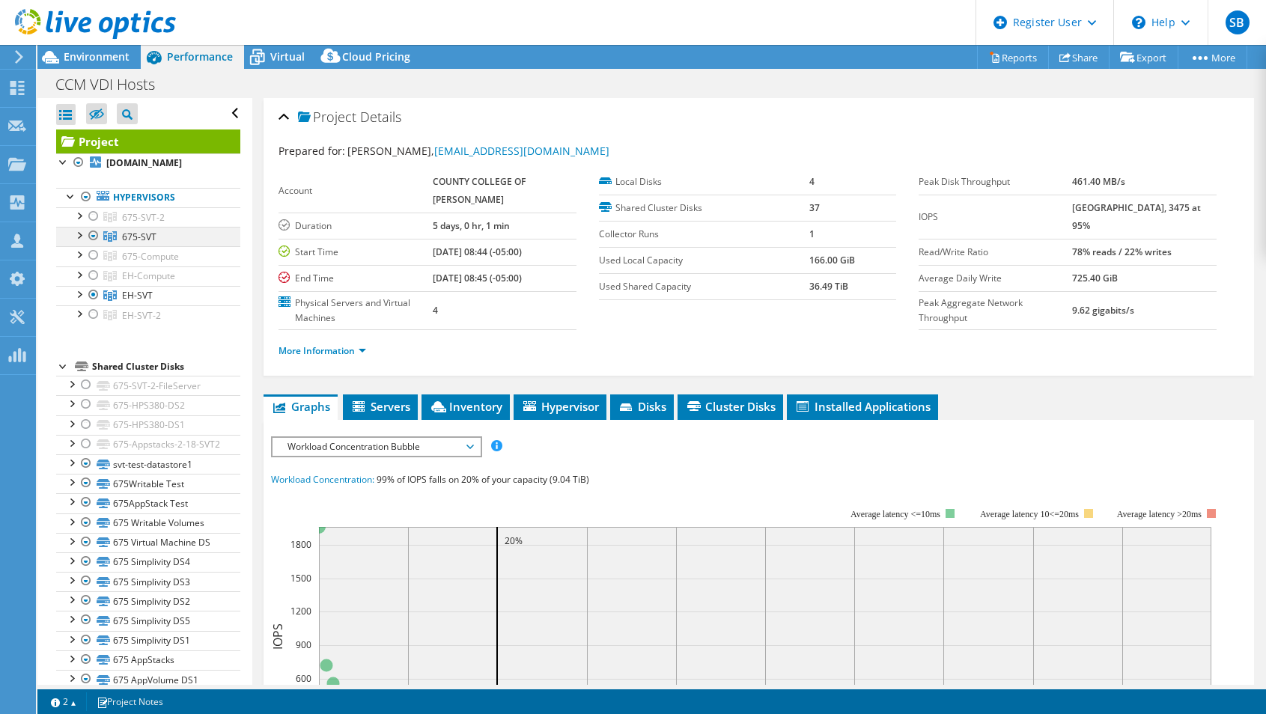
click at [79, 234] on div at bounding box center [78, 234] width 15 height 15
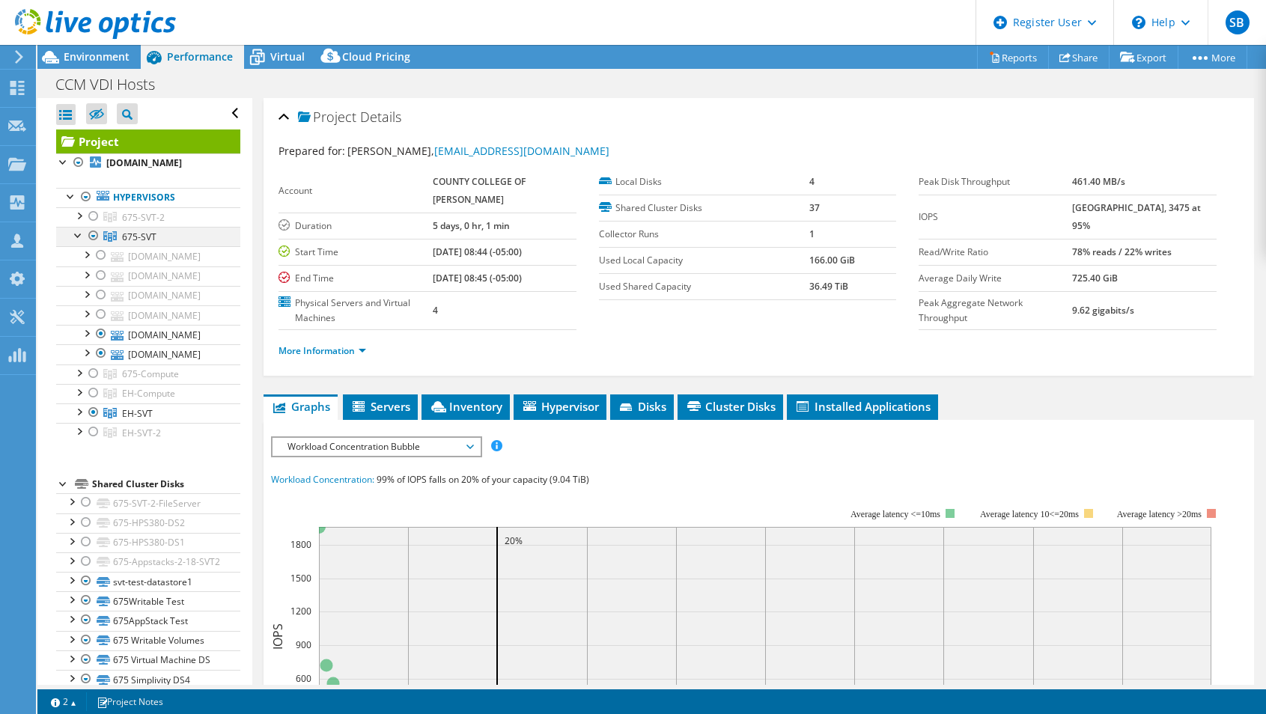
click at [79, 234] on div at bounding box center [78, 234] width 15 height 15
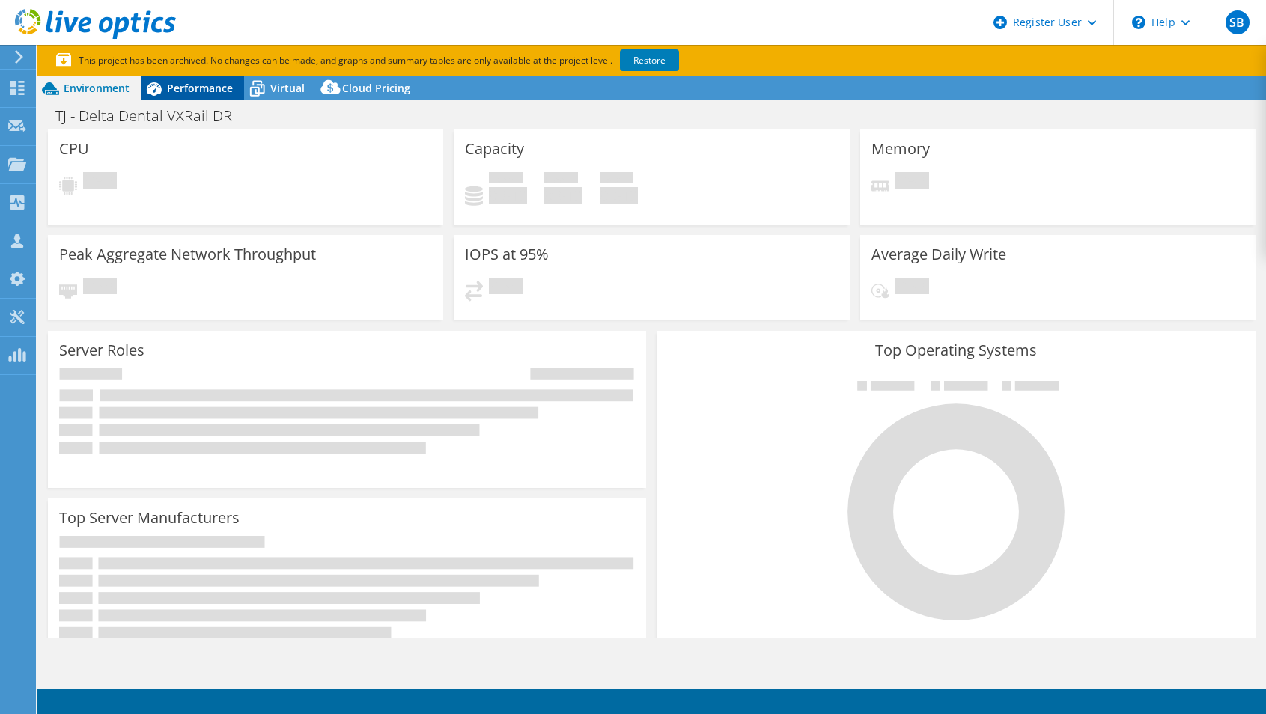
select select "USEast"
select select "USD"
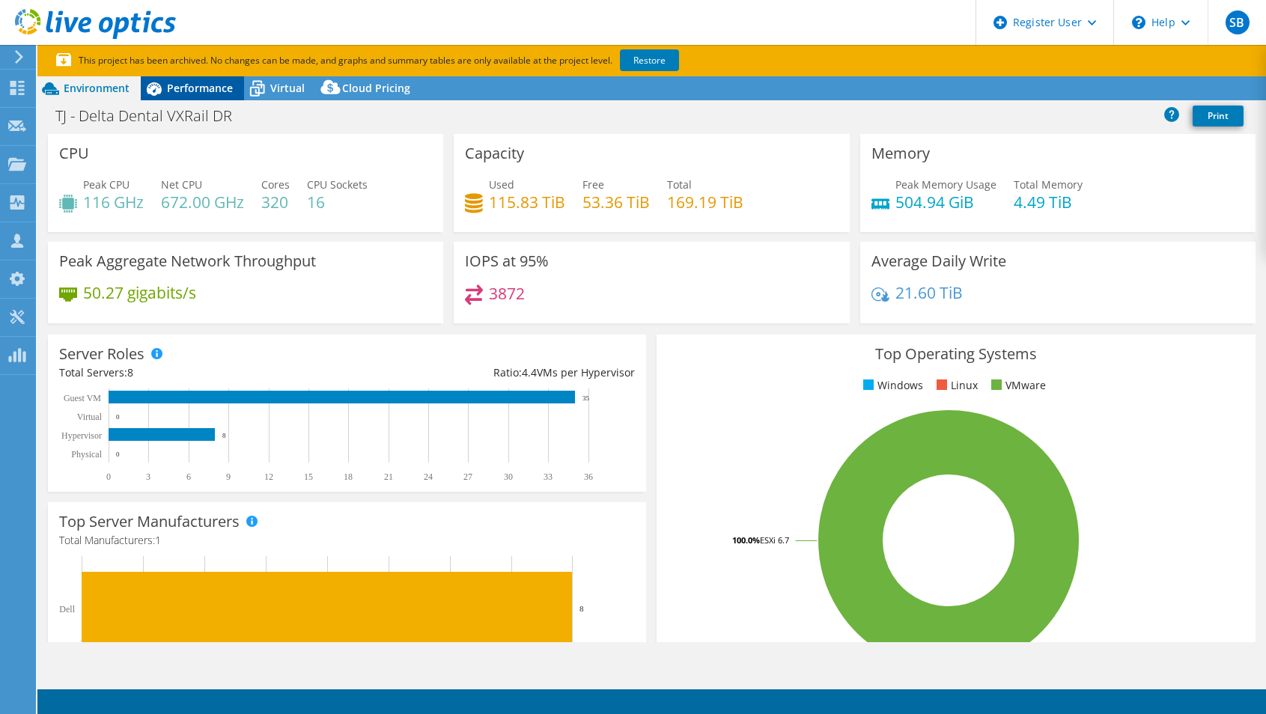
click at [199, 94] on span "Performance" at bounding box center [200, 88] width 66 height 14
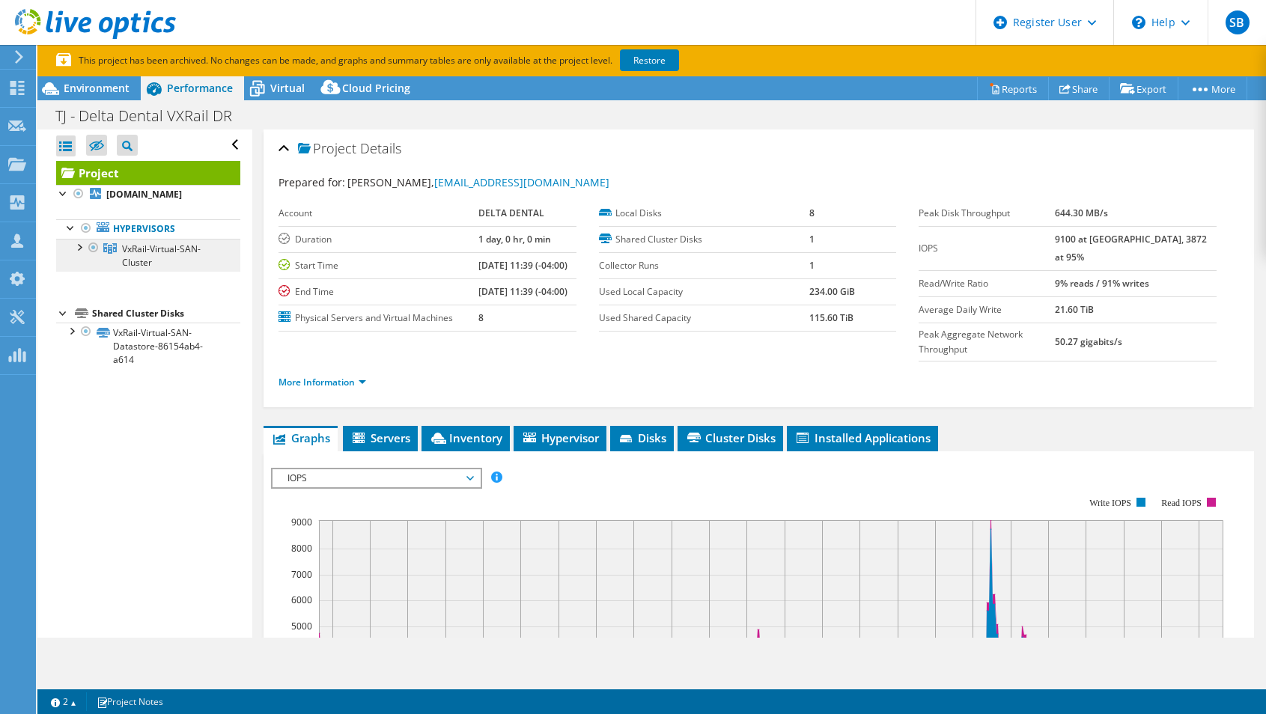
click at [145, 251] on span "VxRail-Virtual-SAN-Cluster" at bounding box center [161, 256] width 79 height 26
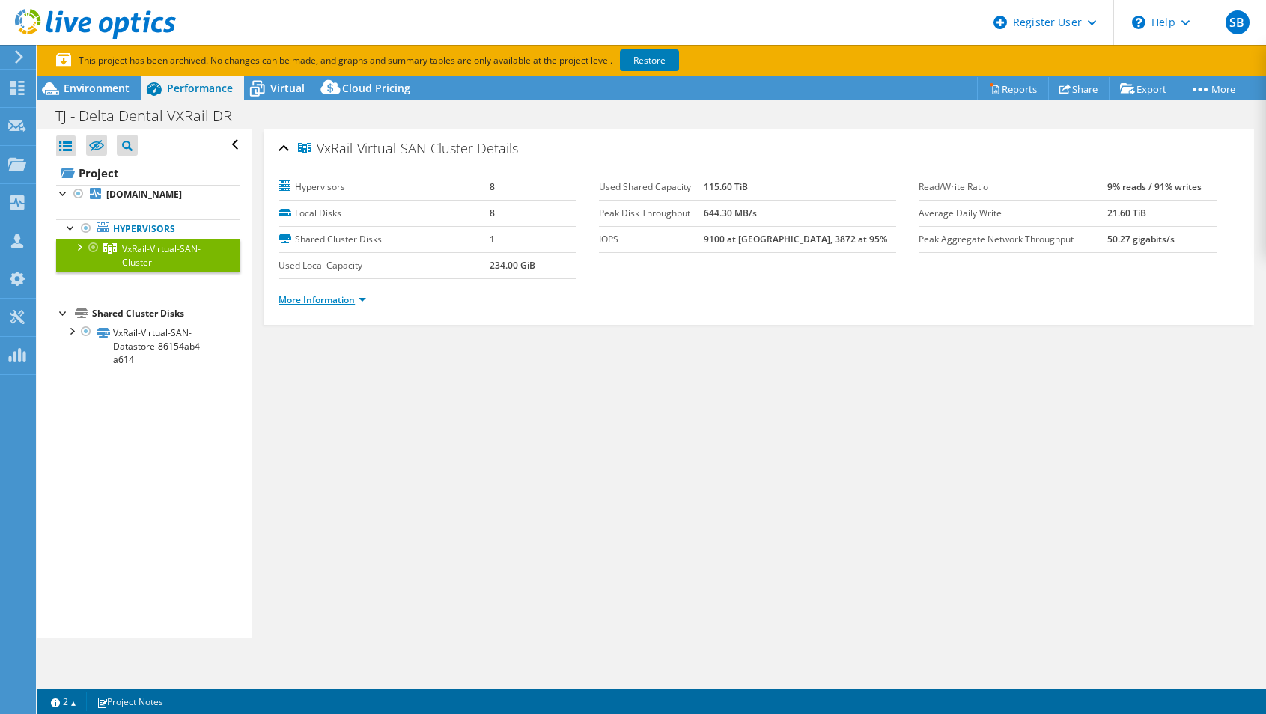
click at [312, 296] on link "More Information" at bounding box center [323, 300] width 88 height 13
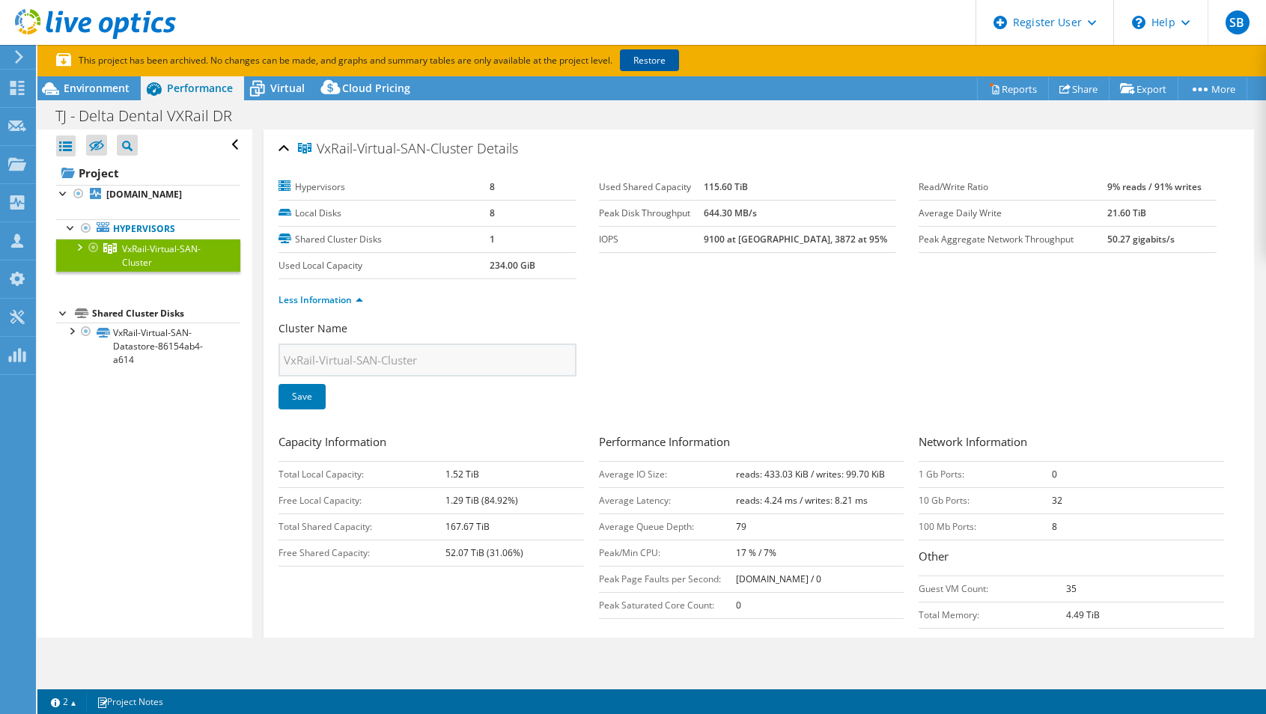
click at [661, 62] on link "Restore" at bounding box center [649, 60] width 59 height 22
click at [822, 31] on header "SB Dell User [PERSON_NAME] [EMAIL_ADDRESS][PERSON_NAME][DOMAIN_NAME] Dell My Pr…" at bounding box center [633, 22] width 1266 height 45
click at [759, 11] on header "SB Dell User [PERSON_NAME] [EMAIL_ADDRESS][PERSON_NAME][DOMAIN_NAME] Dell My Pr…" at bounding box center [633, 22] width 1266 height 45
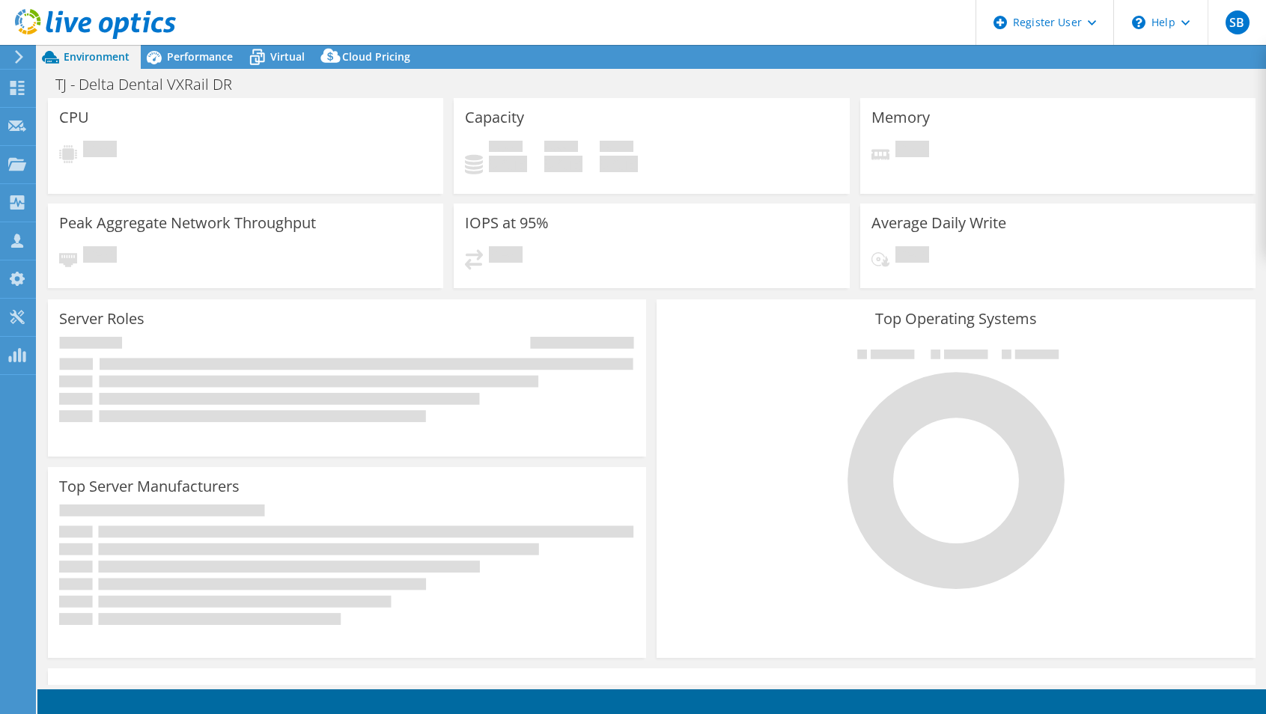
select select "USEast"
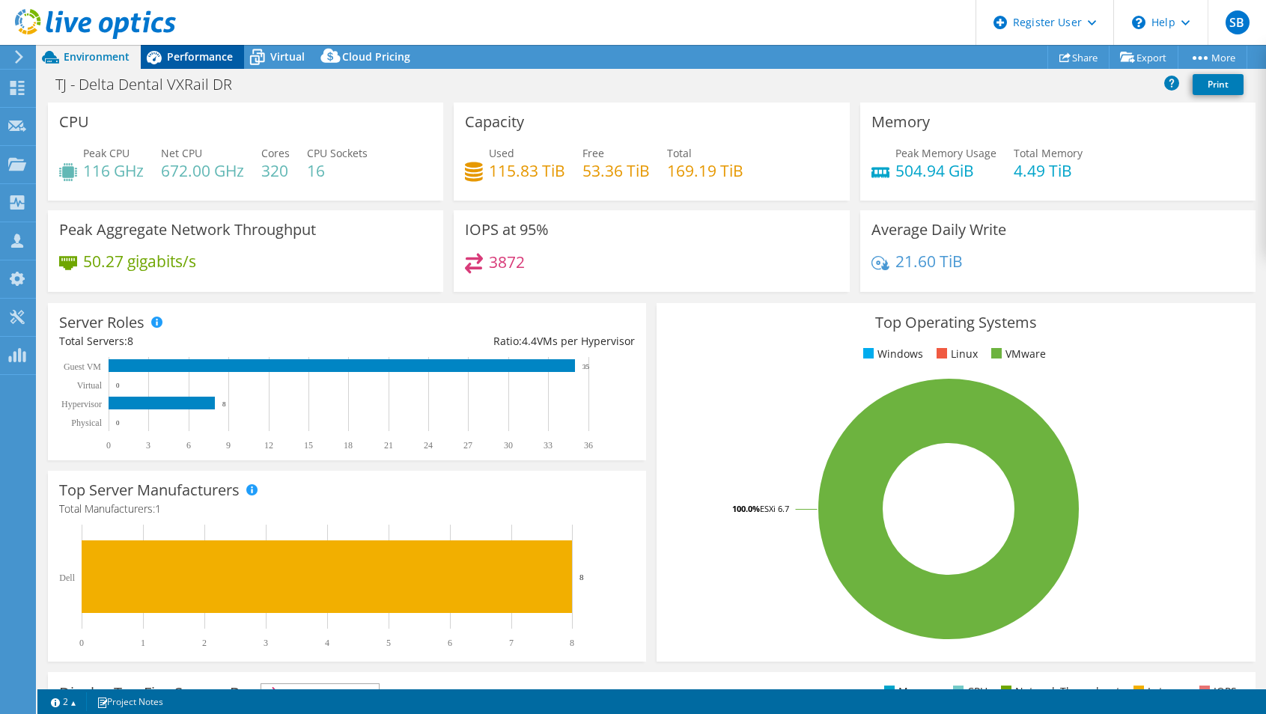
click at [189, 52] on span "Performance" at bounding box center [200, 56] width 66 height 14
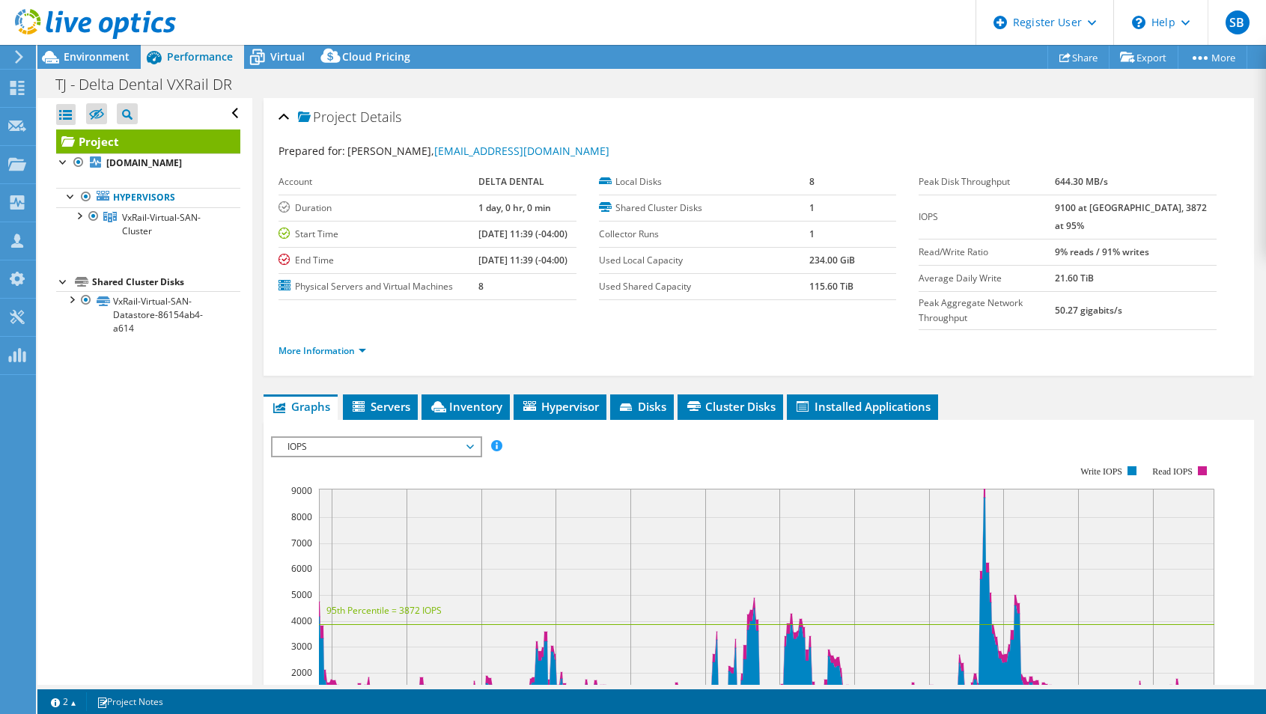
click at [325, 438] on span "IOPS" at bounding box center [376, 447] width 192 height 18
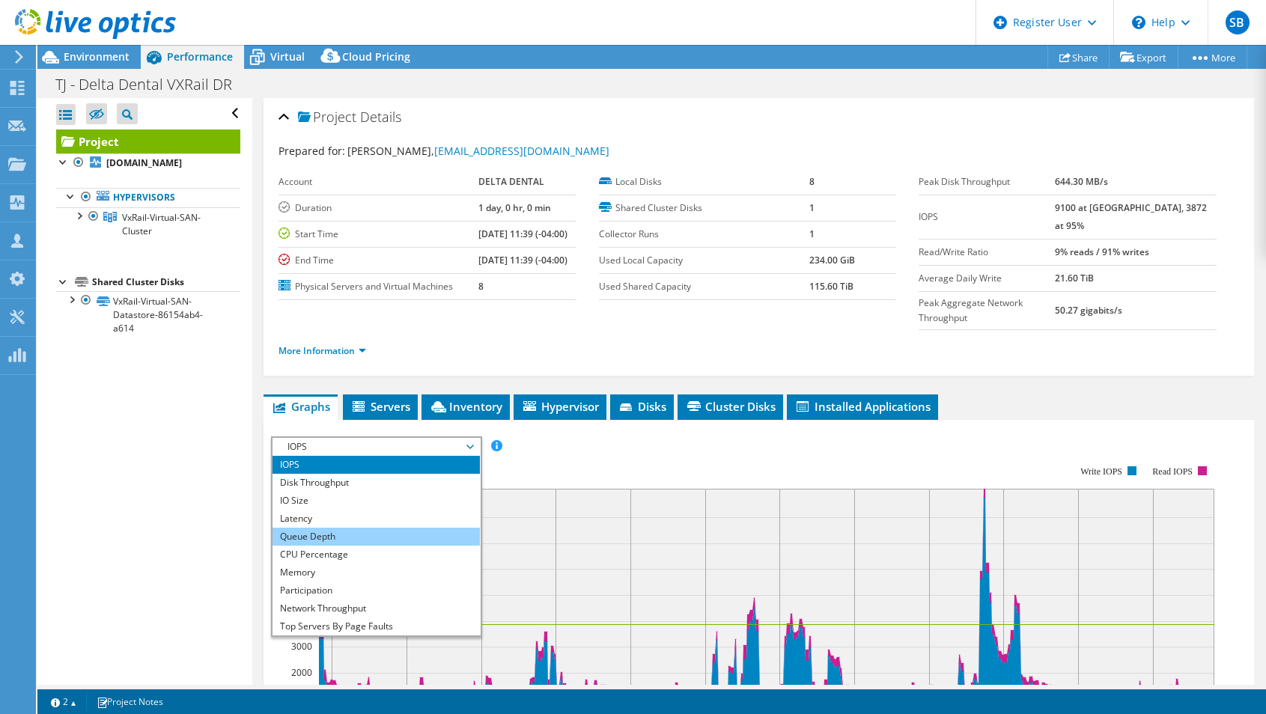
click at [317, 528] on li "Queue Depth" at bounding box center [376, 537] width 207 height 18
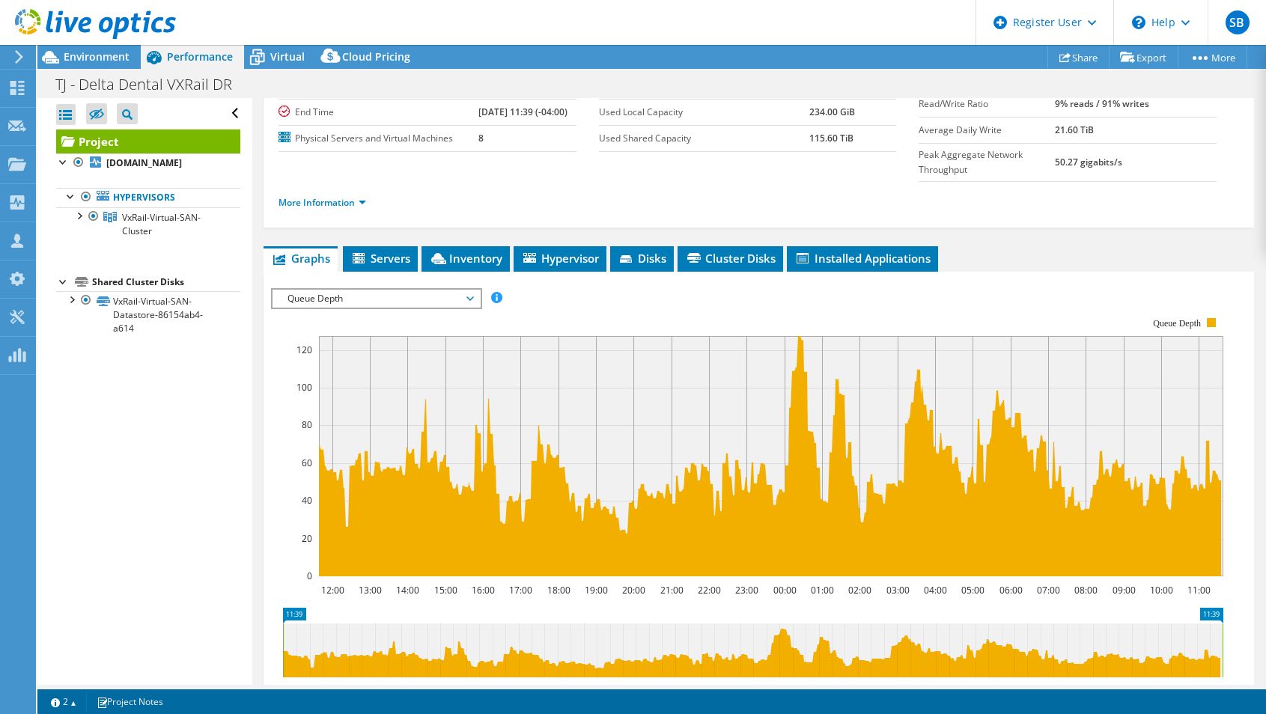
scroll to position [150, 0]
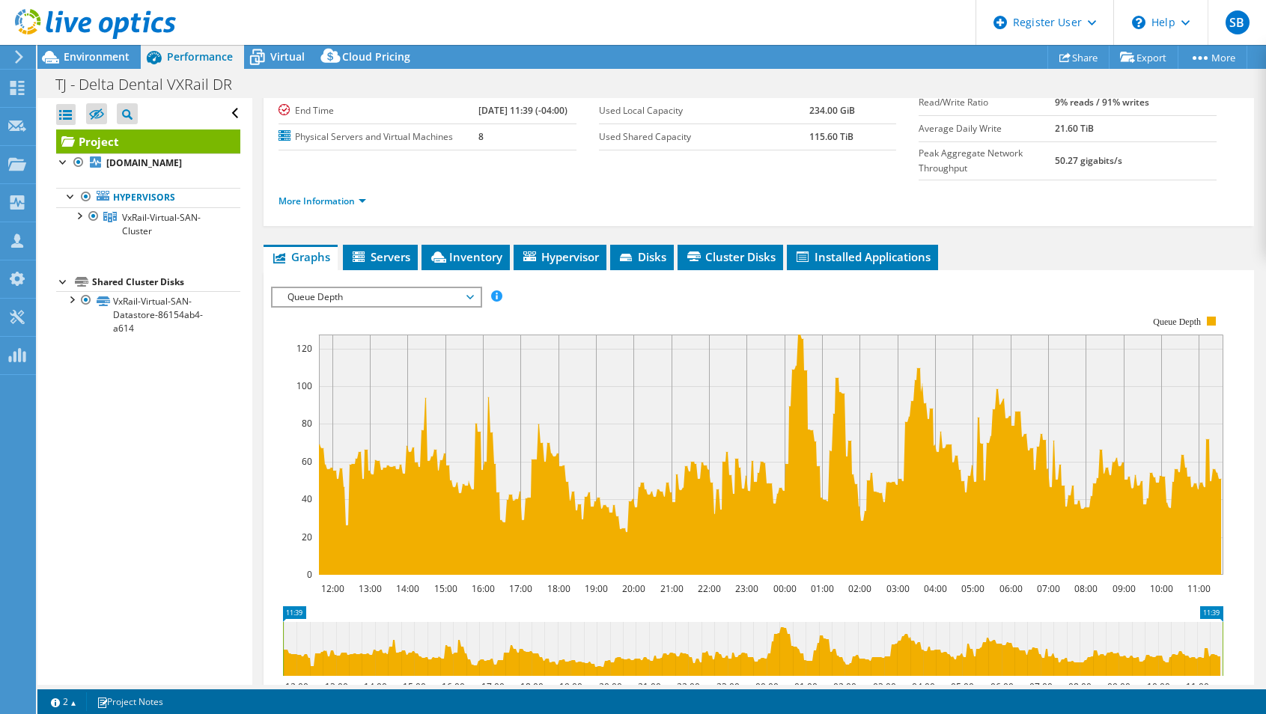
click at [637, 296] on icon "12:00 13:00 14:00 15:00 16:00 17:00 18:00 19:00 20:00 21:00 22:00 23:00 00:00 0…" at bounding box center [753, 446] width 964 height 300
click at [407, 288] on span "Queue Depth" at bounding box center [376, 297] width 192 height 18
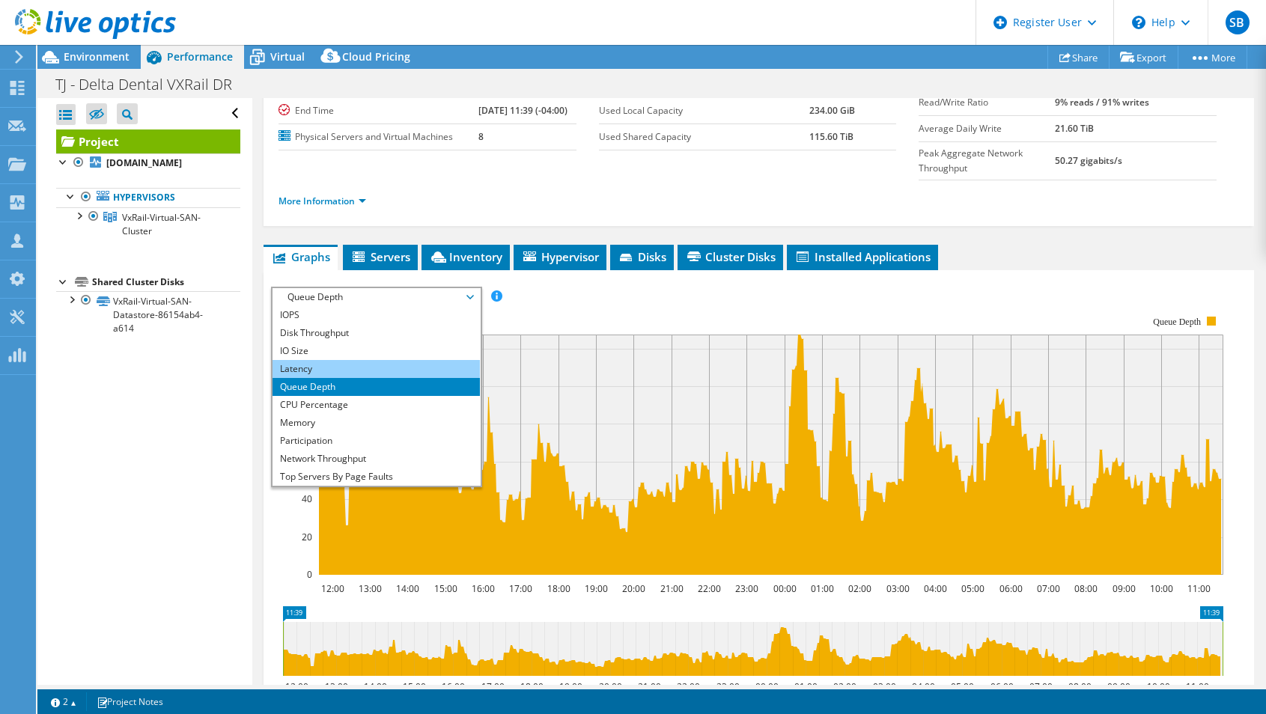
click at [334, 360] on li "Latency" at bounding box center [376, 369] width 207 height 18
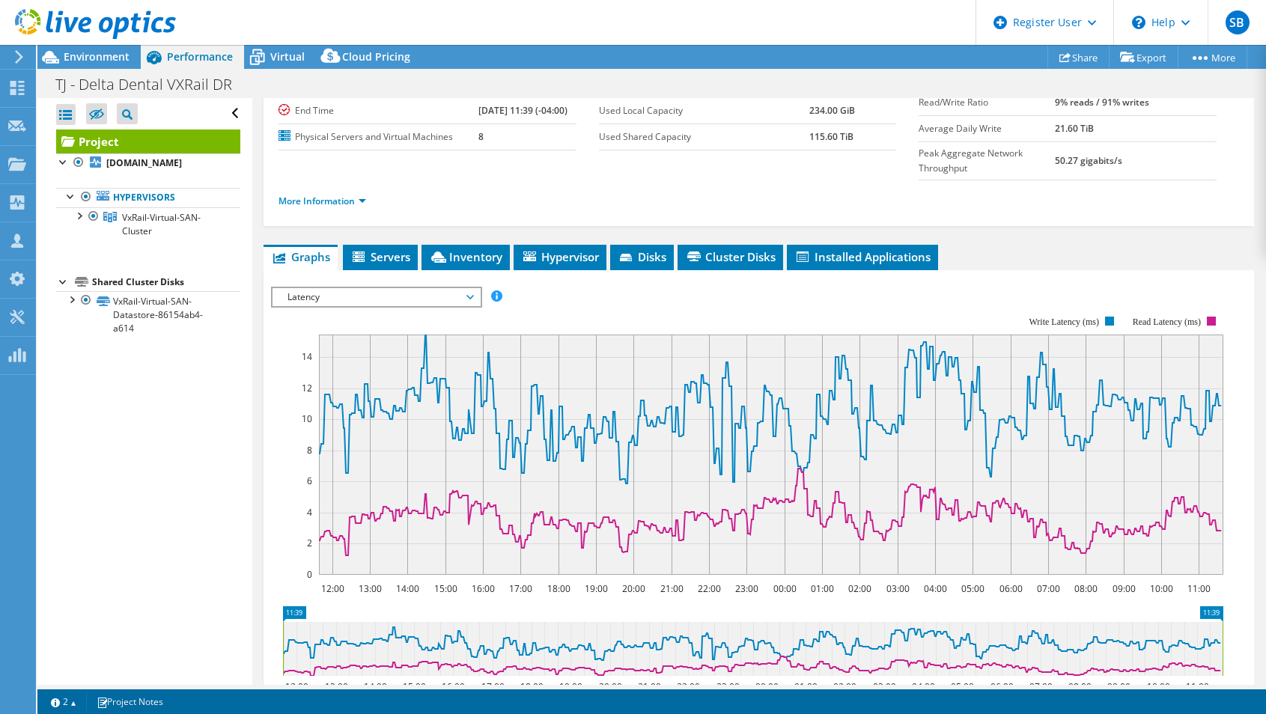
click at [358, 288] on span "Latency" at bounding box center [376, 297] width 192 height 18
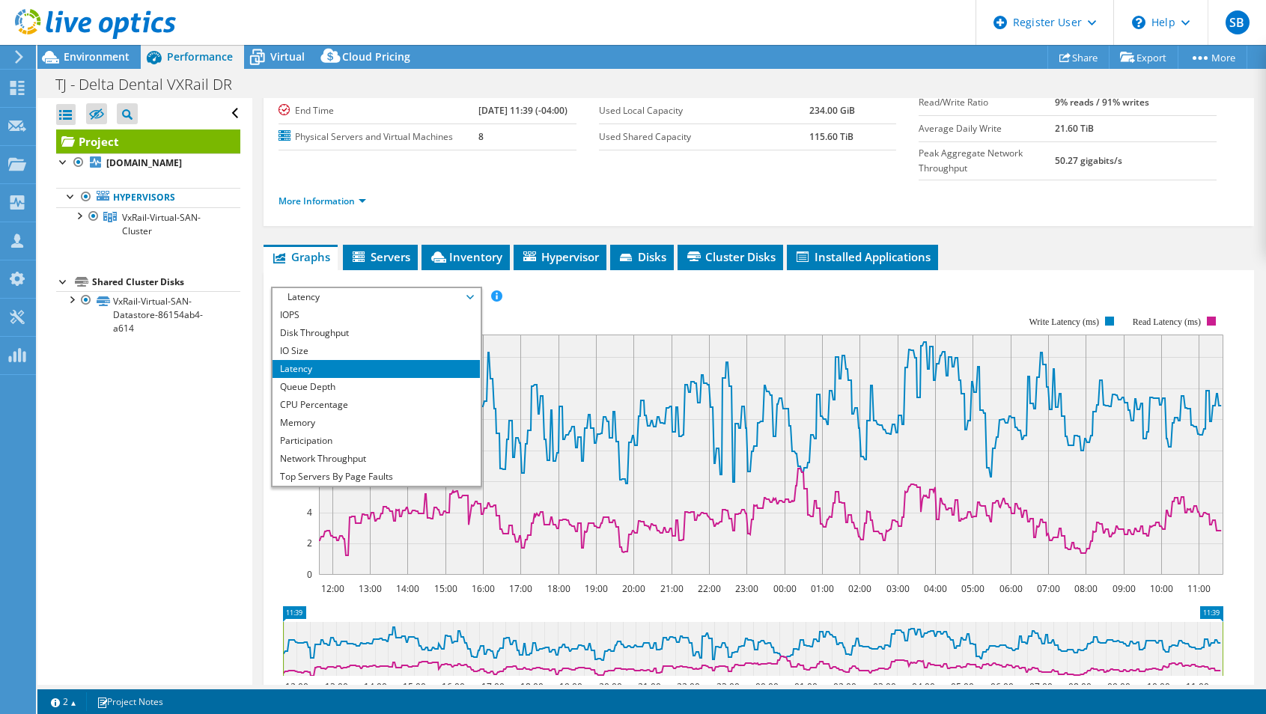
click at [578, 296] on rect at bounding box center [747, 446] width 953 height 300
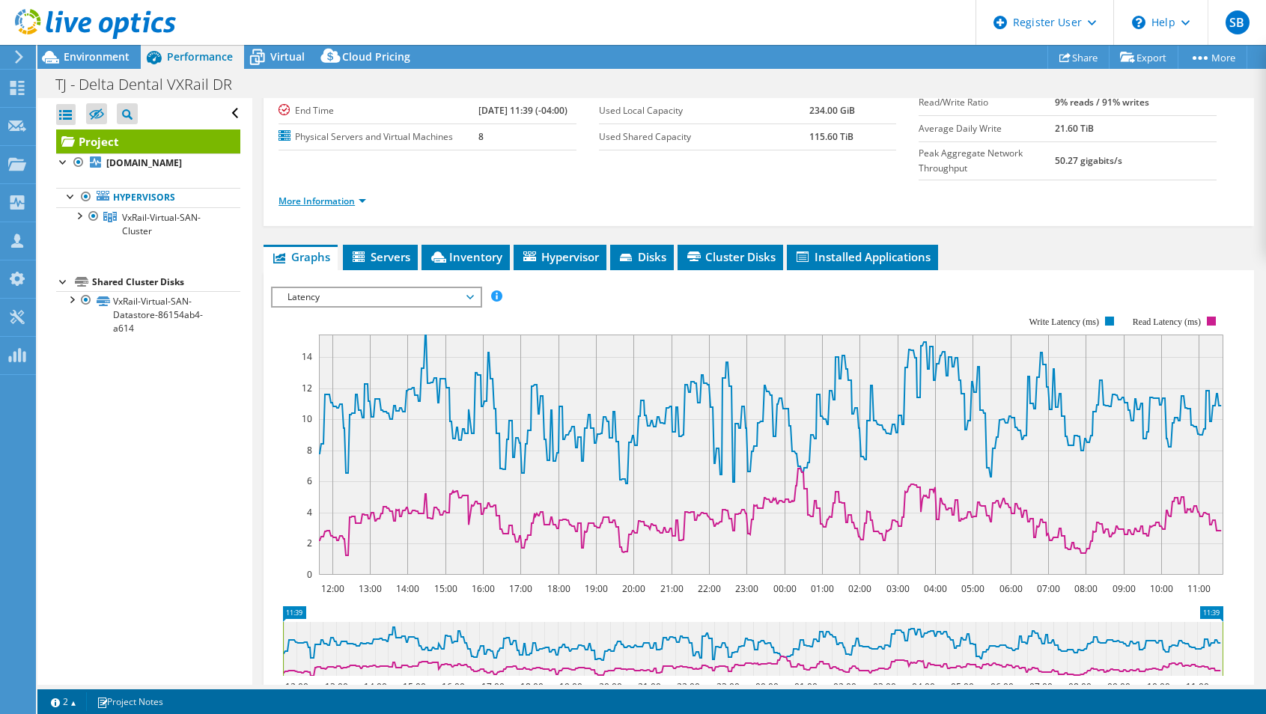
click at [330, 195] on link "More Information" at bounding box center [323, 201] width 88 height 13
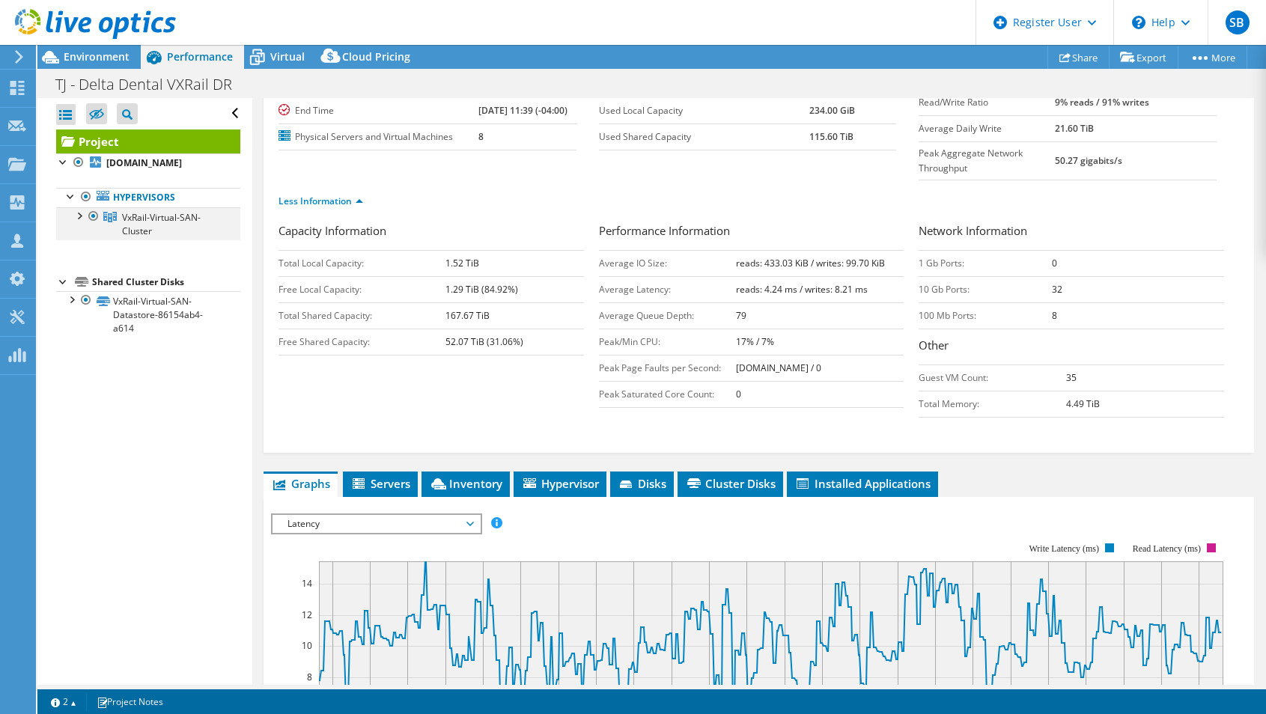
click at [79, 216] on div at bounding box center [78, 214] width 15 height 15
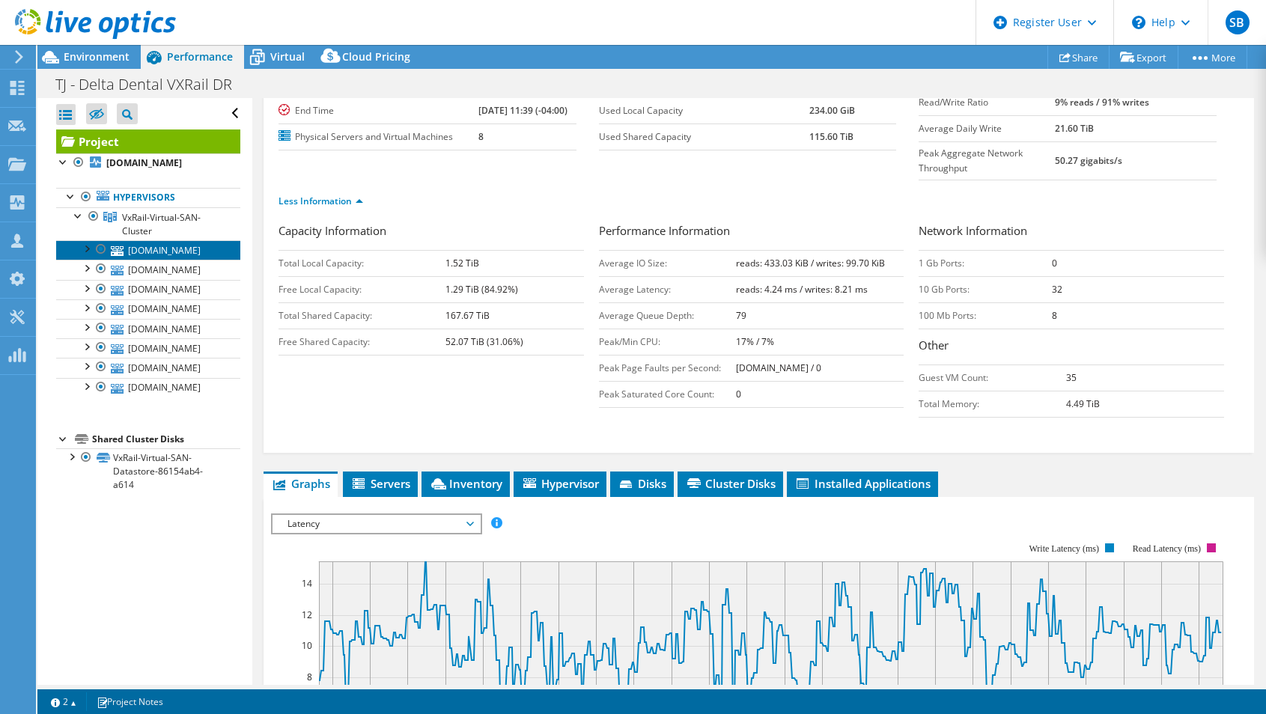
click at [168, 253] on link "[DOMAIN_NAME]" at bounding box center [148, 249] width 184 height 19
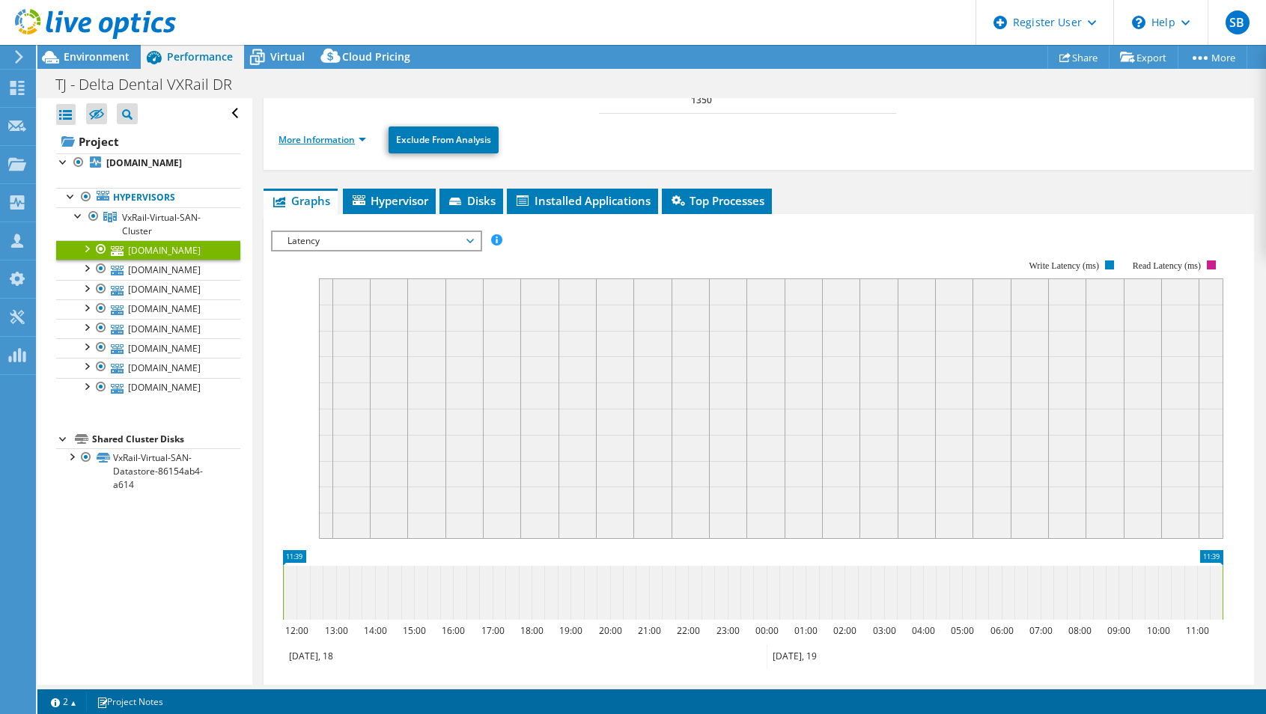
click at [299, 133] on link "More Information" at bounding box center [323, 139] width 88 height 13
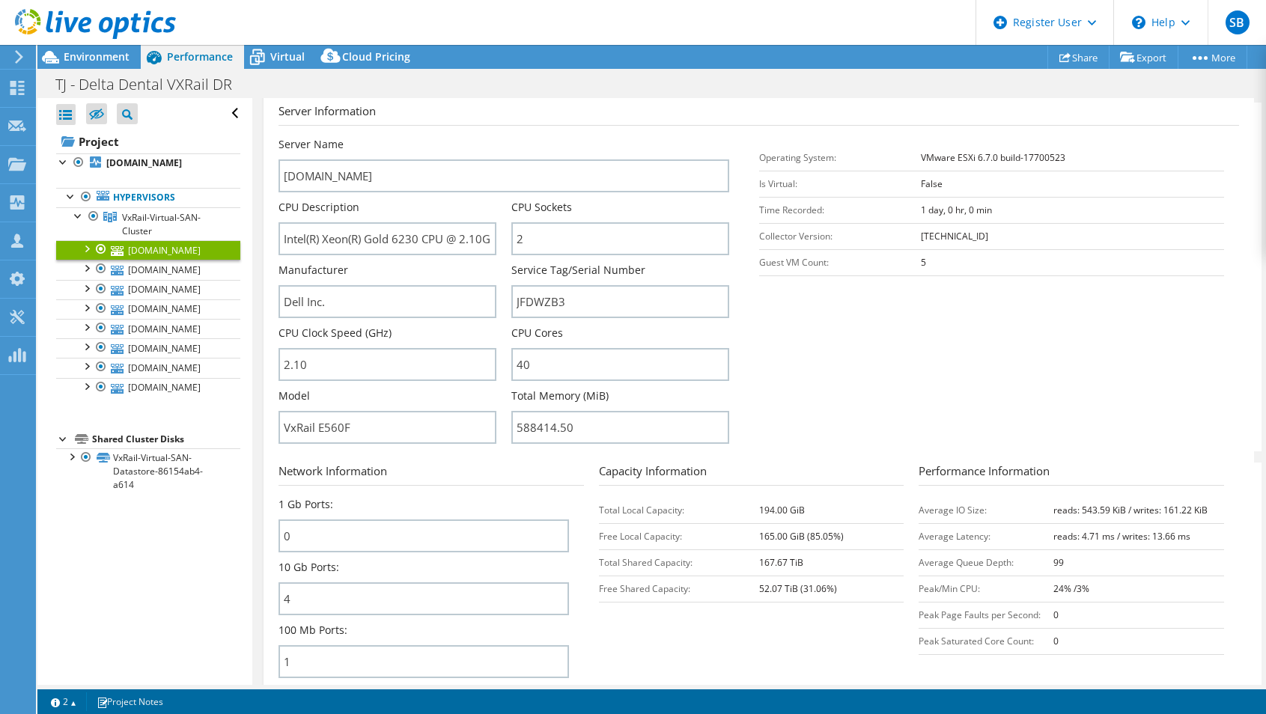
scroll to position [300, 0]
